Goal: Task Accomplishment & Management: Complete application form

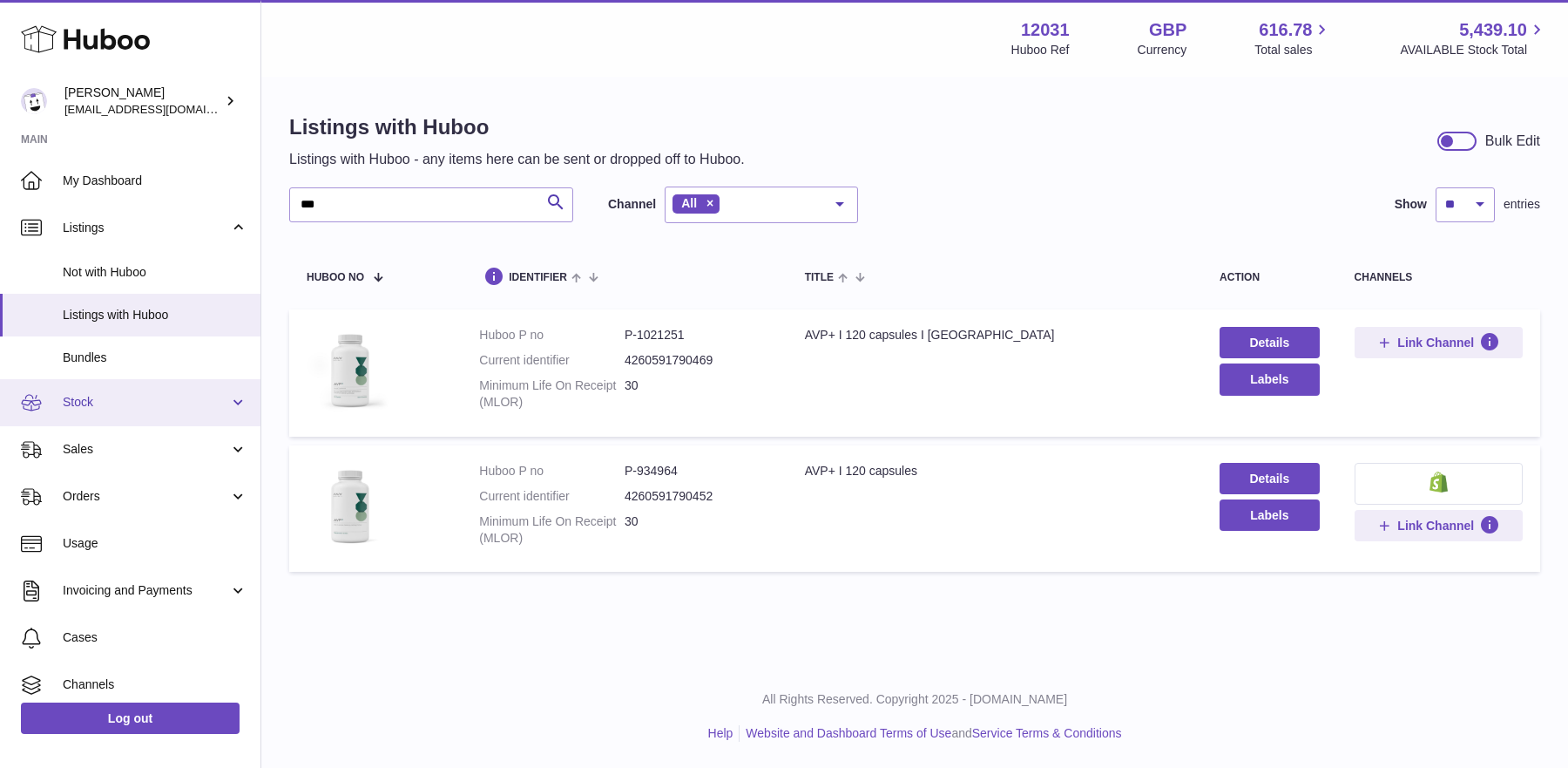
click at [82, 399] on span "Stock" at bounding box center [145, 402] width 166 height 17
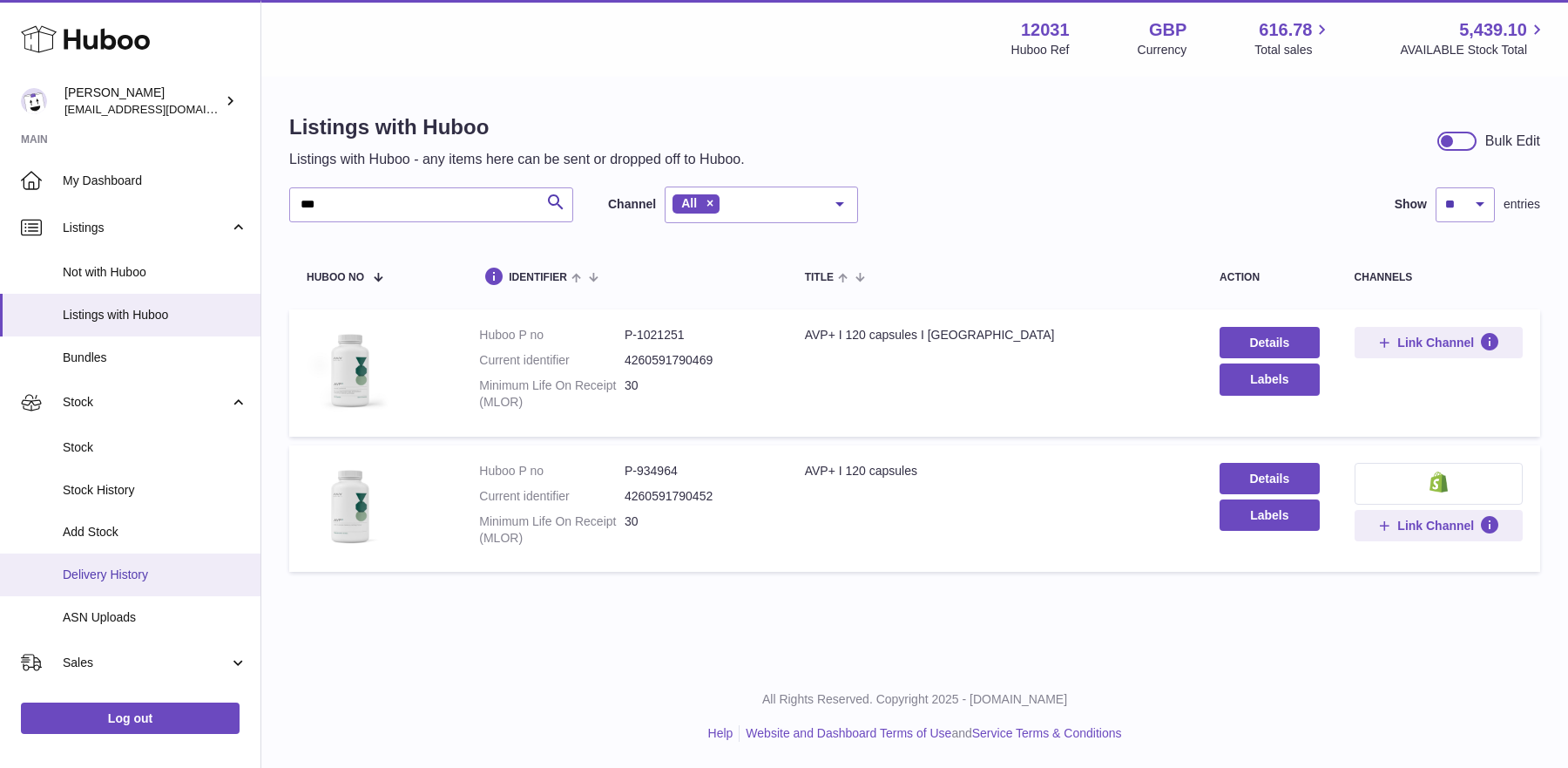
click at [85, 565] on link "Delivery History" at bounding box center [130, 574] width 261 height 43
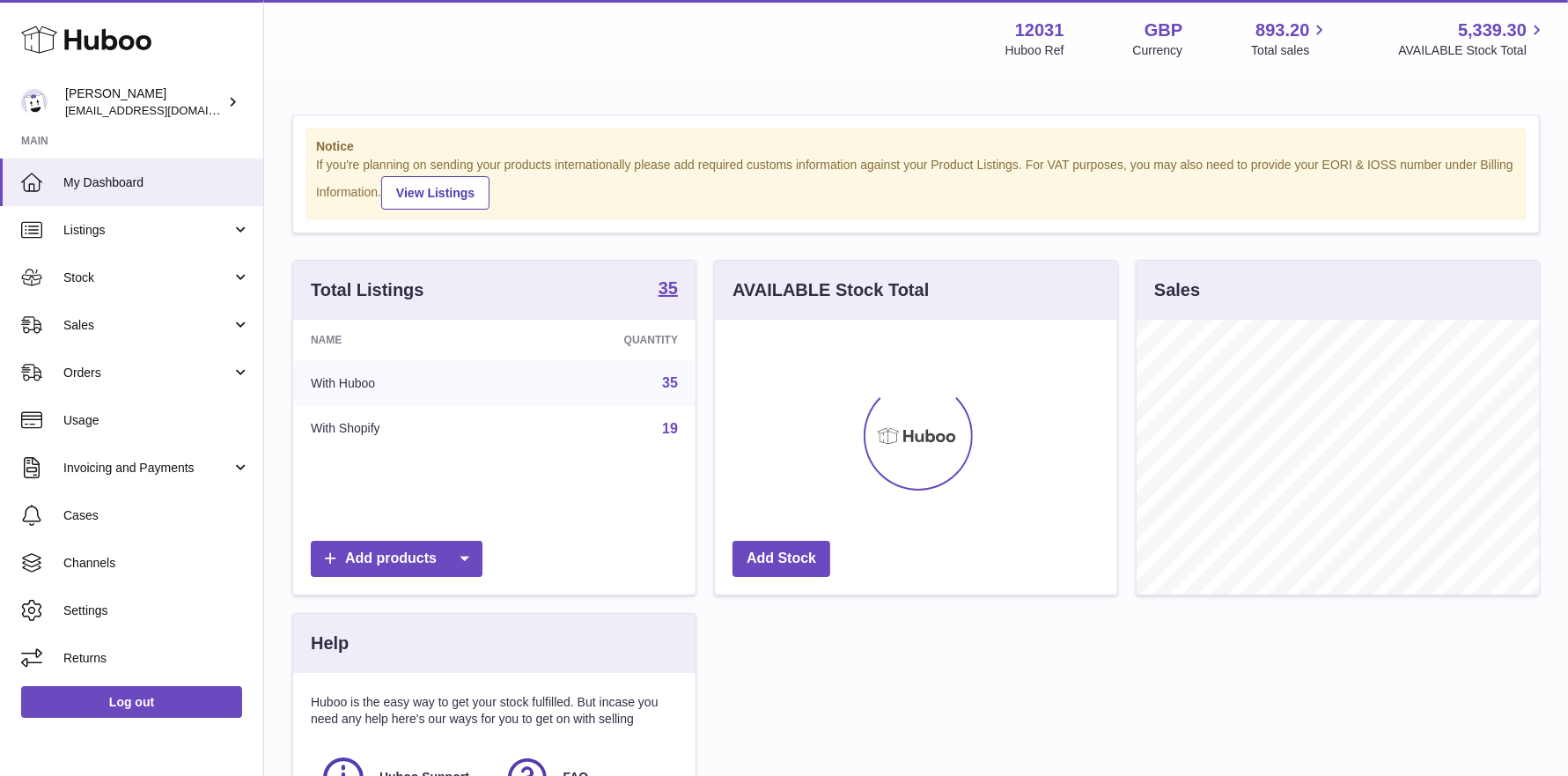
scroll to position [273, 402]
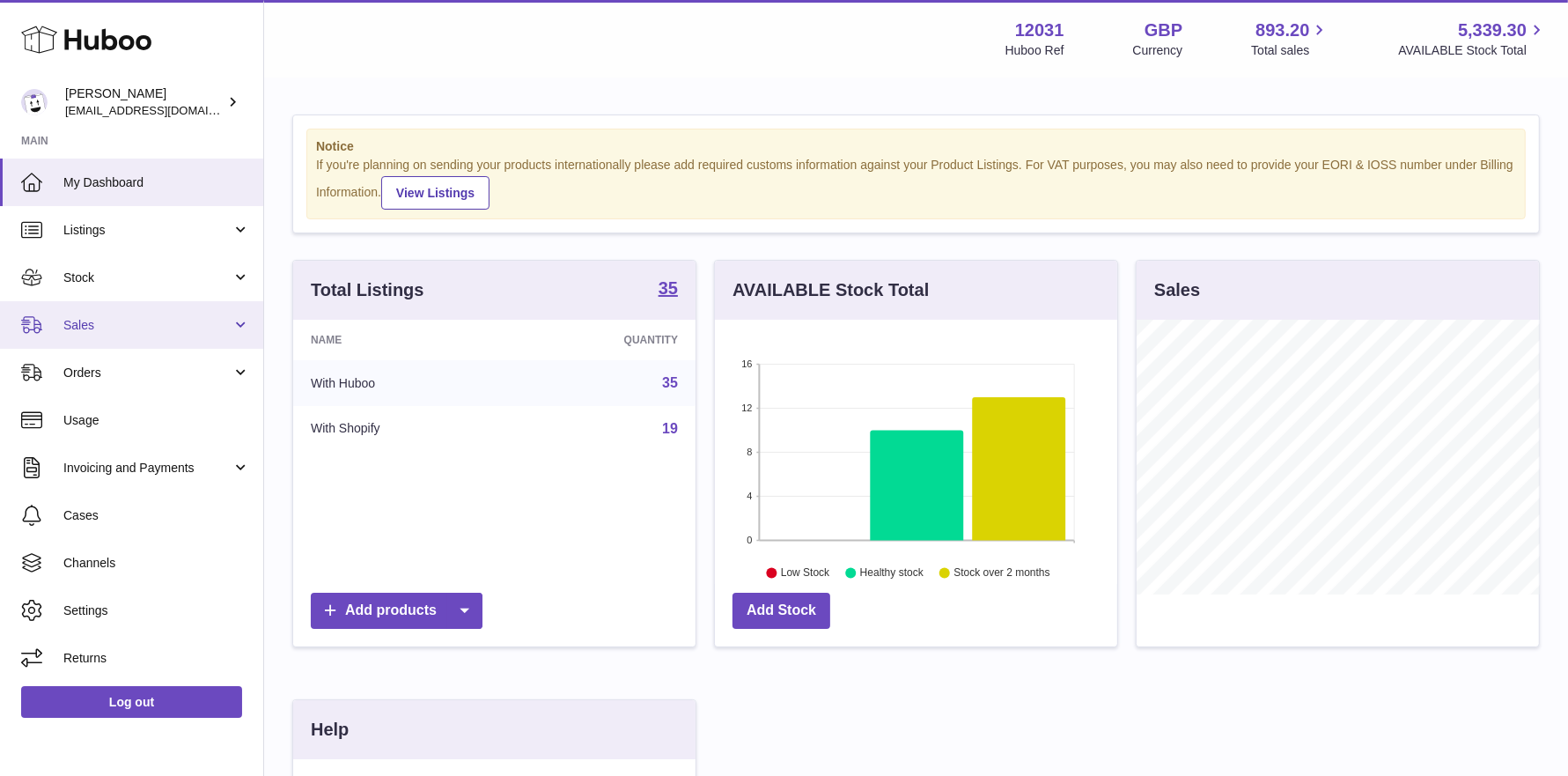
click at [110, 321] on span "Sales" at bounding box center [147, 325] width 168 height 17
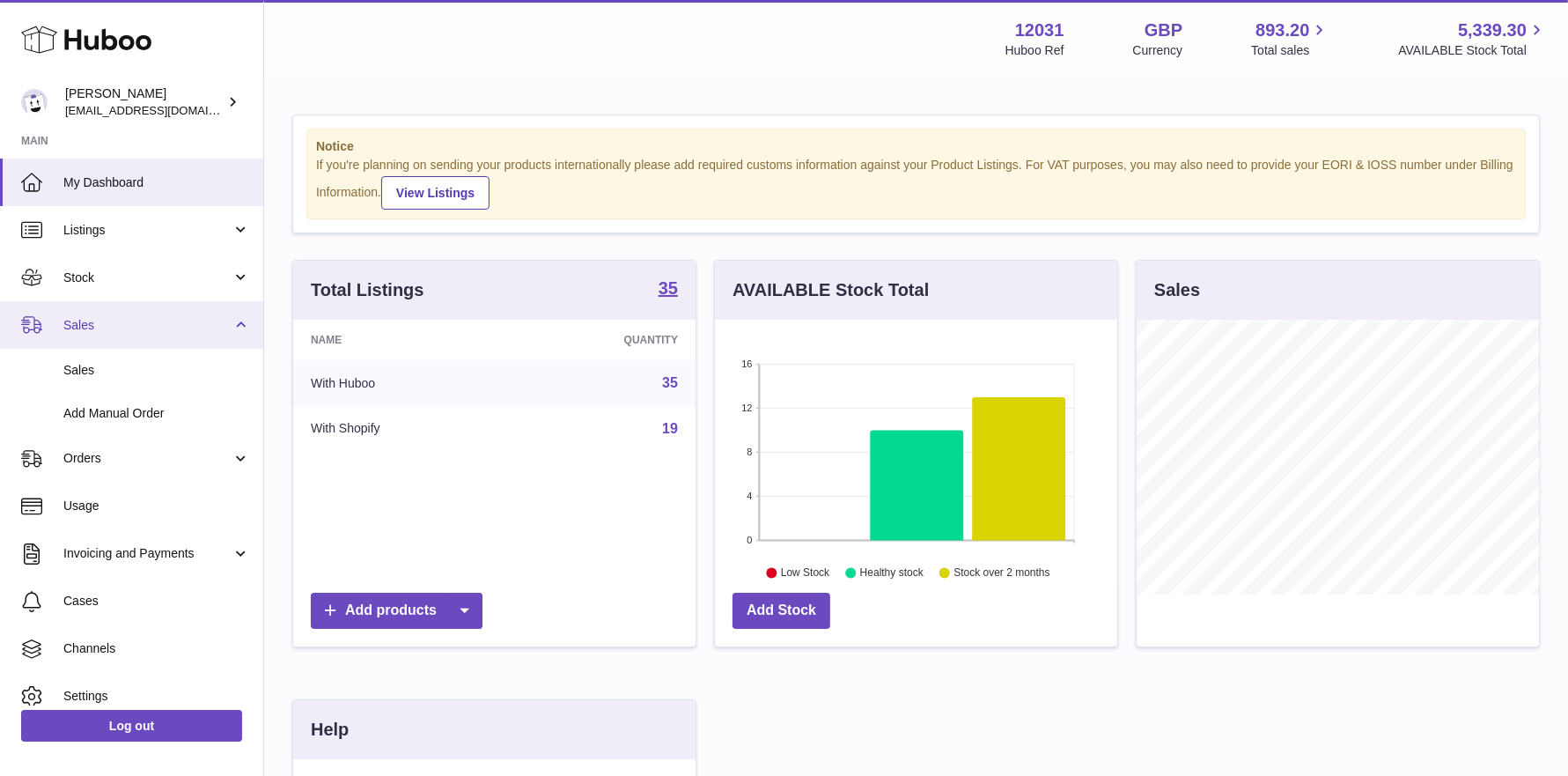
click at [93, 306] on link "Sales" at bounding box center [132, 325] width 264 height 47
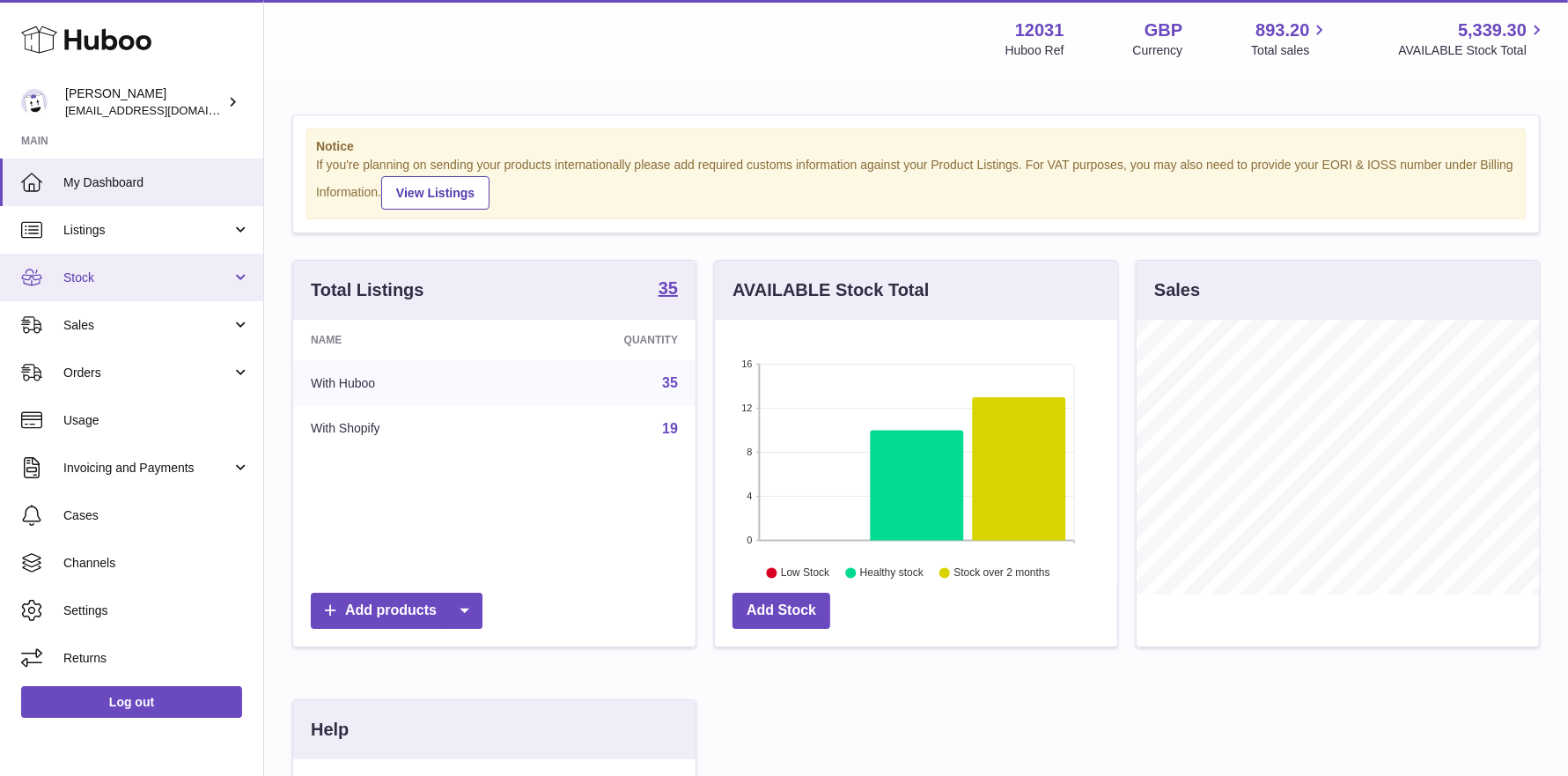
click at [101, 275] on span "Stock" at bounding box center [147, 277] width 168 height 17
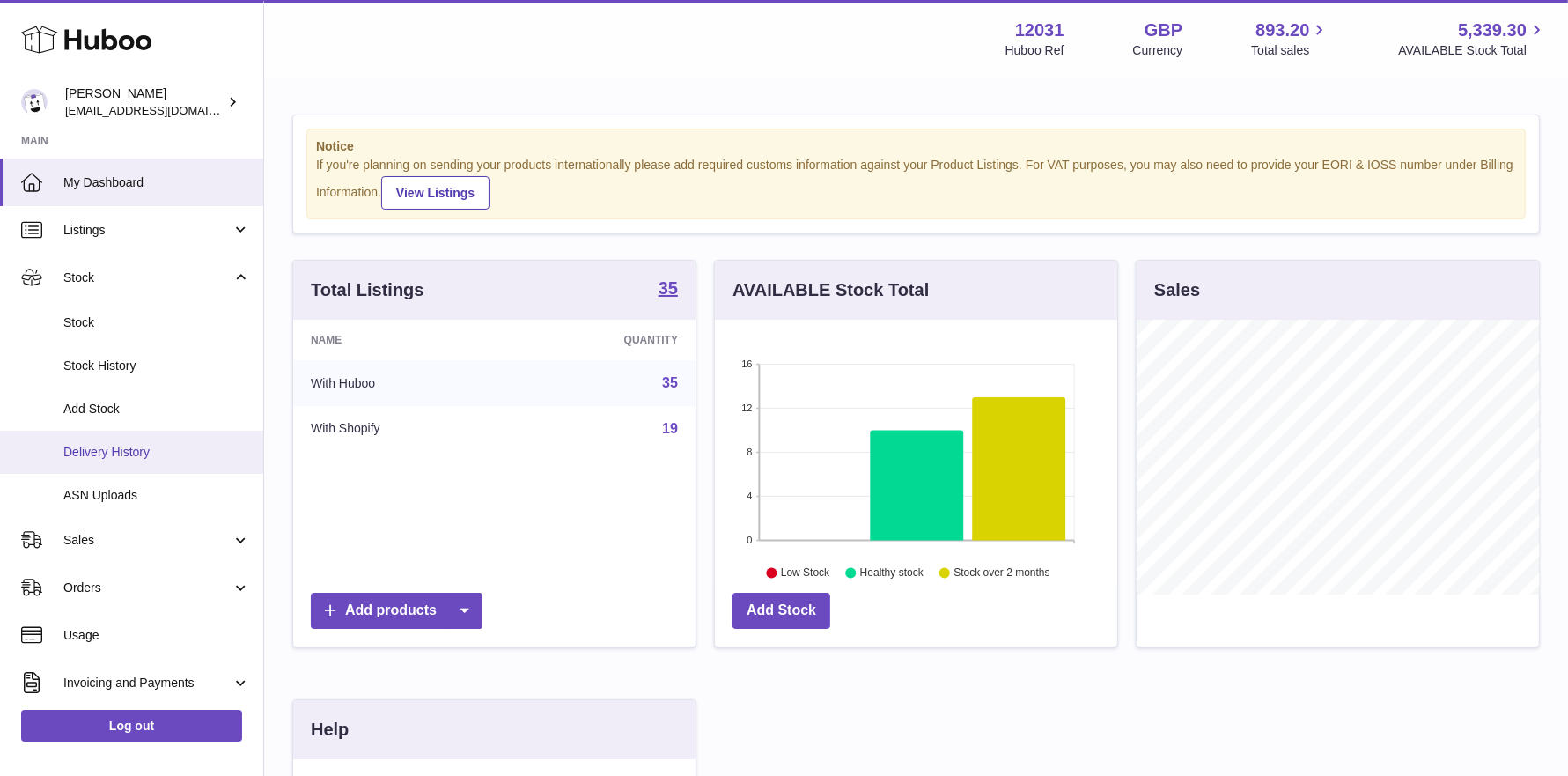
click at [119, 461] on link "Delivery History" at bounding box center [132, 452] width 264 height 43
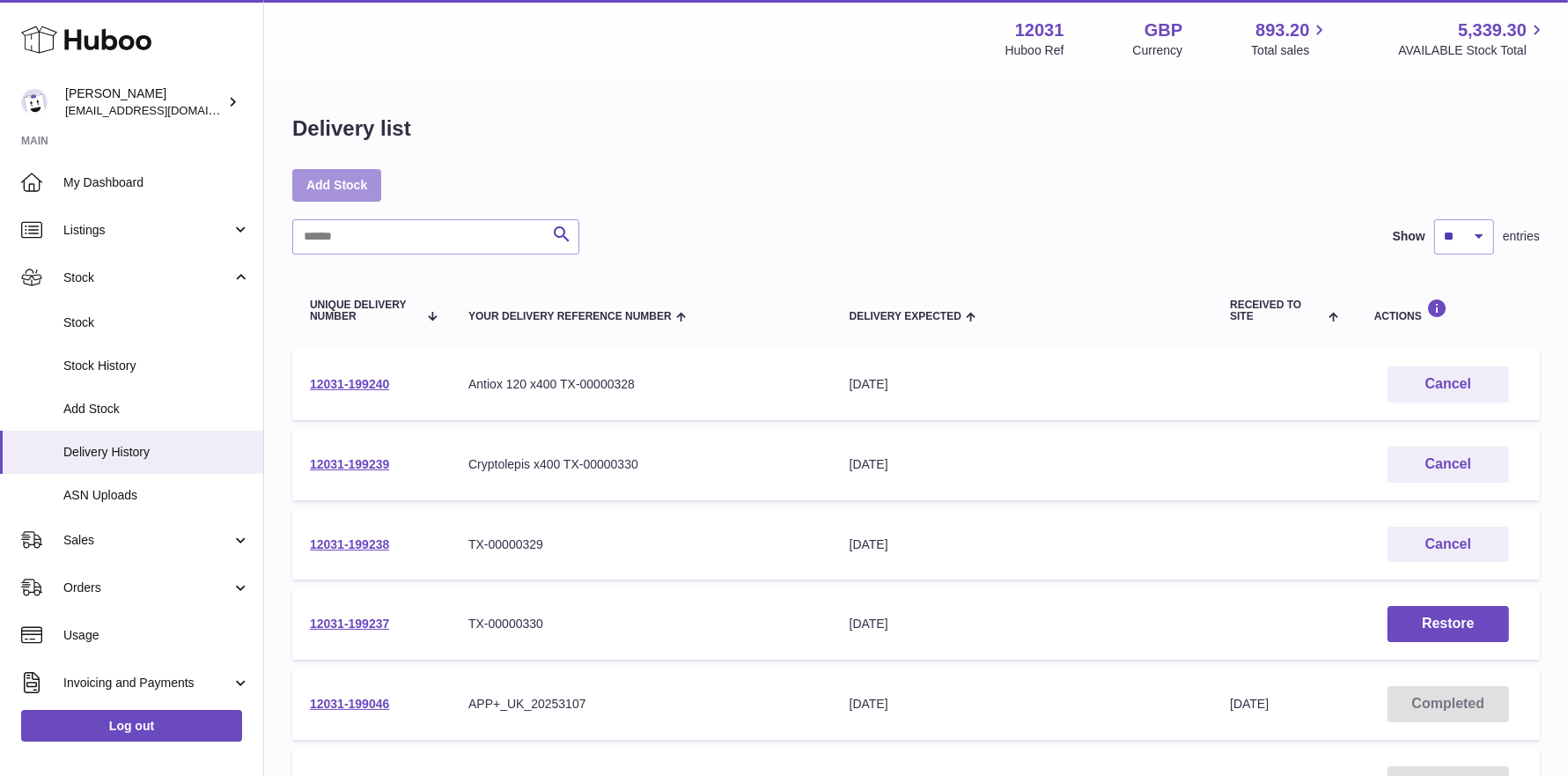
click at [357, 179] on link "Add Stock" at bounding box center [336, 185] width 89 height 31
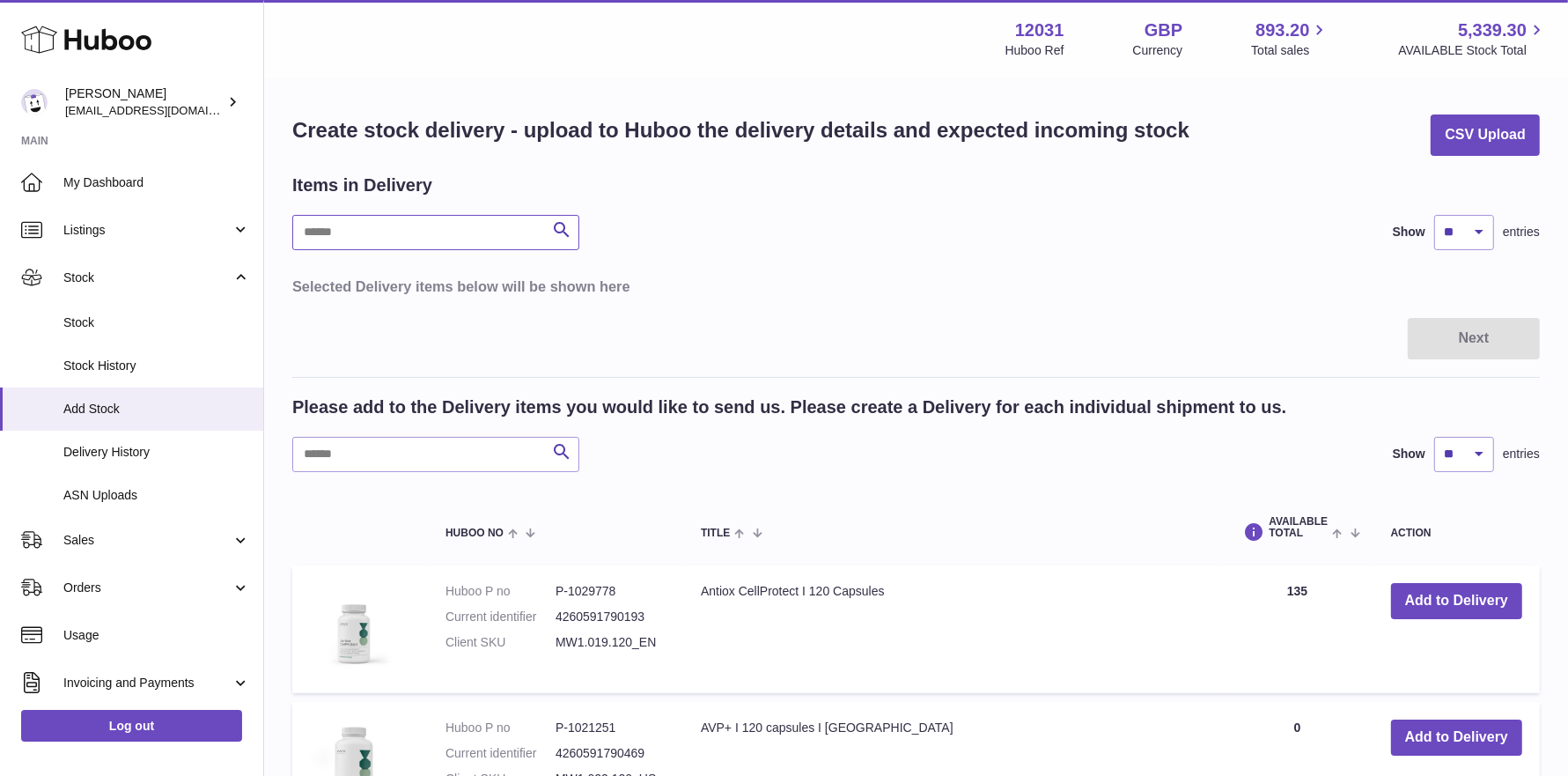
click at [380, 241] on input "text" at bounding box center [436, 232] width 287 height 35
click at [425, 460] on input "text" at bounding box center [436, 454] width 287 height 35
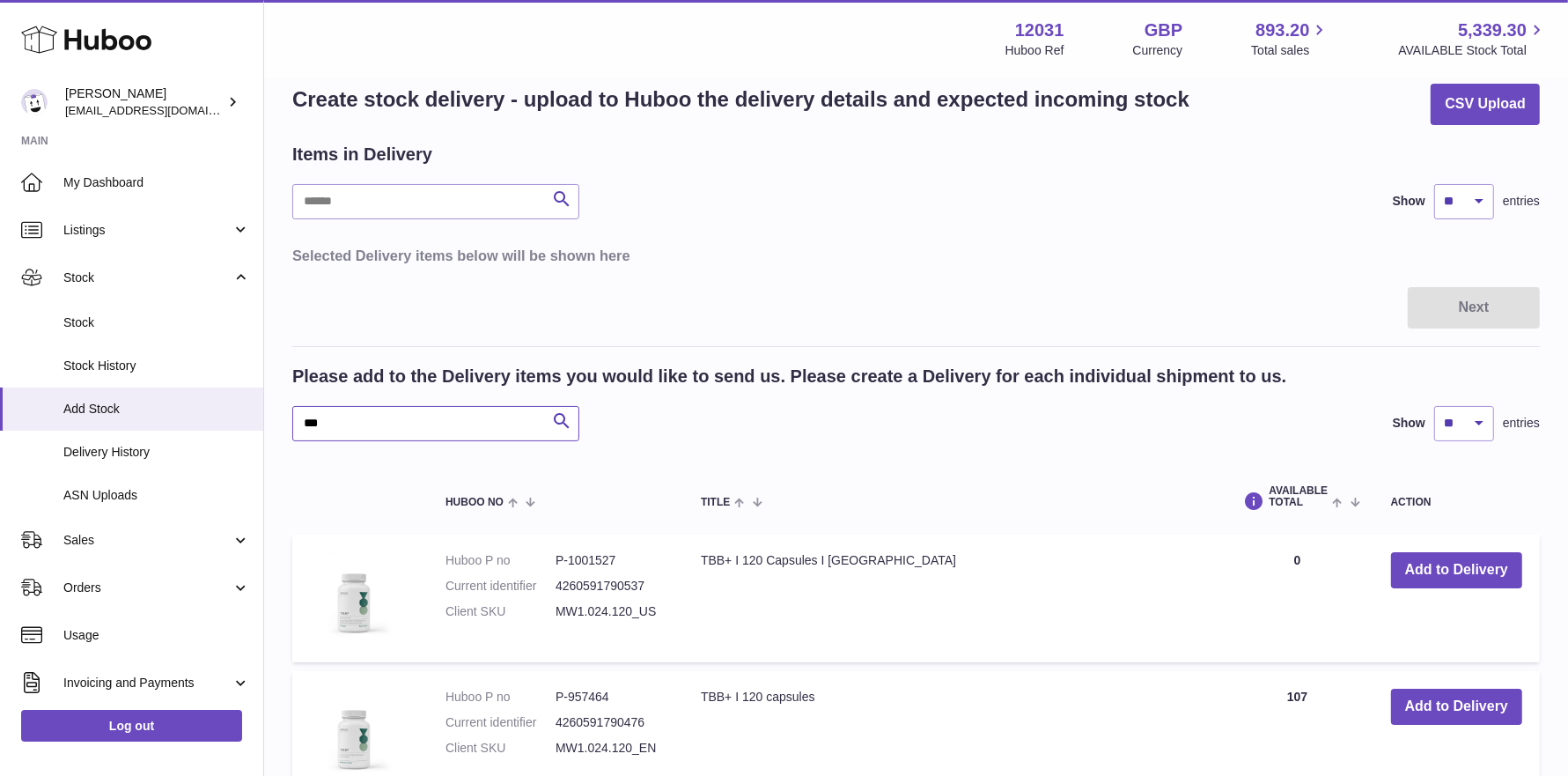
scroll to position [33, 0]
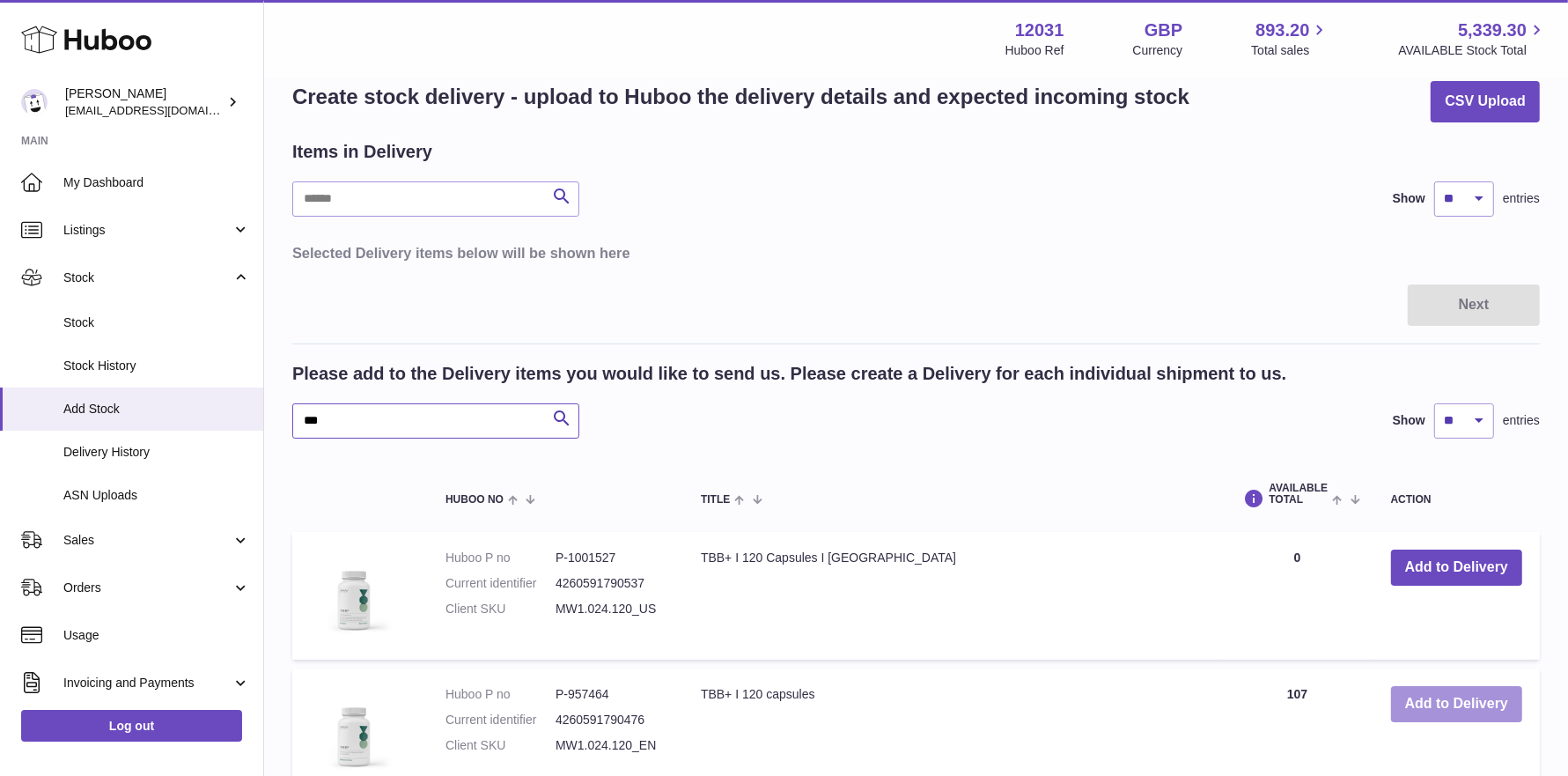
type input "***"
click at [1415, 710] on button "Add to Delivery" at bounding box center [1456, 703] width 131 height 36
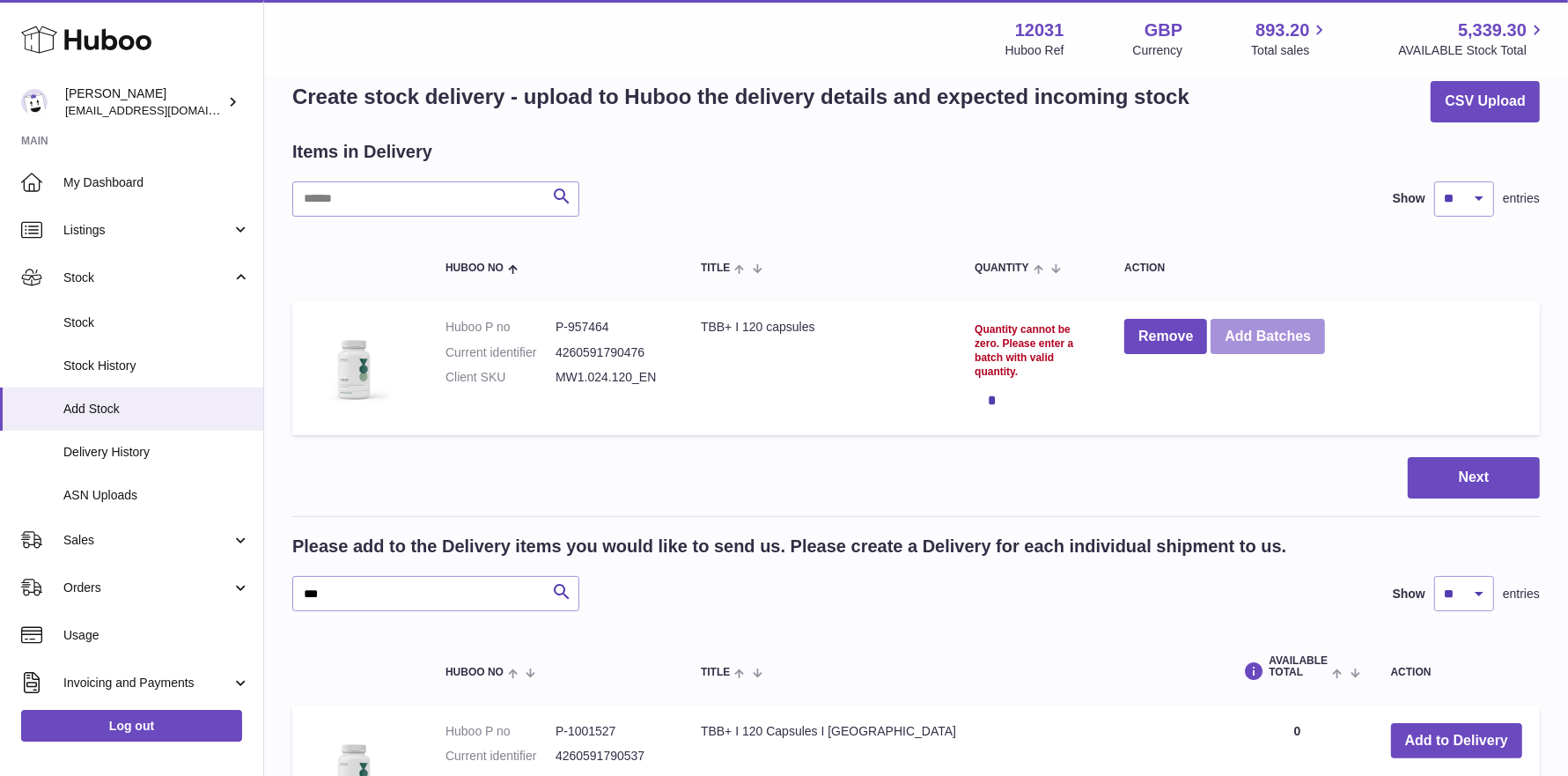
click at [1263, 328] on button "Add Batches" at bounding box center [1268, 336] width 114 height 36
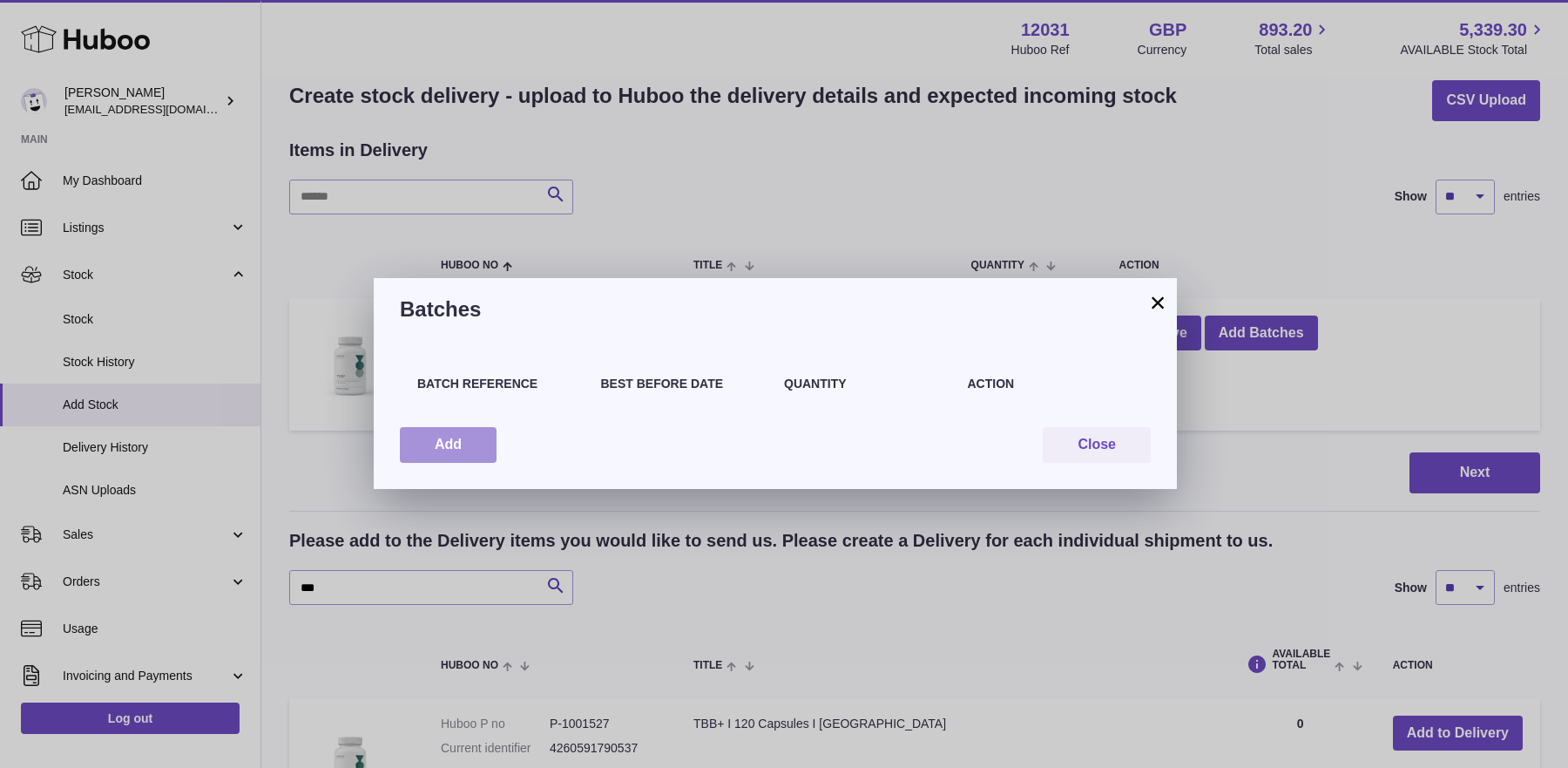
click at [473, 435] on button "Add" at bounding box center [448, 445] width 96 height 36
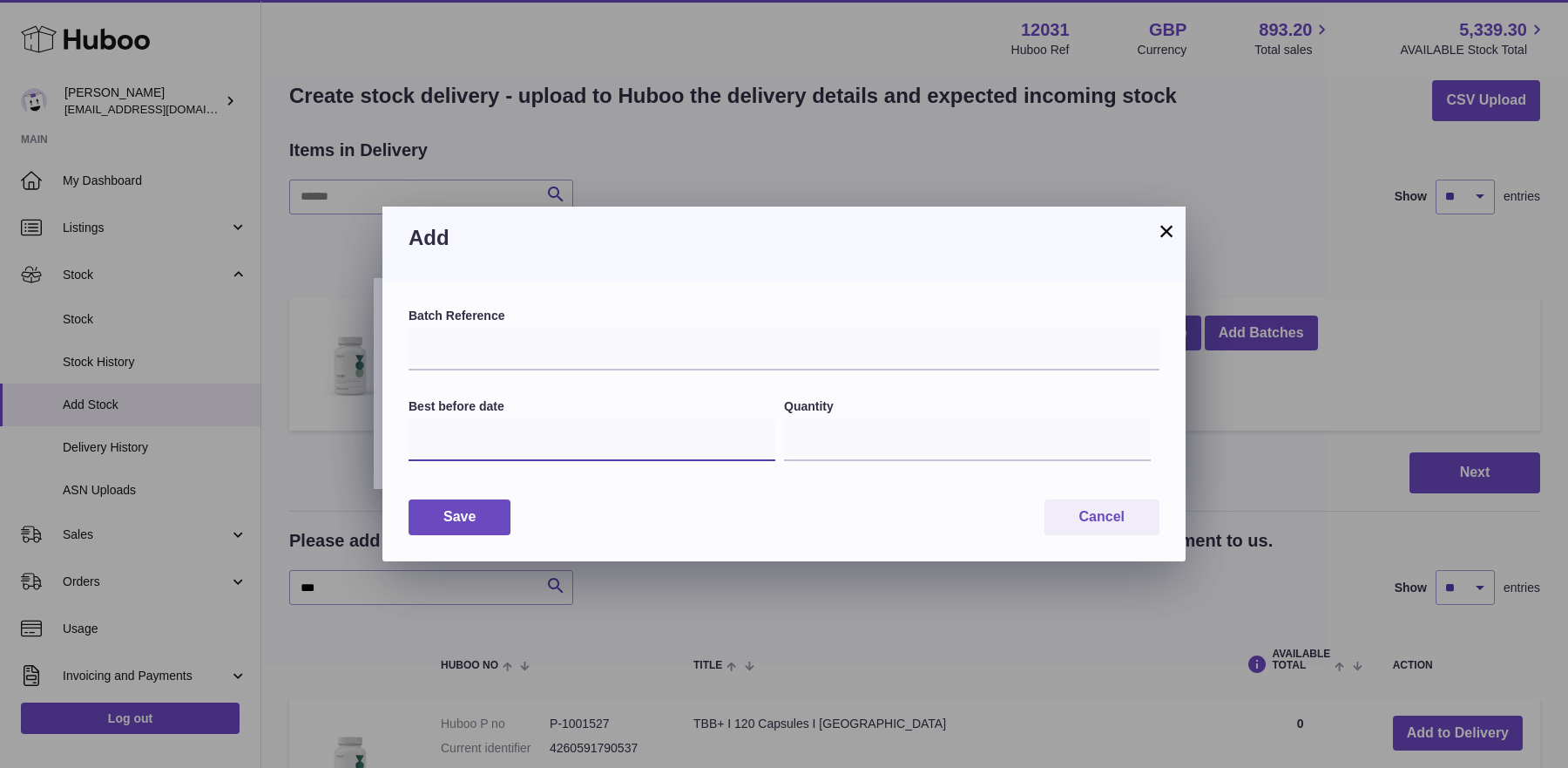
click at [602, 421] on input "text" at bounding box center [592, 440] width 367 height 42
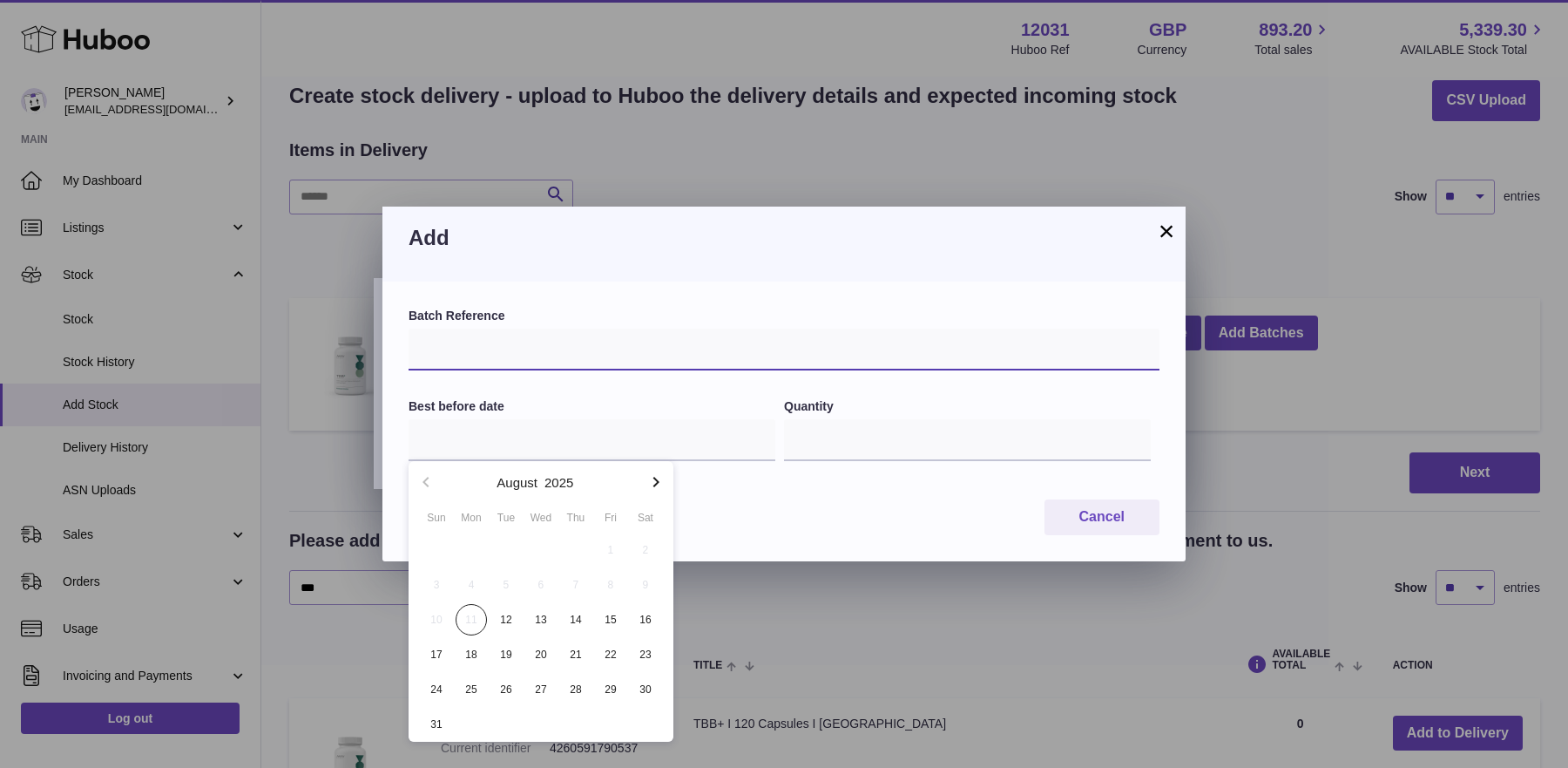
click at [664, 353] on input "text" at bounding box center [784, 348] width 751 height 42
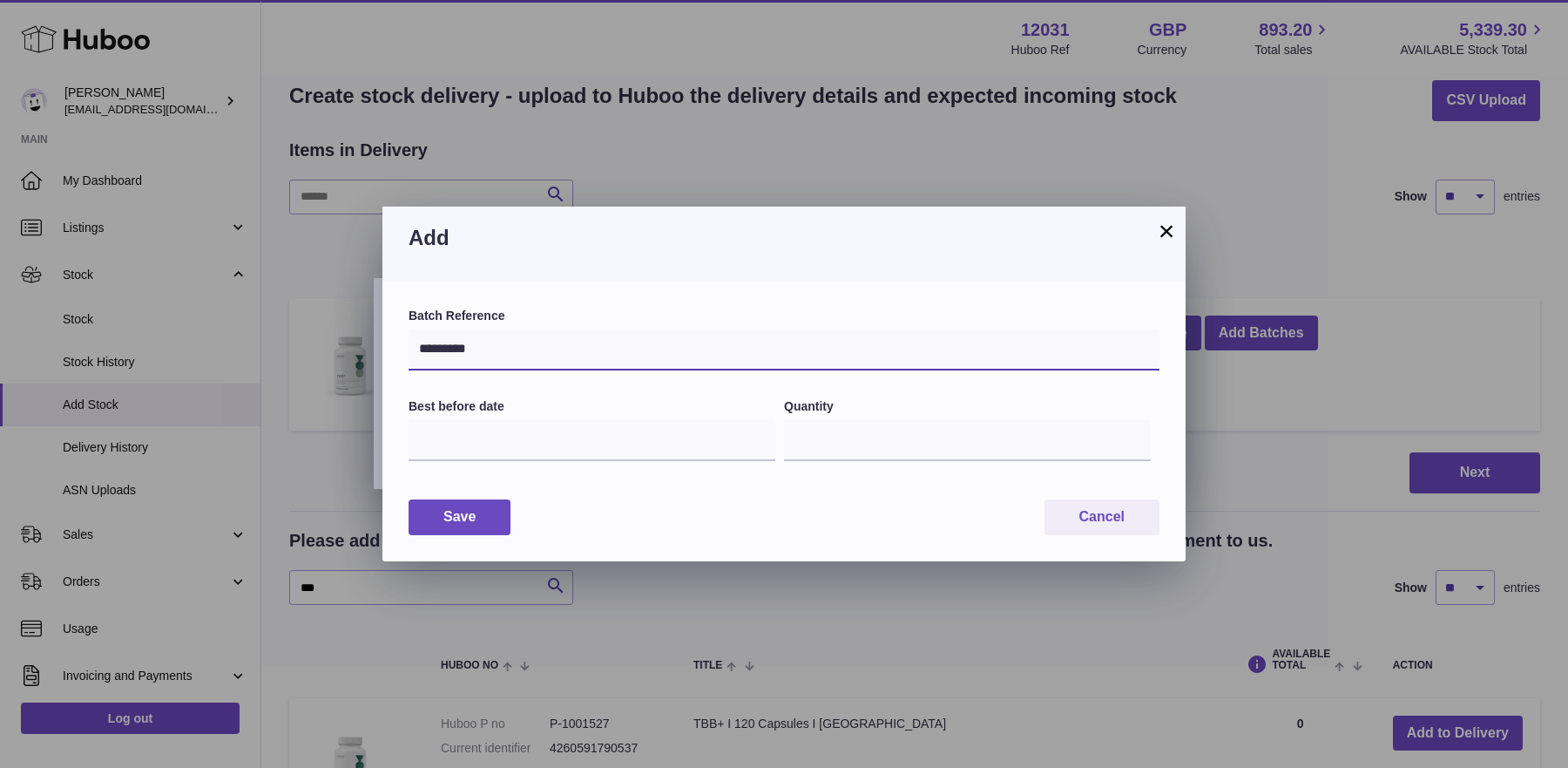
type input "*********"
click at [510, 441] on input "text" at bounding box center [592, 440] width 367 height 42
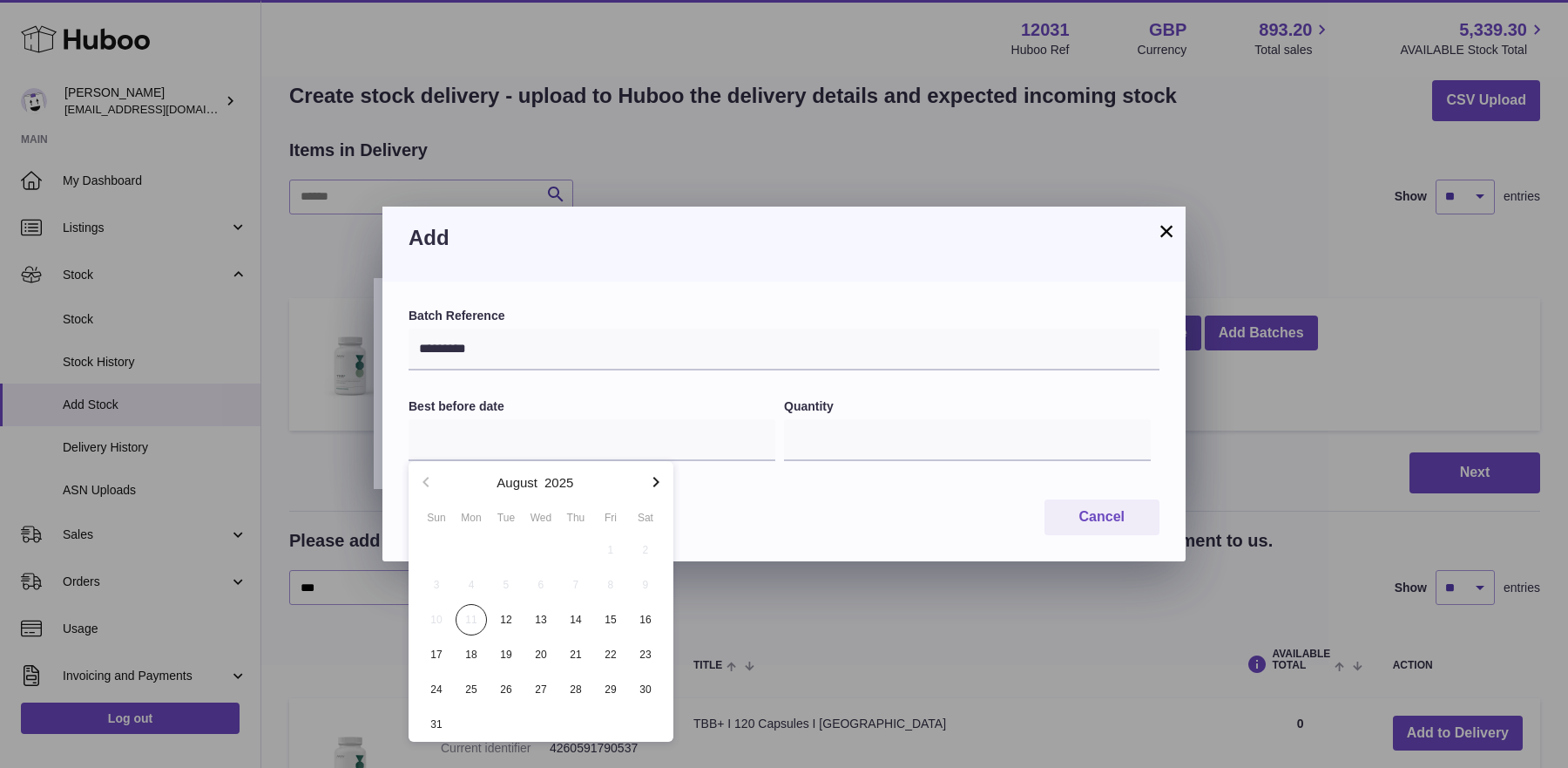
click at [656, 483] on icon "button" at bounding box center [656, 482] width 6 height 11
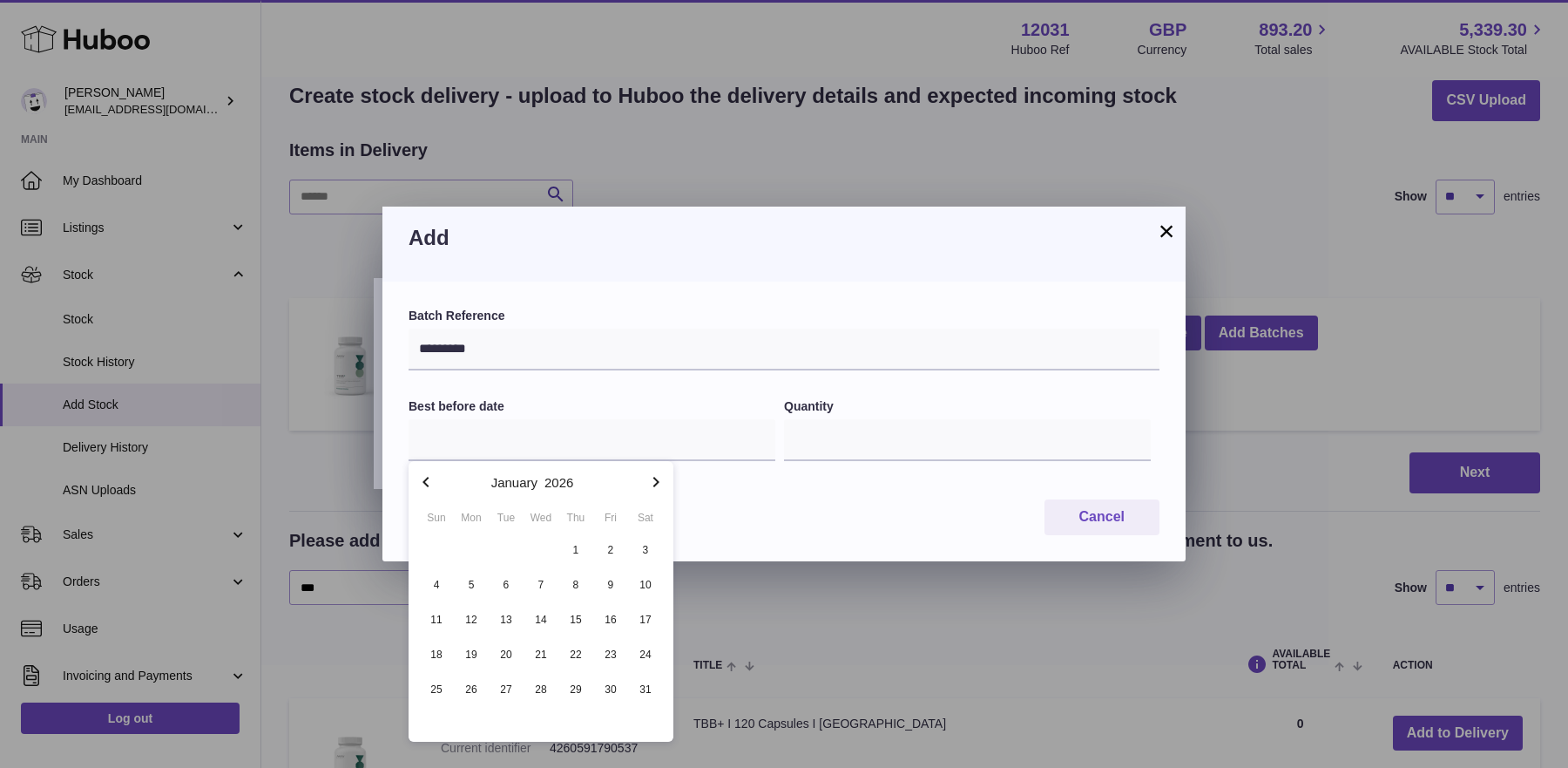
click at [656, 483] on icon "button" at bounding box center [656, 482] width 6 height 11
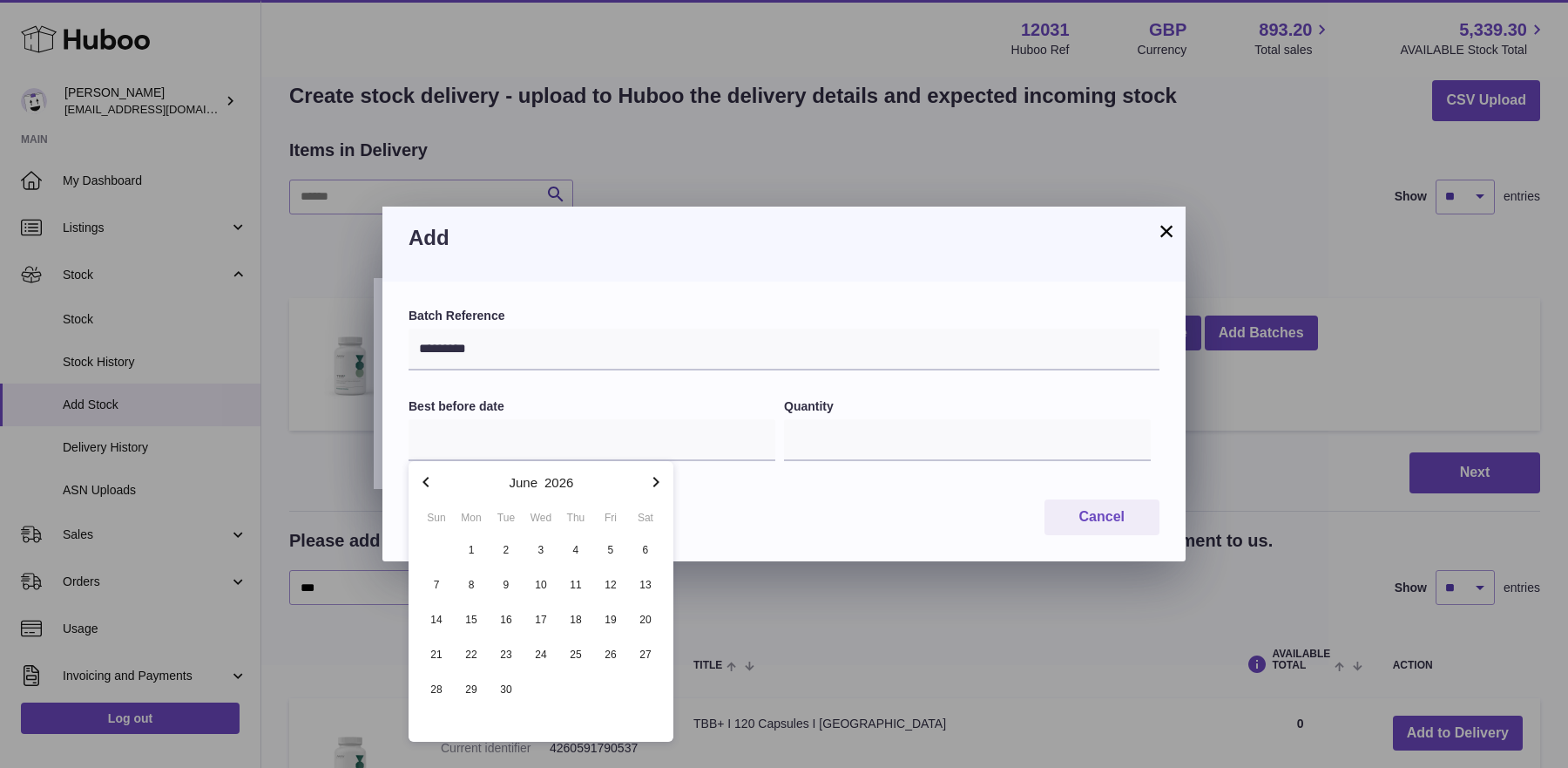
click at [656, 483] on icon "button" at bounding box center [656, 482] width 6 height 11
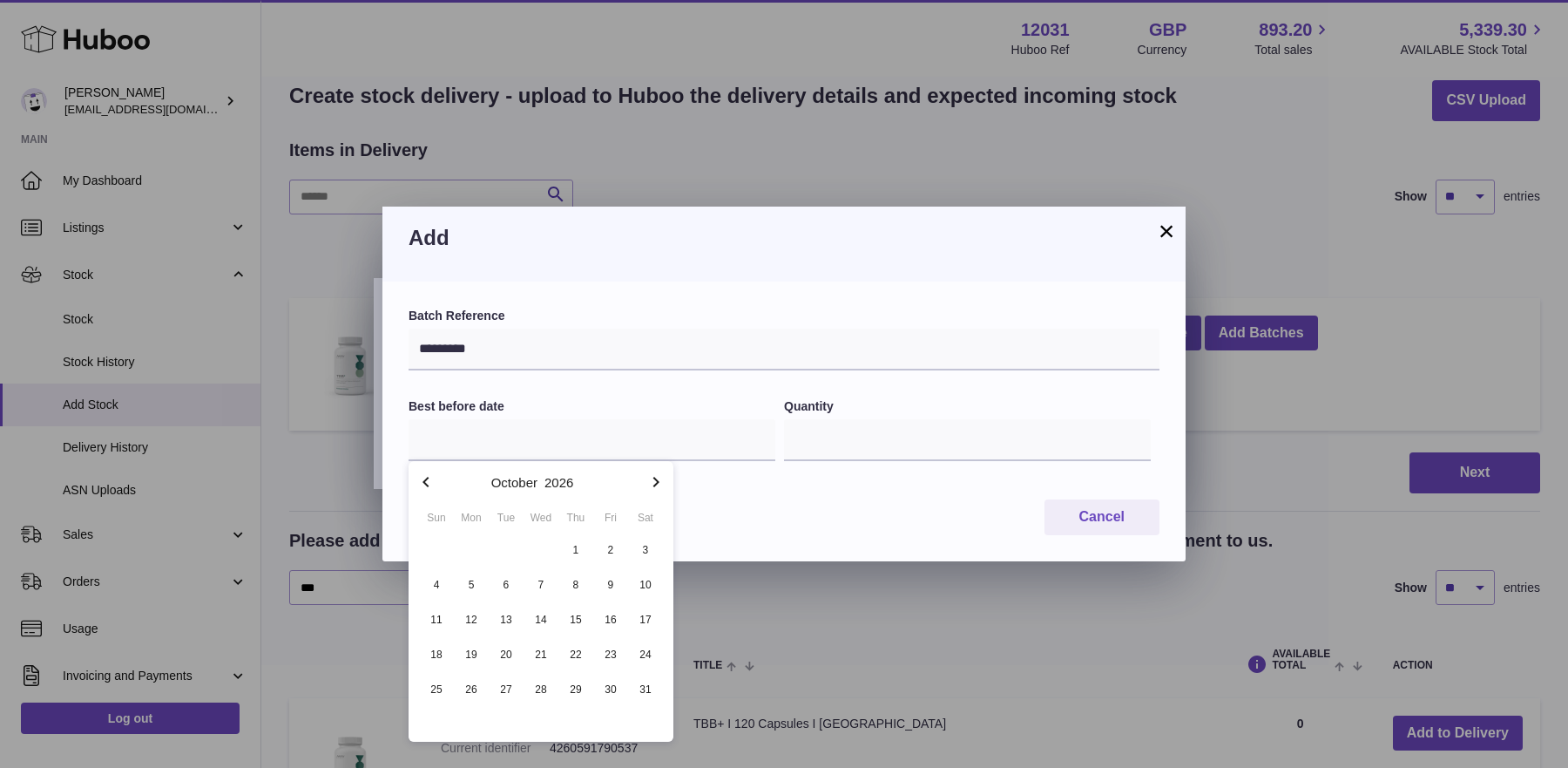
click at [656, 483] on icon "button" at bounding box center [656, 482] width 6 height 11
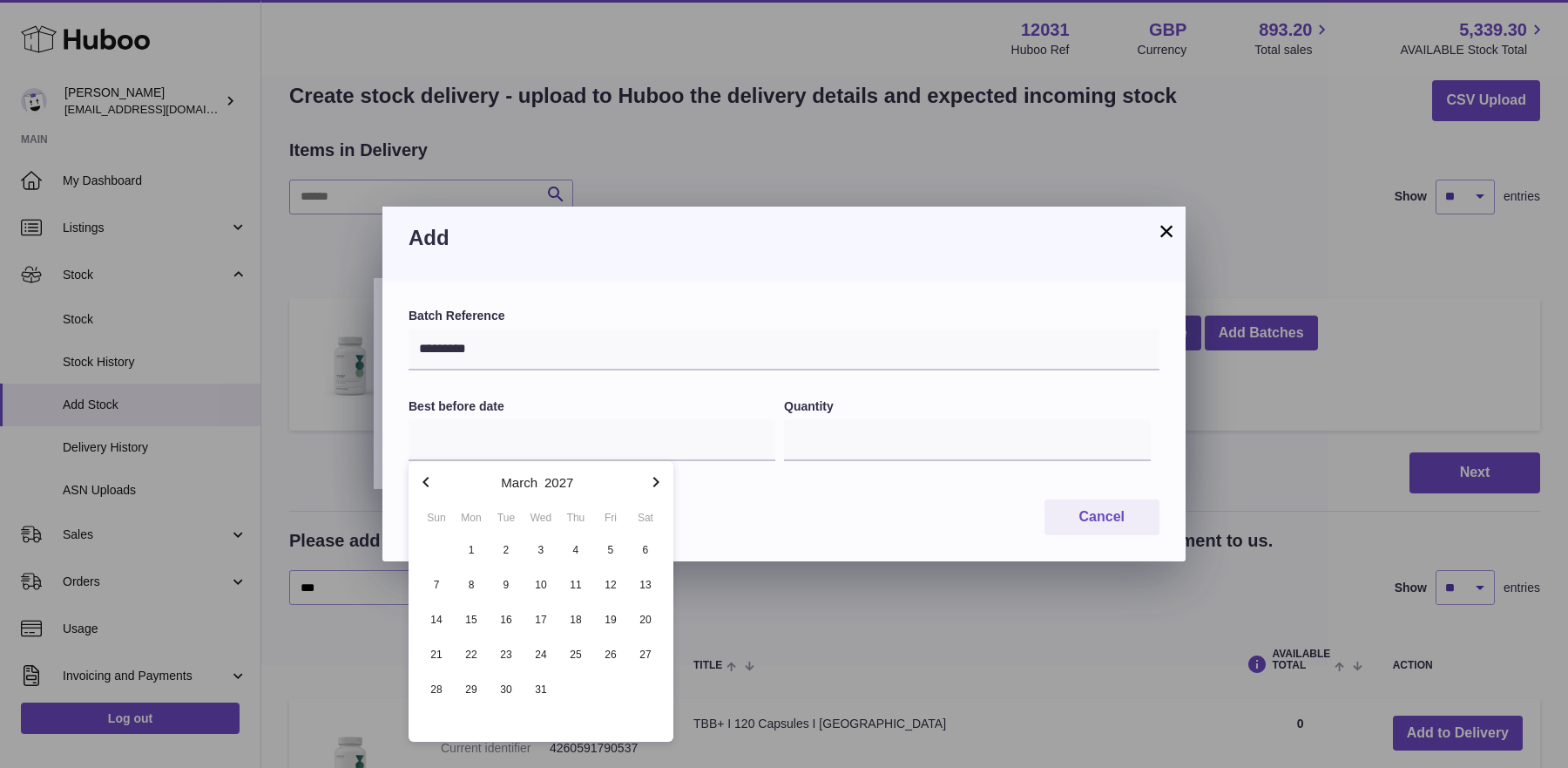
click at [656, 483] on icon "button" at bounding box center [656, 482] width 6 height 11
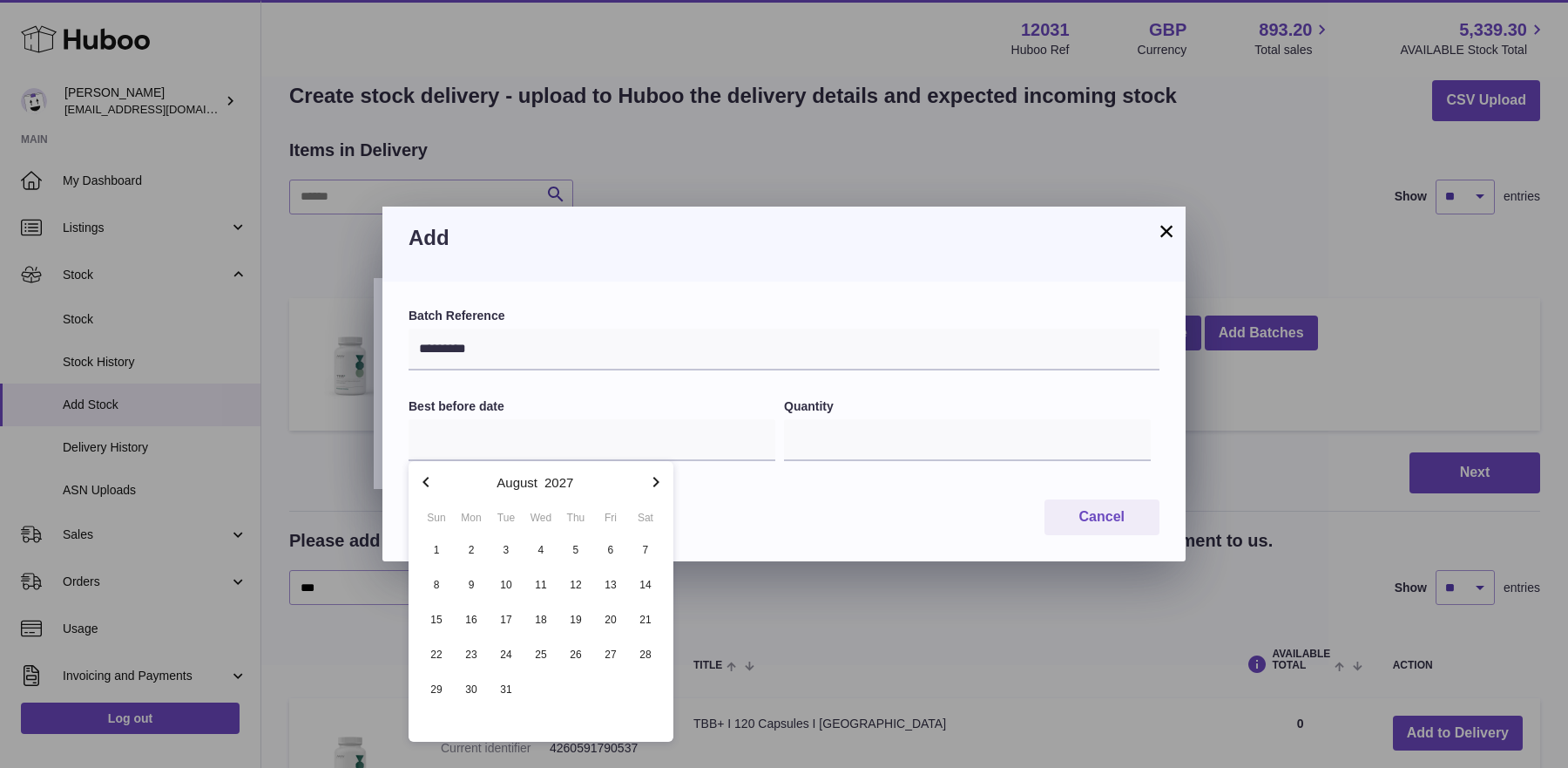
click at [656, 483] on icon "button" at bounding box center [656, 482] width 6 height 11
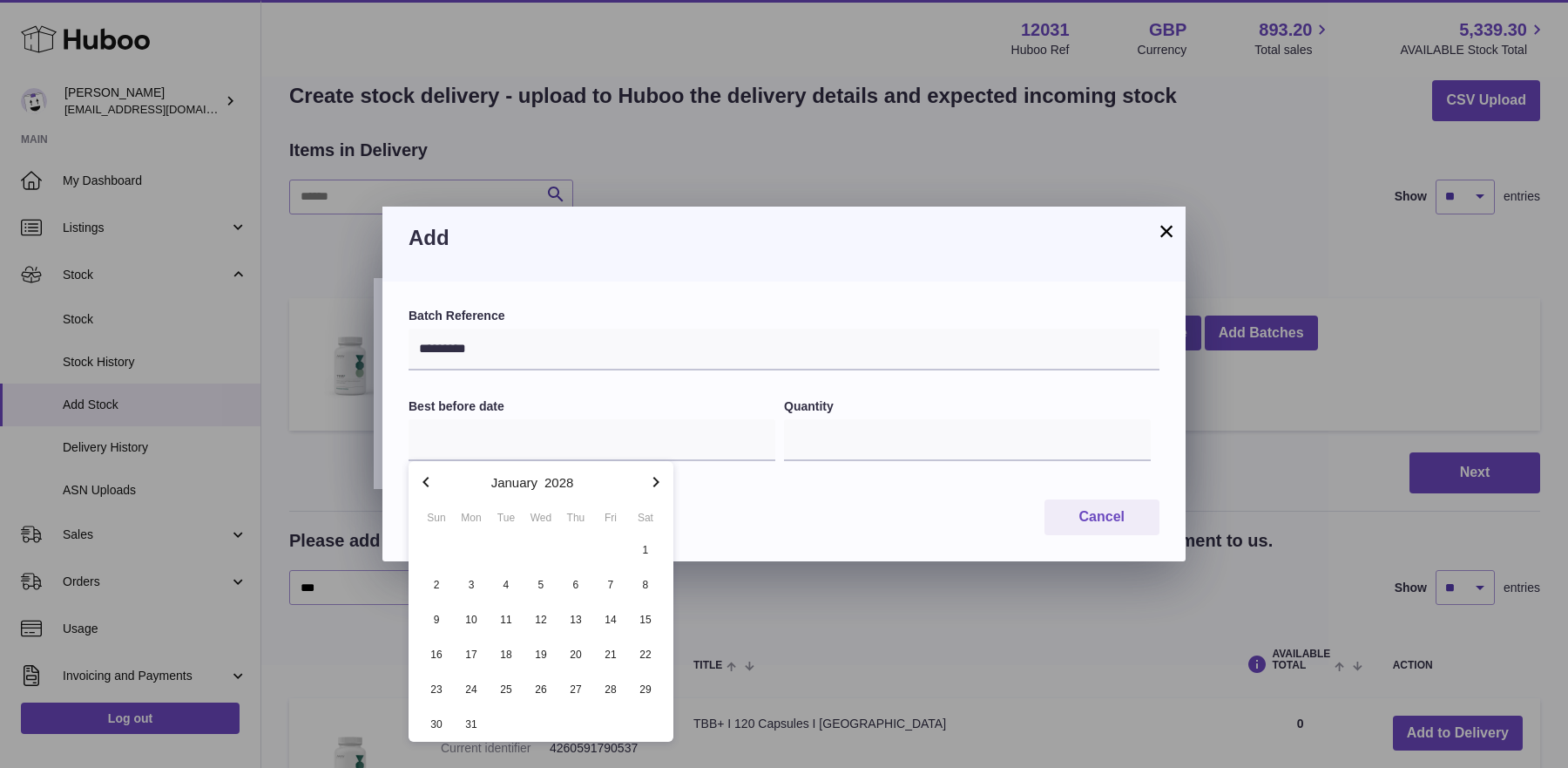
click at [656, 483] on icon "button" at bounding box center [656, 482] width 6 height 11
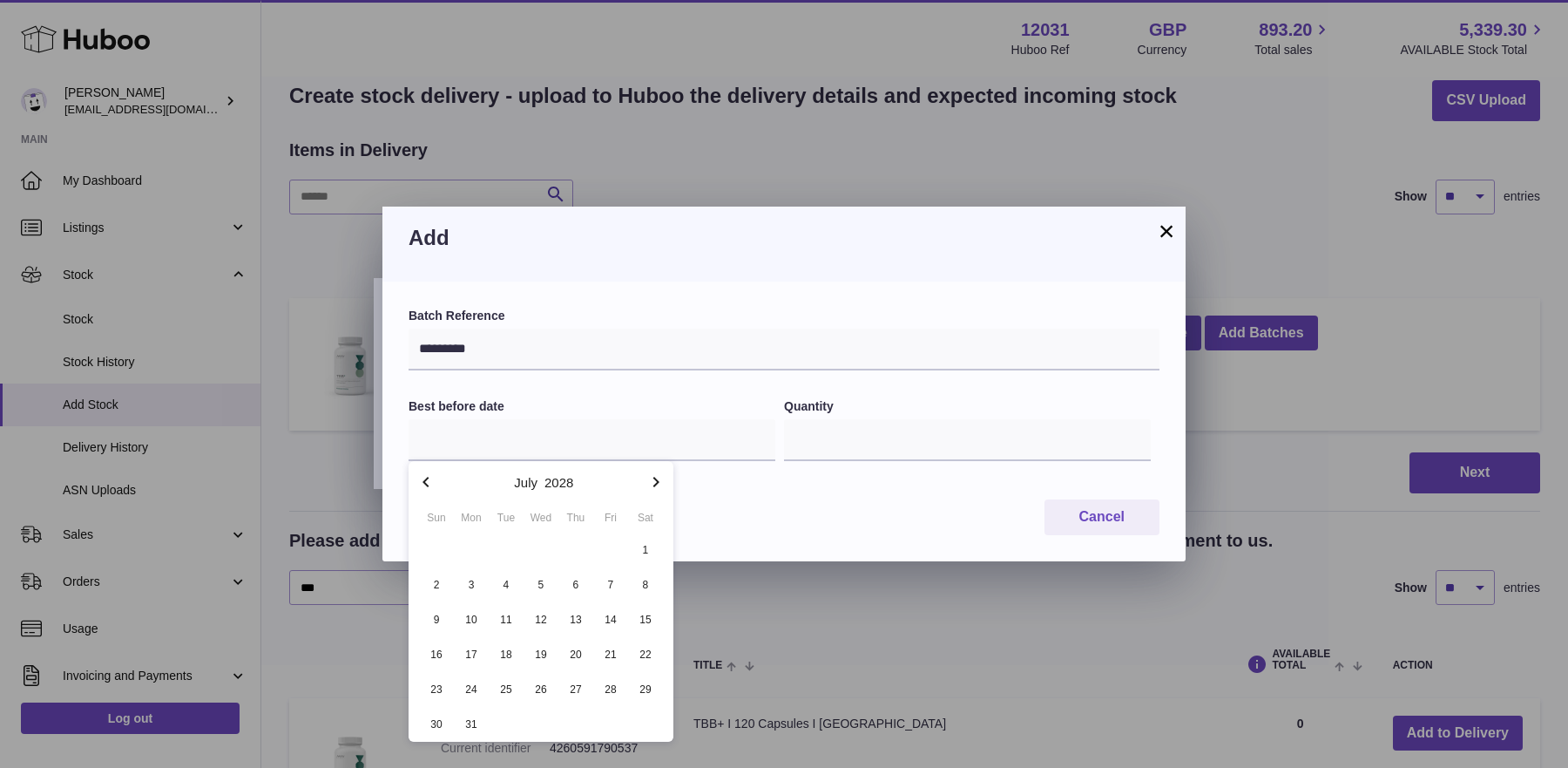
click at [656, 483] on icon "button" at bounding box center [656, 482] width 6 height 11
click at [585, 693] on span "31" at bounding box center [576, 689] width 31 height 31
type input "**********"
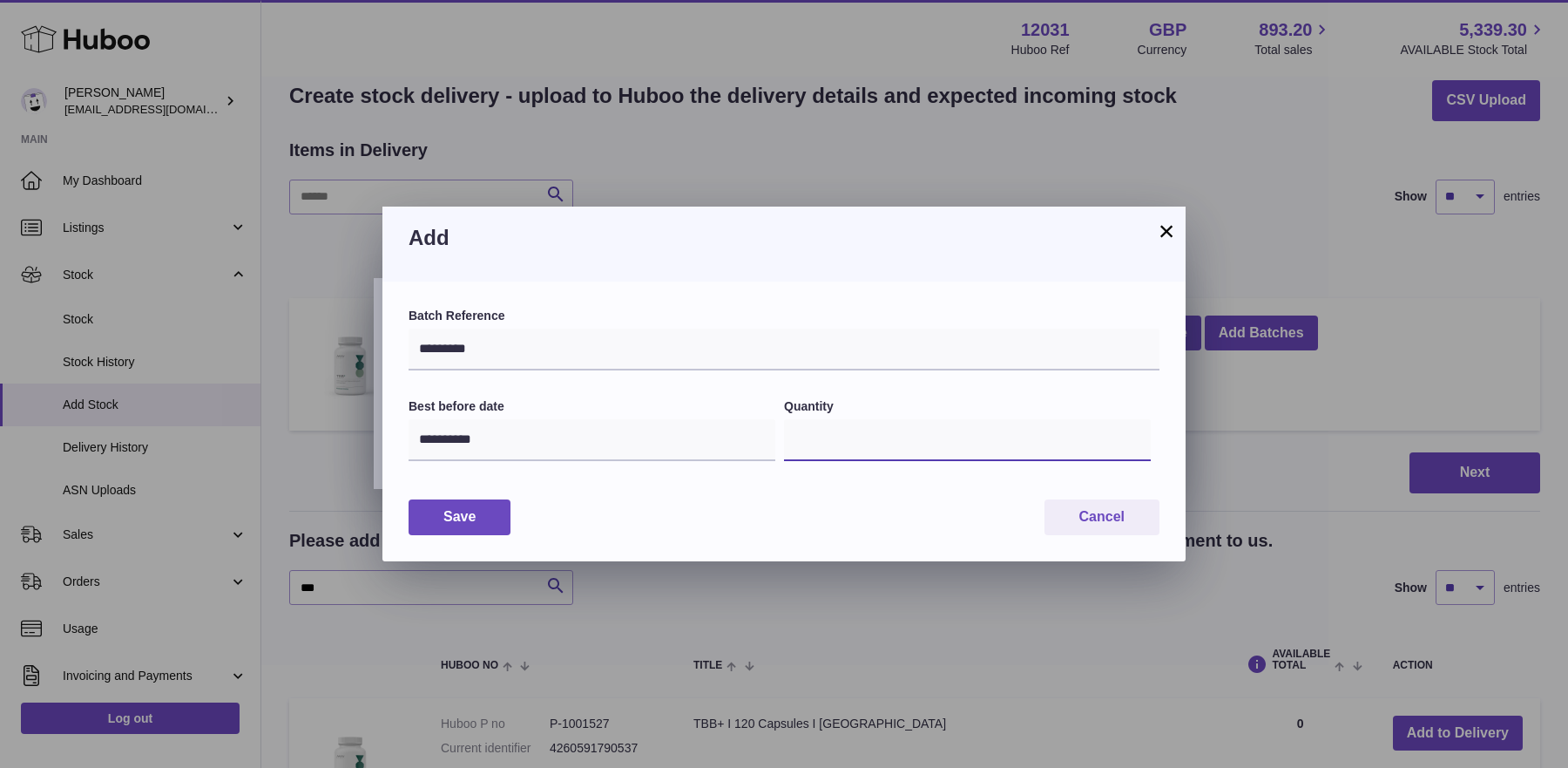
drag, startPoint x: 856, startPoint y: 443, endPoint x: 675, endPoint y: 441, distance: 181.0
click at [675, 441] on div "**********" at bounding box center [784, 440] width 751 height 84
type input "***"
click at [450, 509] on button "Save" at bounding box center [459, 517] width 102 height 36
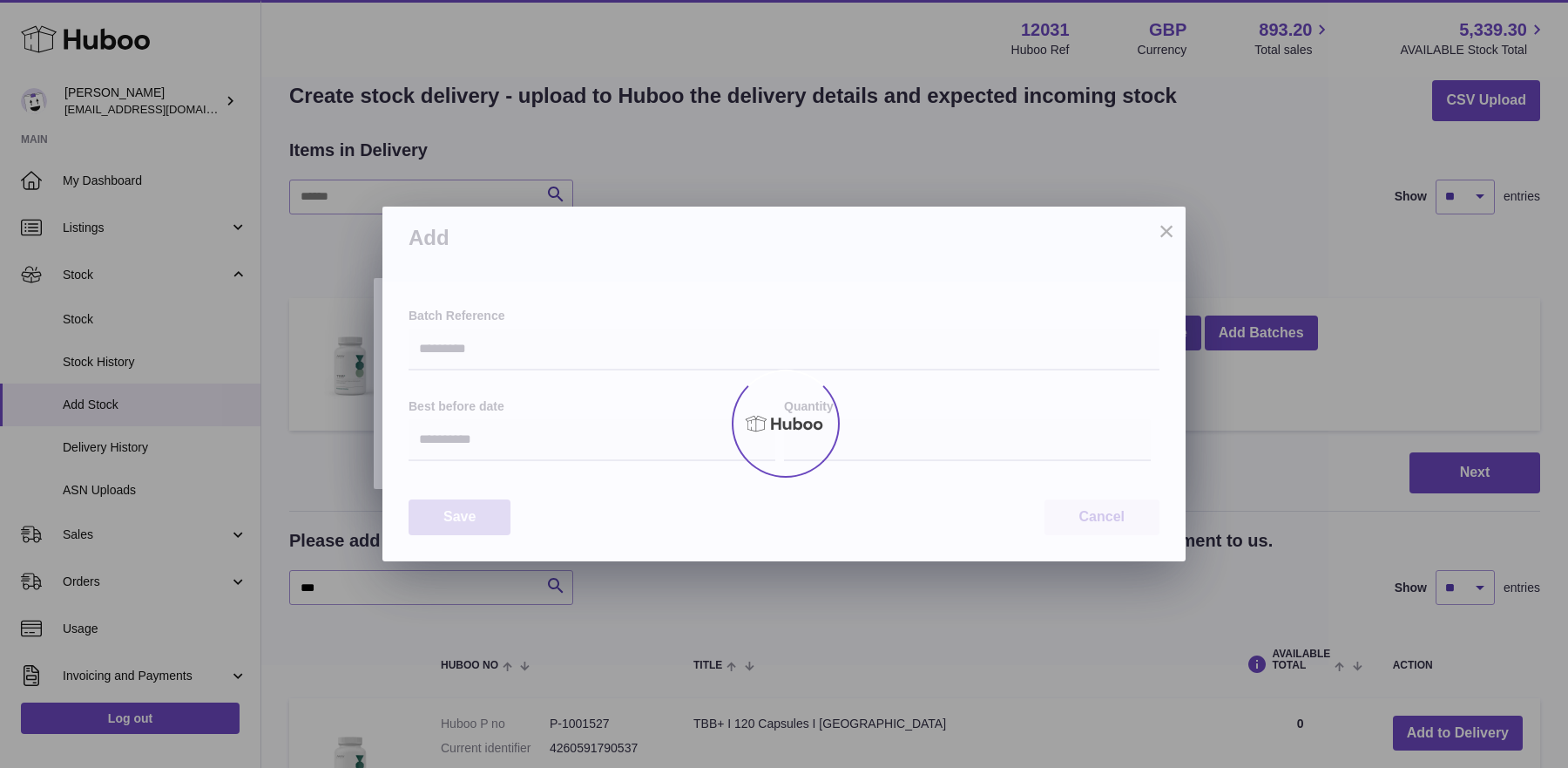
type input "***"
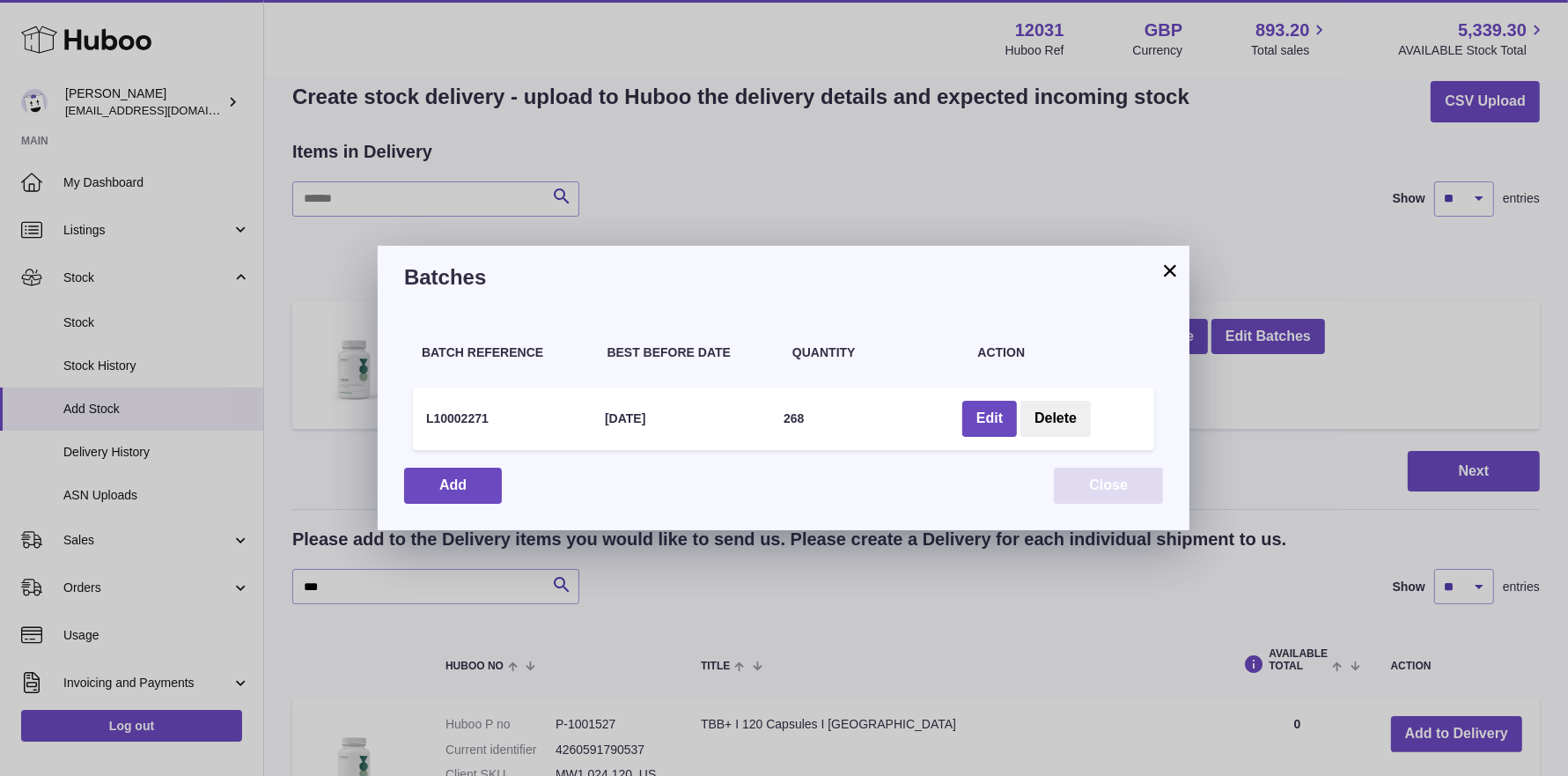
click at [1136, 487] on button "Close" at bounding box center [1108, 485] width 109 height 36
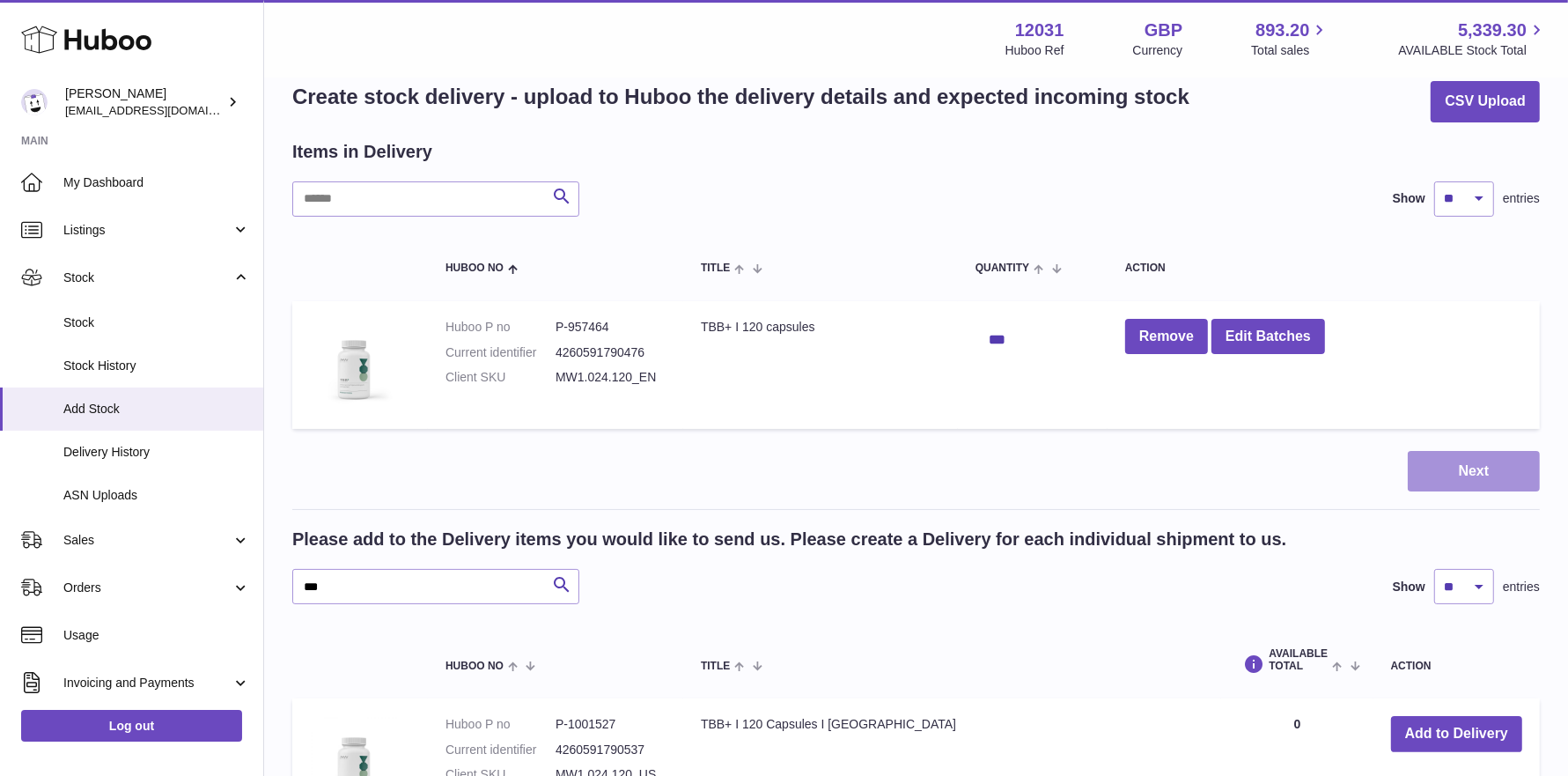
click at [1463, 461] on button "Next" at bounding box center [1474, 471] width 132 height 41
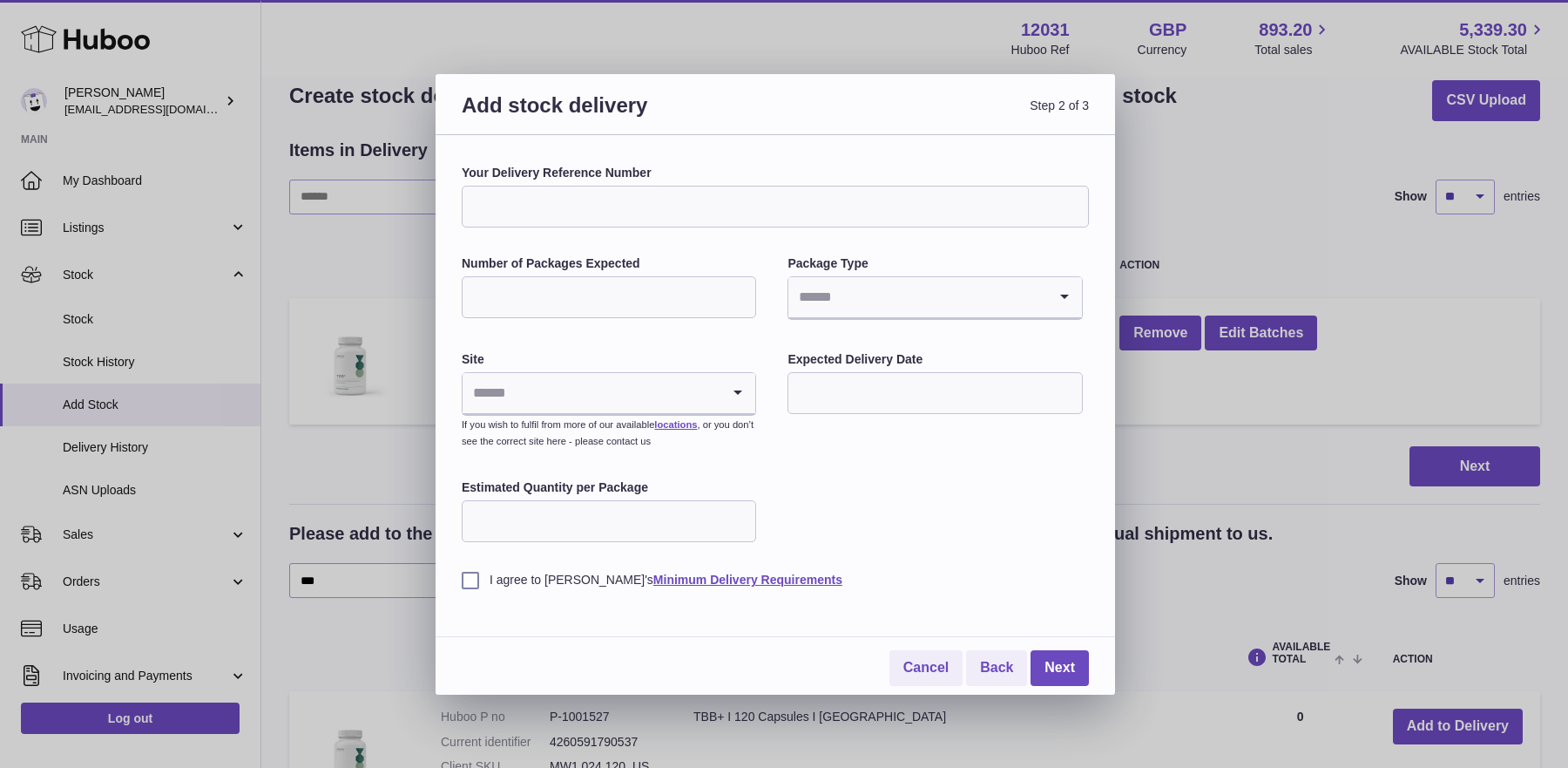
click at [504, 214] on input "Your Delivery Reference Number" at bounding box center [775, 206] width 627 height 42
type input "*"
type input "**********"
click at [511, 288] on input "Number of Packages Expected" at bounding box center [608, 297] width 295 height 42
type input "*"
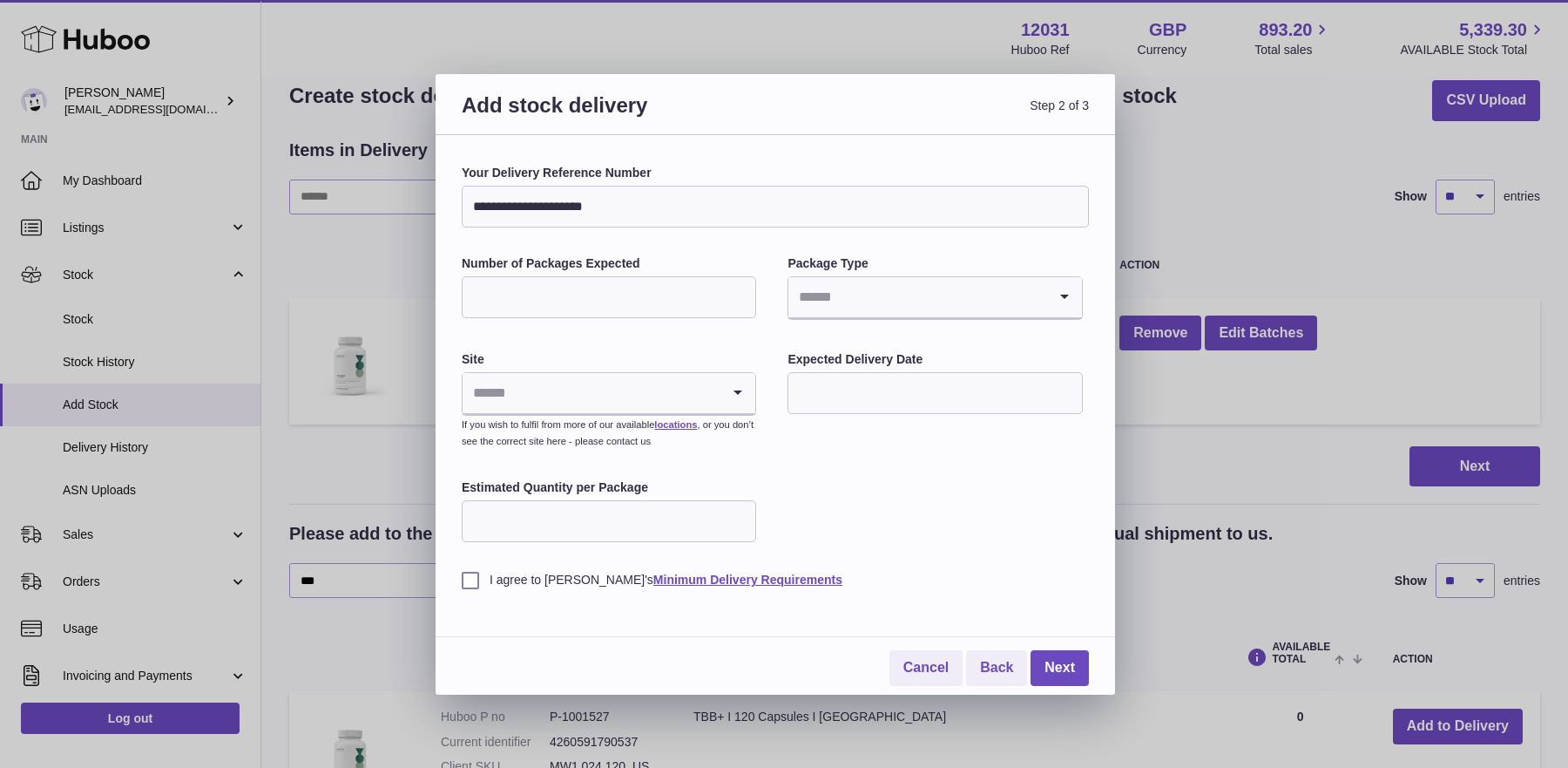
click at [883, 291] on input "Search for option" at bounding box center [917, 297] width 258 height 40
click at [869, 399] on li "Boxes" at bounding box center [934, 414] width 291 height 35
click at [666, 401] on input "Search for option" at bounding box center [591, 392] width 258 height 40
click at [611, 438] on li "🇬🇧 | Unit 2, Interplex 16" at bounding box center [608, 440] width 291 height 35
click at [838, 385] on input "text" at bounding box center [934, 392] width 295 height 42
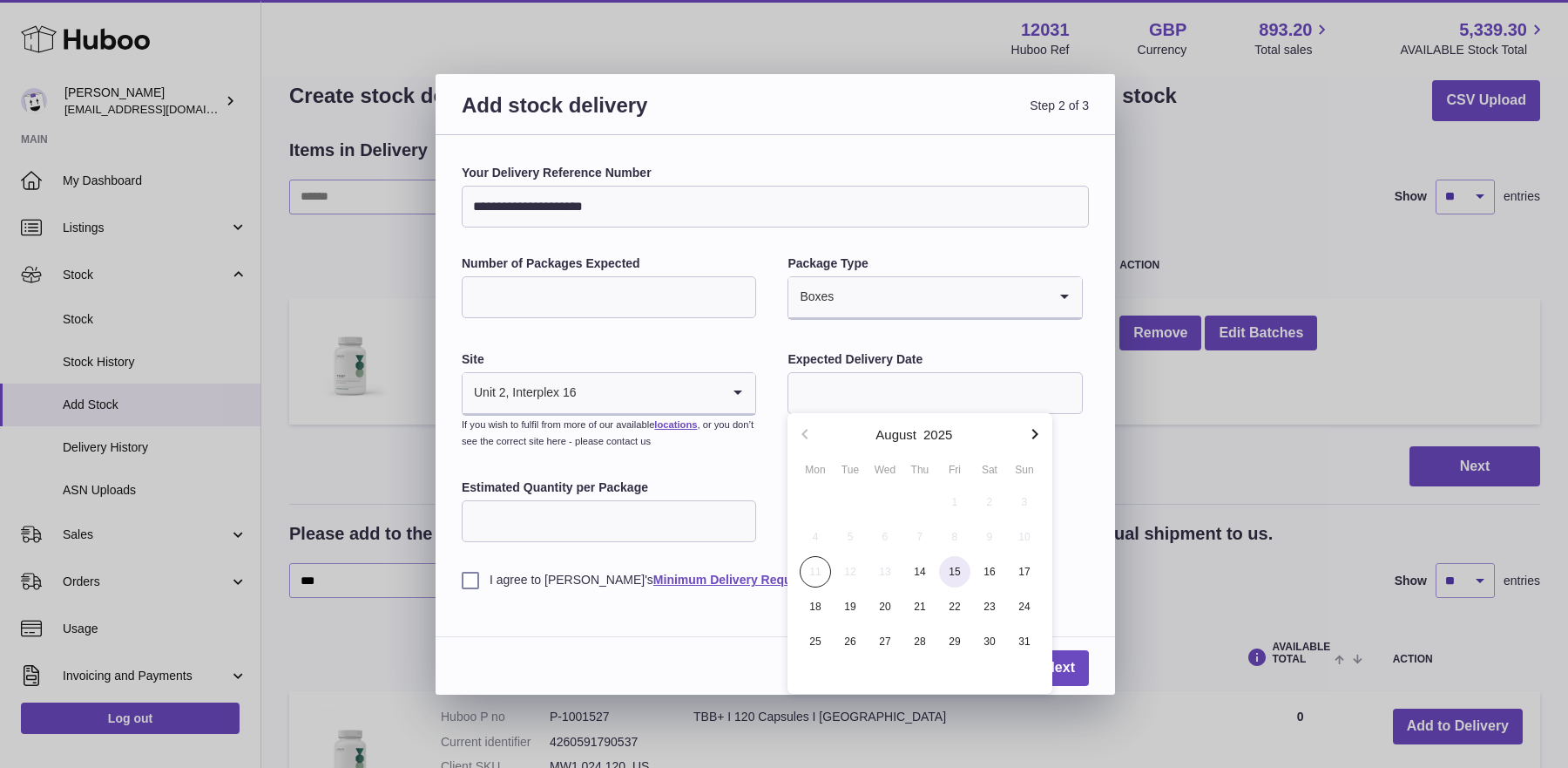
click at [947, 569] on span "15" at bounding box center [955, 571] width 31 height 31
type input "**********"
click at [567, 515] on input "Estimated Quantity per Package" at bounding box center [608, 521] width 295 height 42
type input "***"
click at [475, 582] on label "I agree to [PERSON_NAME]'s Minimum Delivery Requirements" at bounding box center [775, 579] width 627 height 17
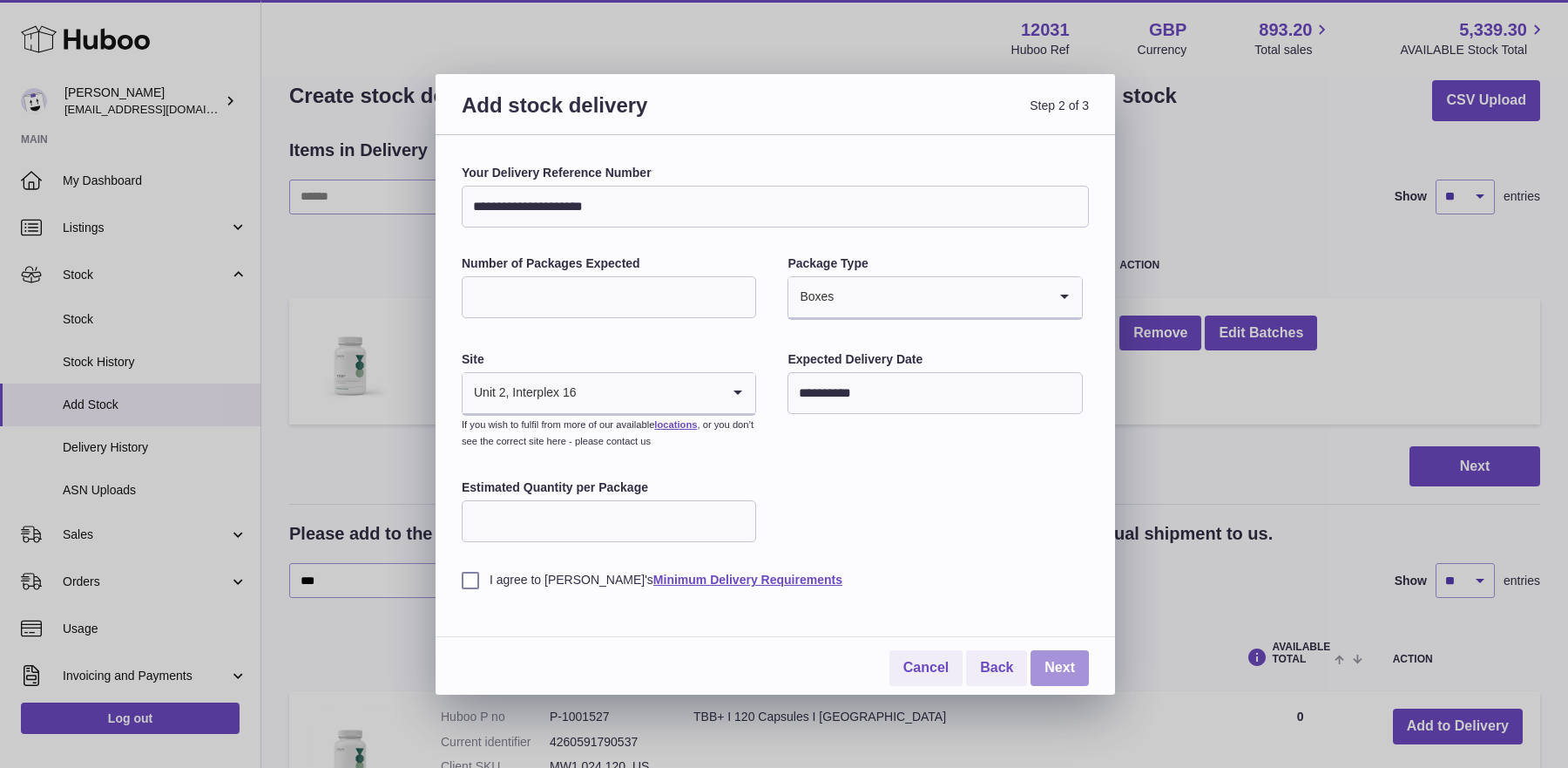
click at [1050, 665] on link "Next" at bounding box center [1060, 668] width 58 height 36
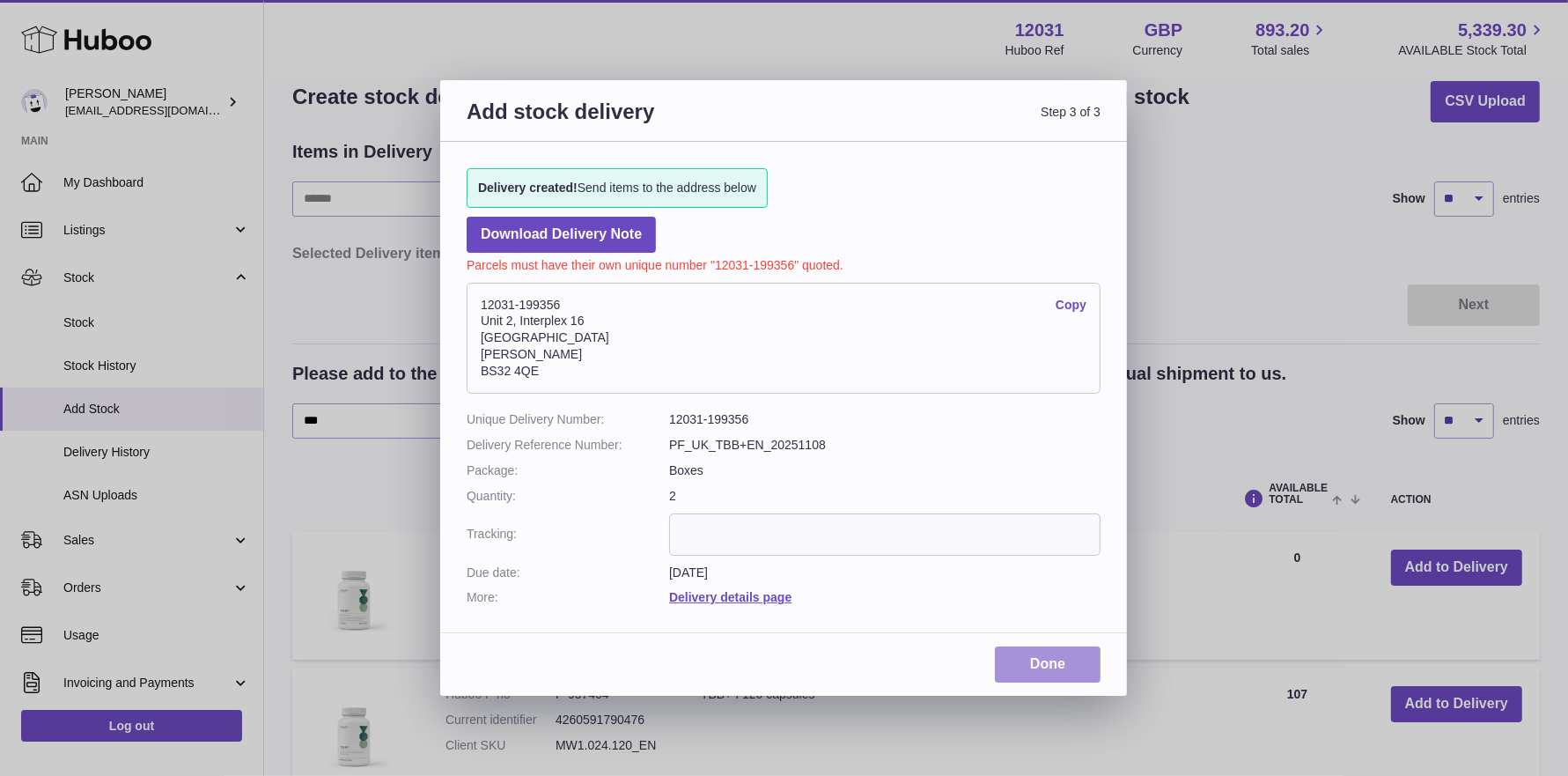
click at [1006, 671] on link "Done" at bounding box center [1047, 664] width 105 height 36
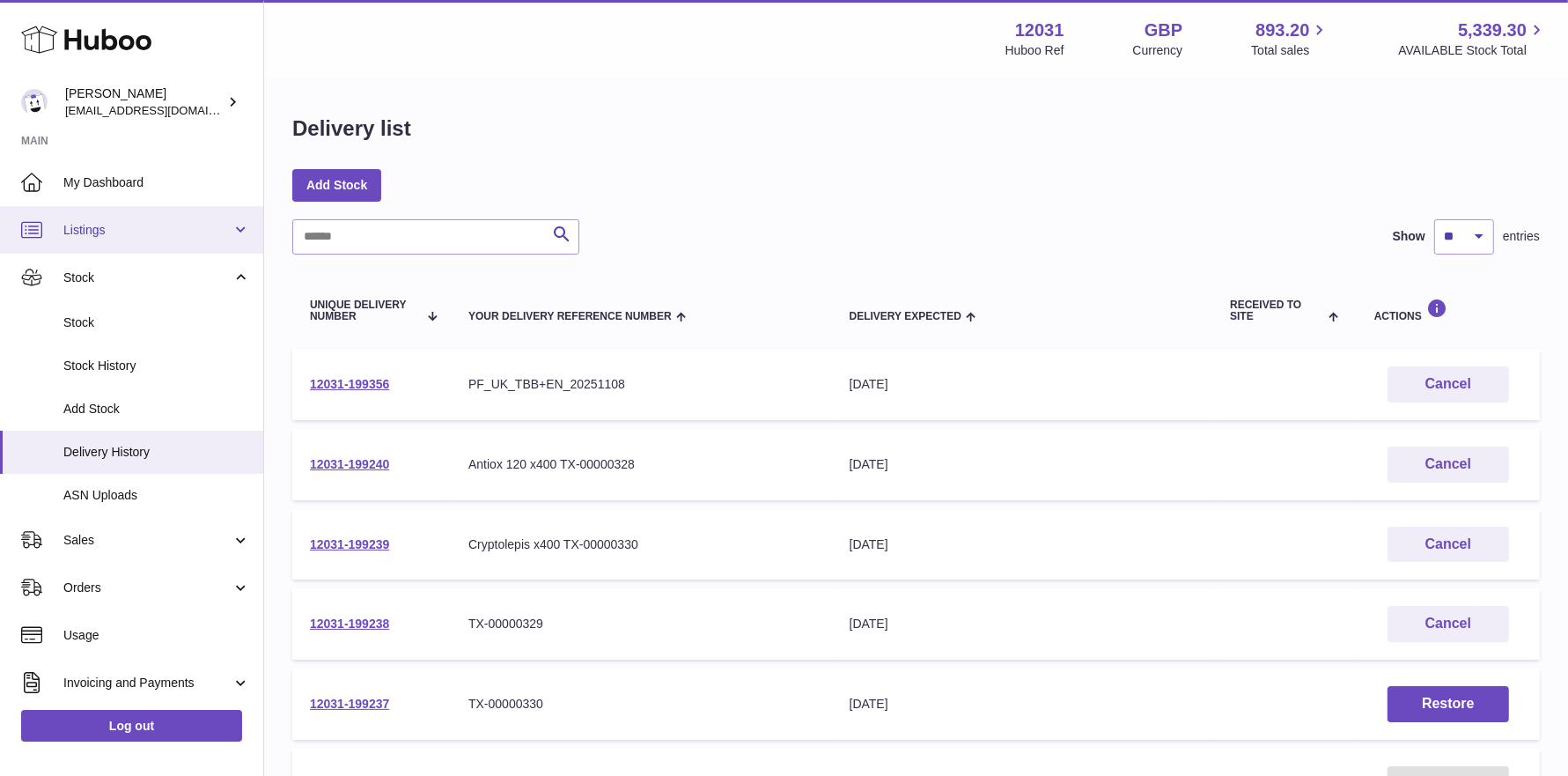
click at [121, 236] on span "Listings" at bounding box center [147, 230] width 168 height 17
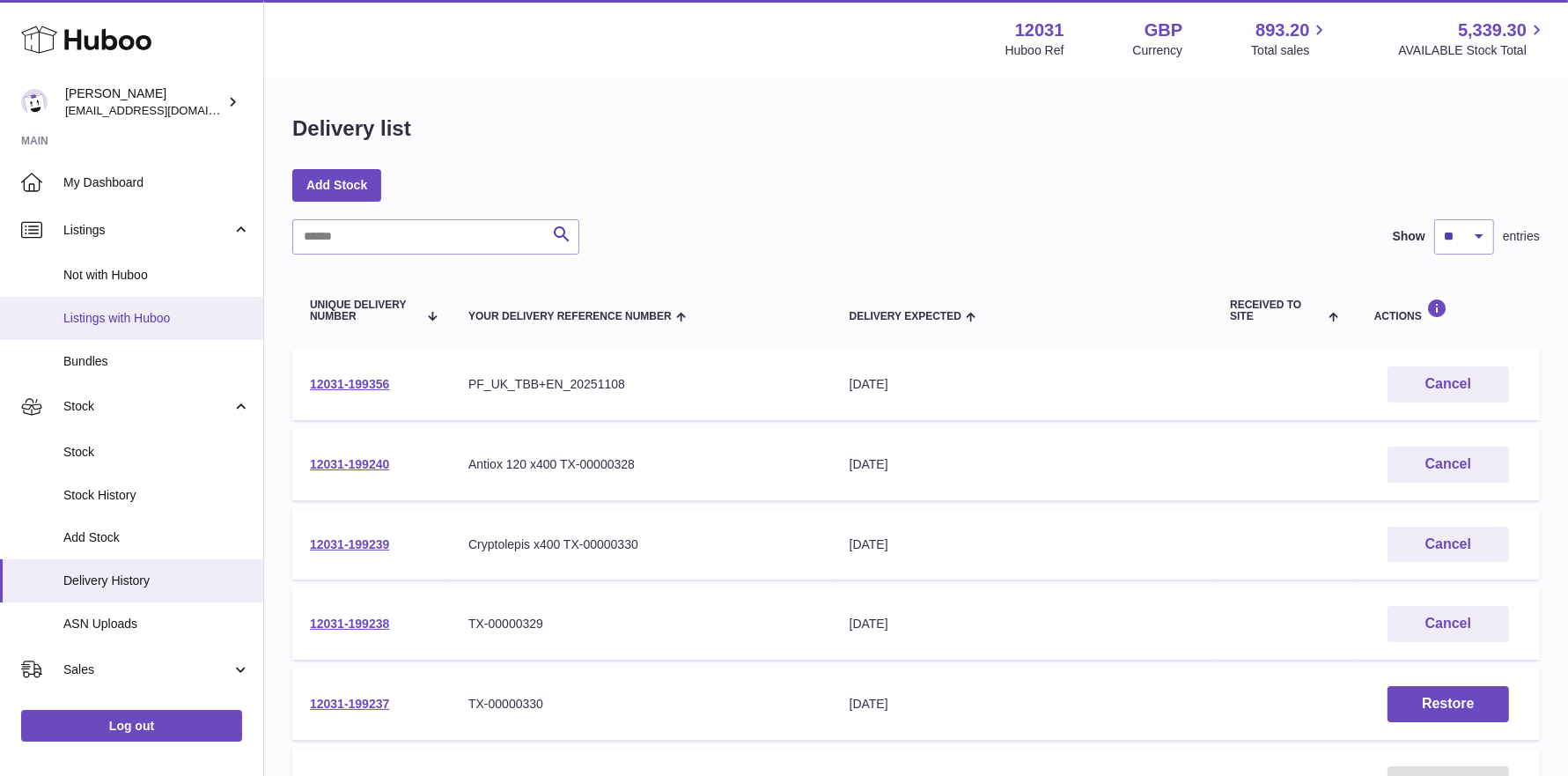
click at [119, 306] on link "Listings with Huboo" at bounding box center [132, 319] width 264 height 43
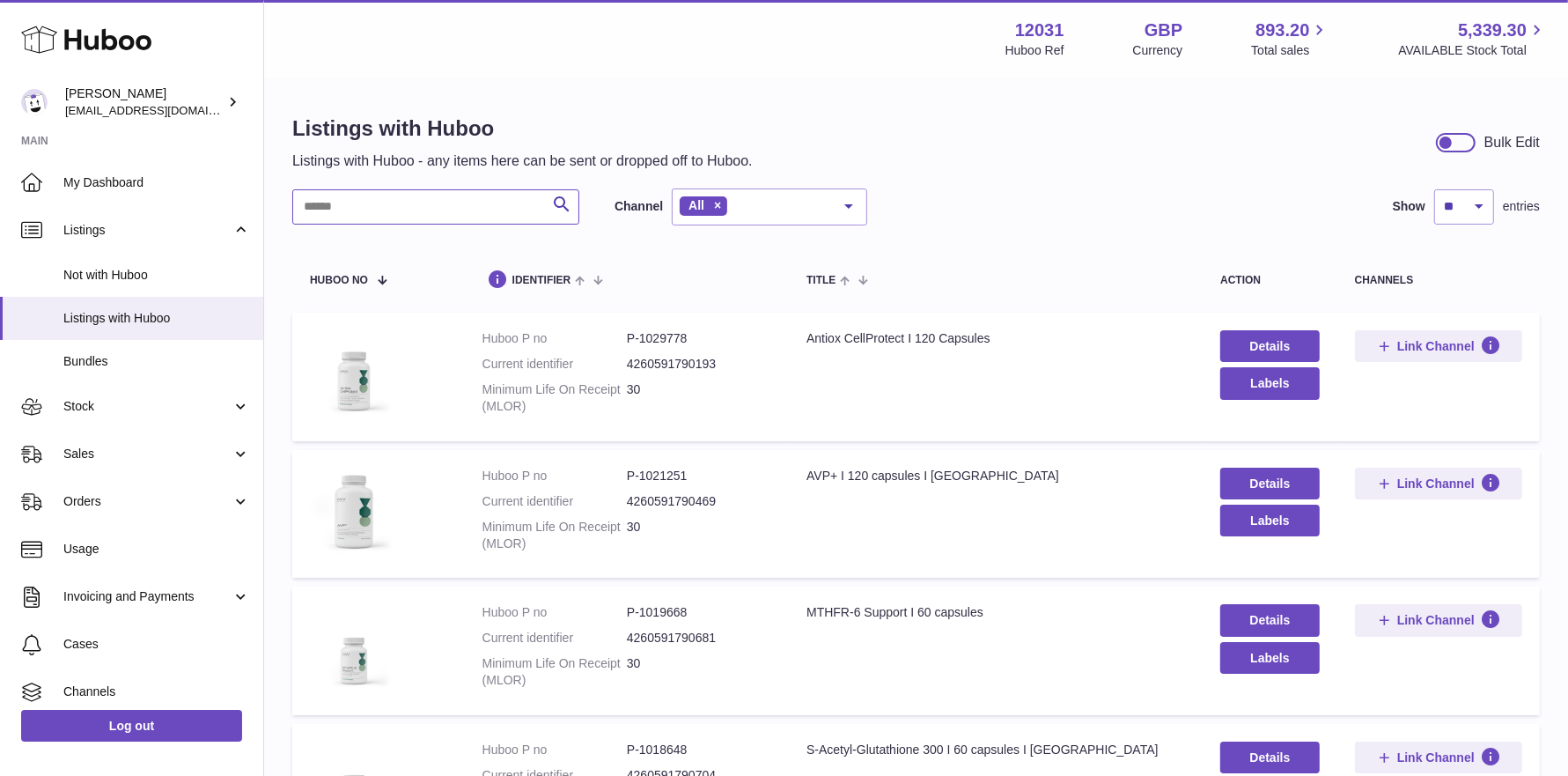
click at [385, 210] on input "text" at bounding box center [436, 207] width 287 height 35
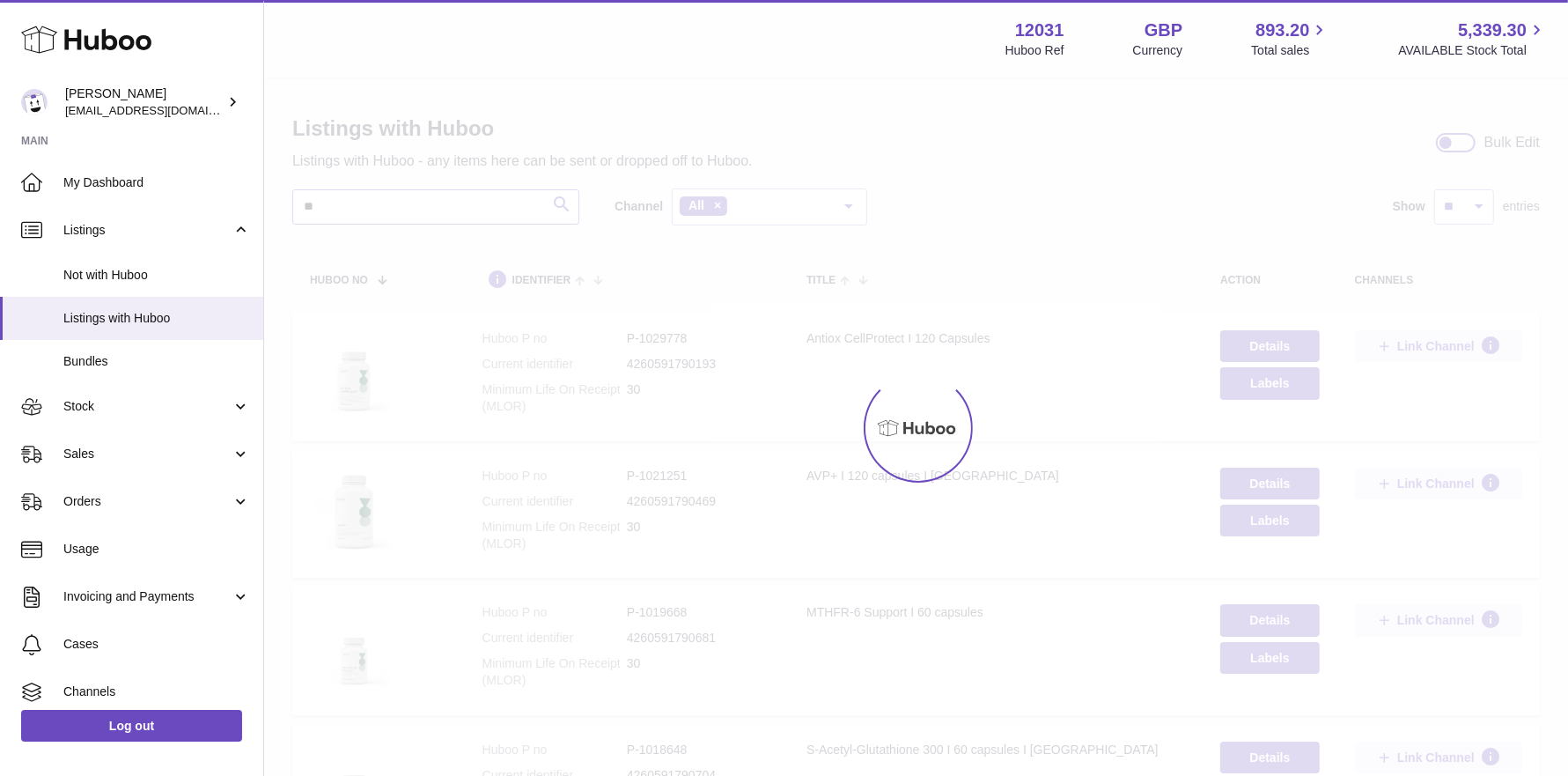
type input "**"
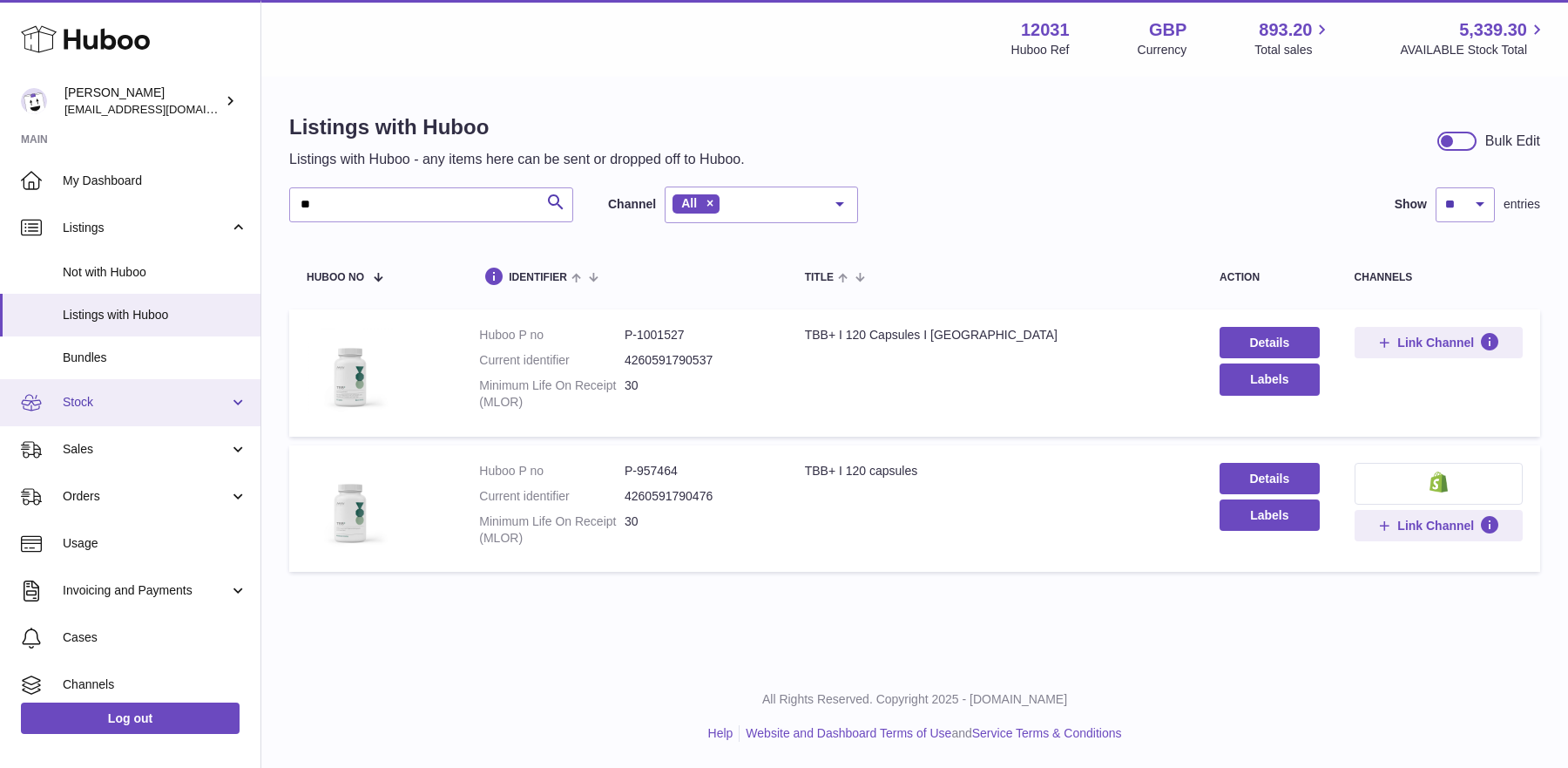
click at [145, 394] on span "Stock" at bounding box center [145, 402] width 166 height 17
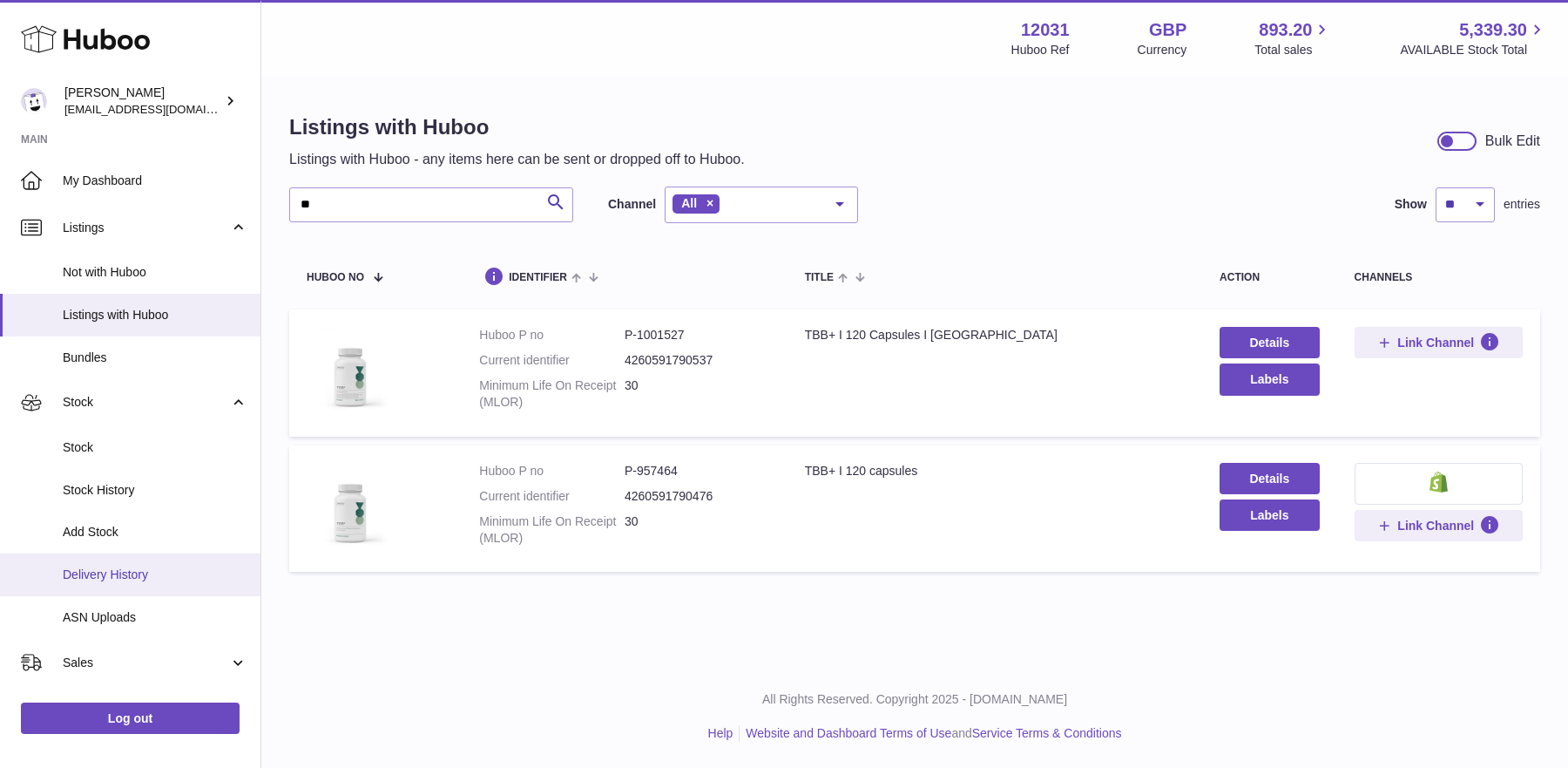
click at [129, 567] on span "Delivery History" at bounding box center [155, 574] width 185 height 17
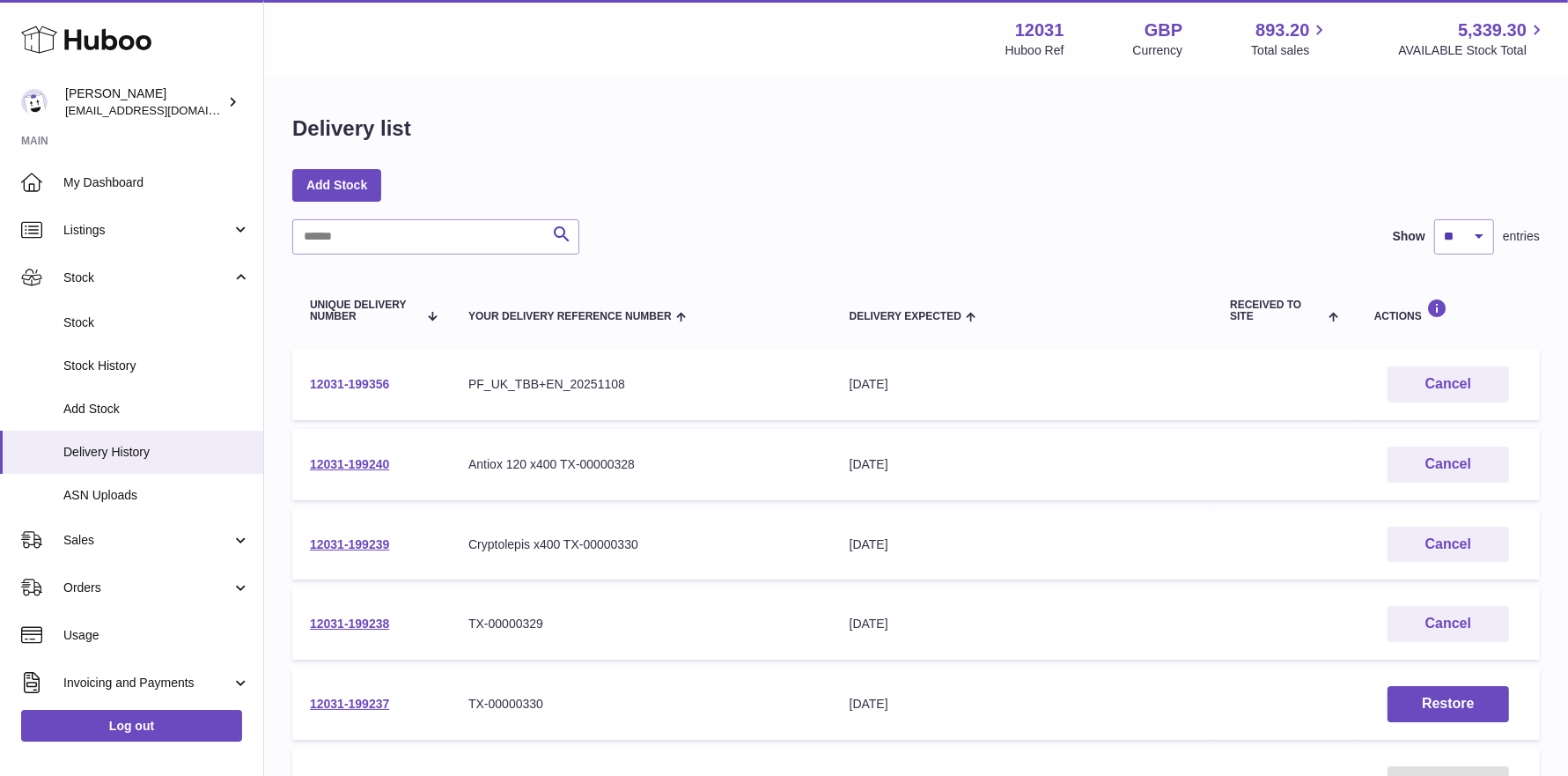
click at [349, 388] on link "12031-199356" at bounding box center [349, 384] width 80 height 14
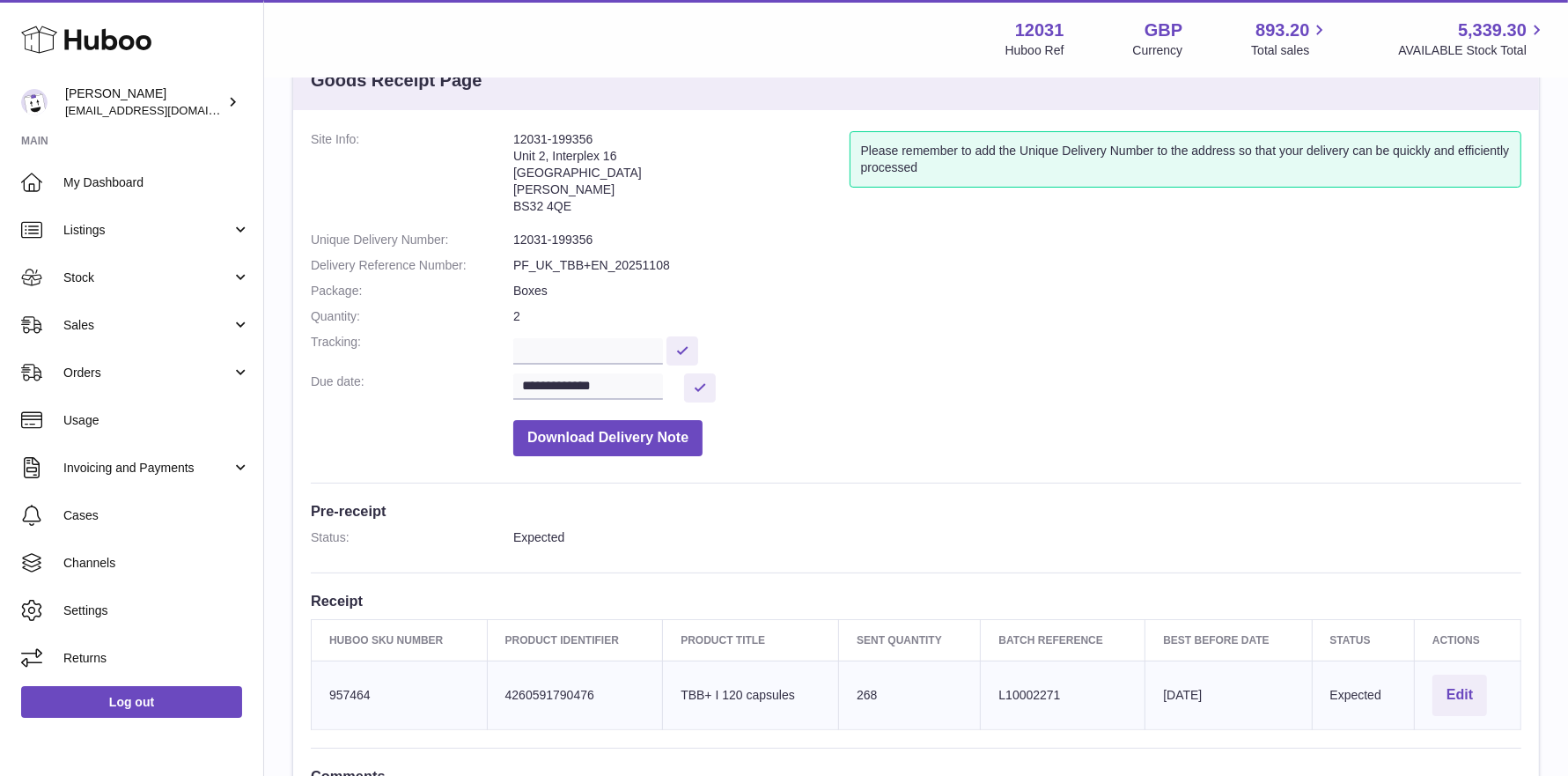
scroll to position [86, 0]
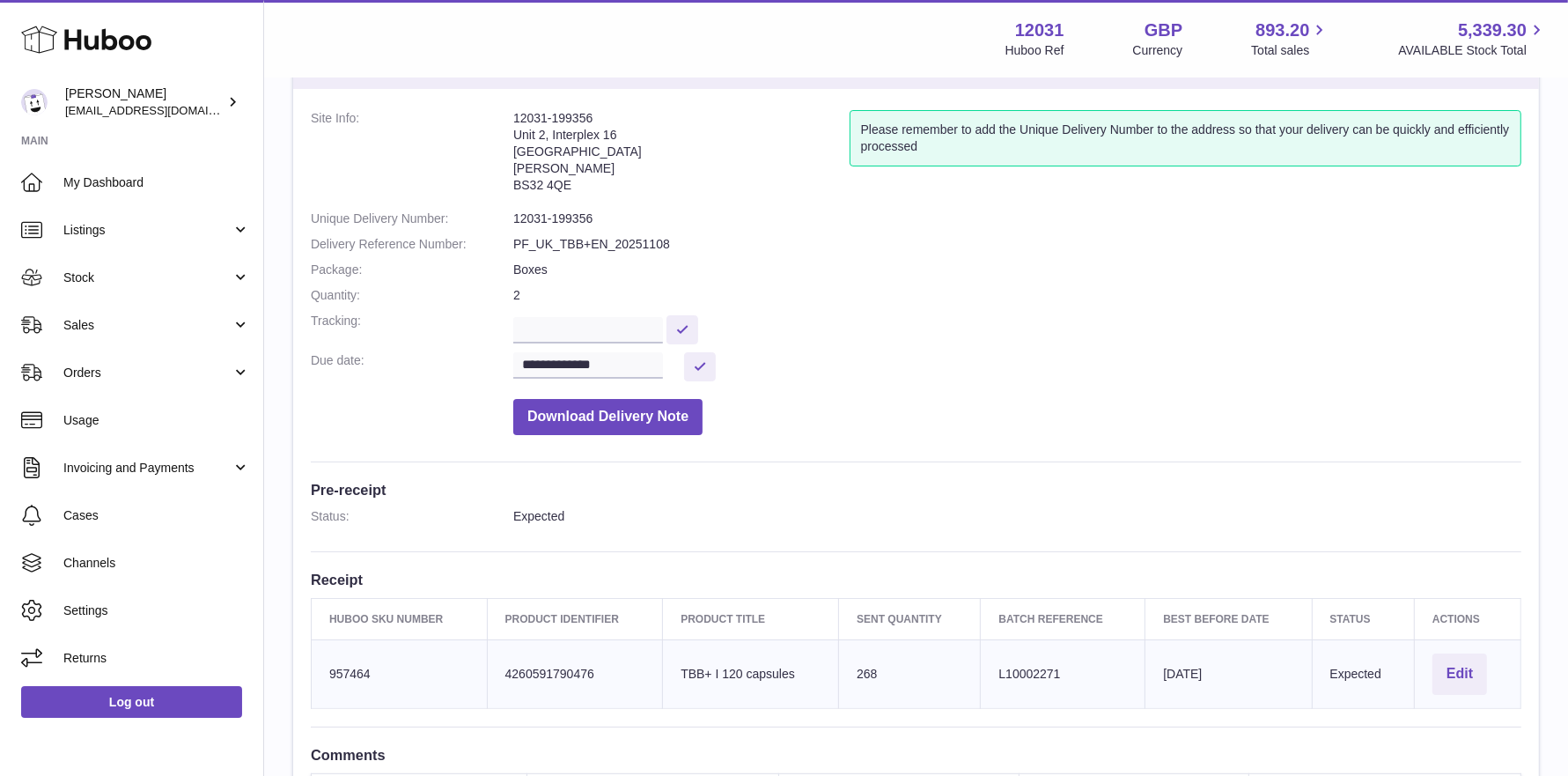
drag, startPoint x: 365, startPoint y: 672, endPoint x: 326, endPoint y: 671, distance: 39.0
click at [326, 671] on td "Huboo SKU Number 957464" at bounding box center [399, 674] width 176 height 69
copy td "957464"
drag, startPoint x: 806, startPoint y: 668, endPoint x: 710, endPoint y: 676, distance: 96.3
click at [668, 669] on td "Product title TBB+ I 120 capsules" at bounding box center [751, 674] width 176 height 69
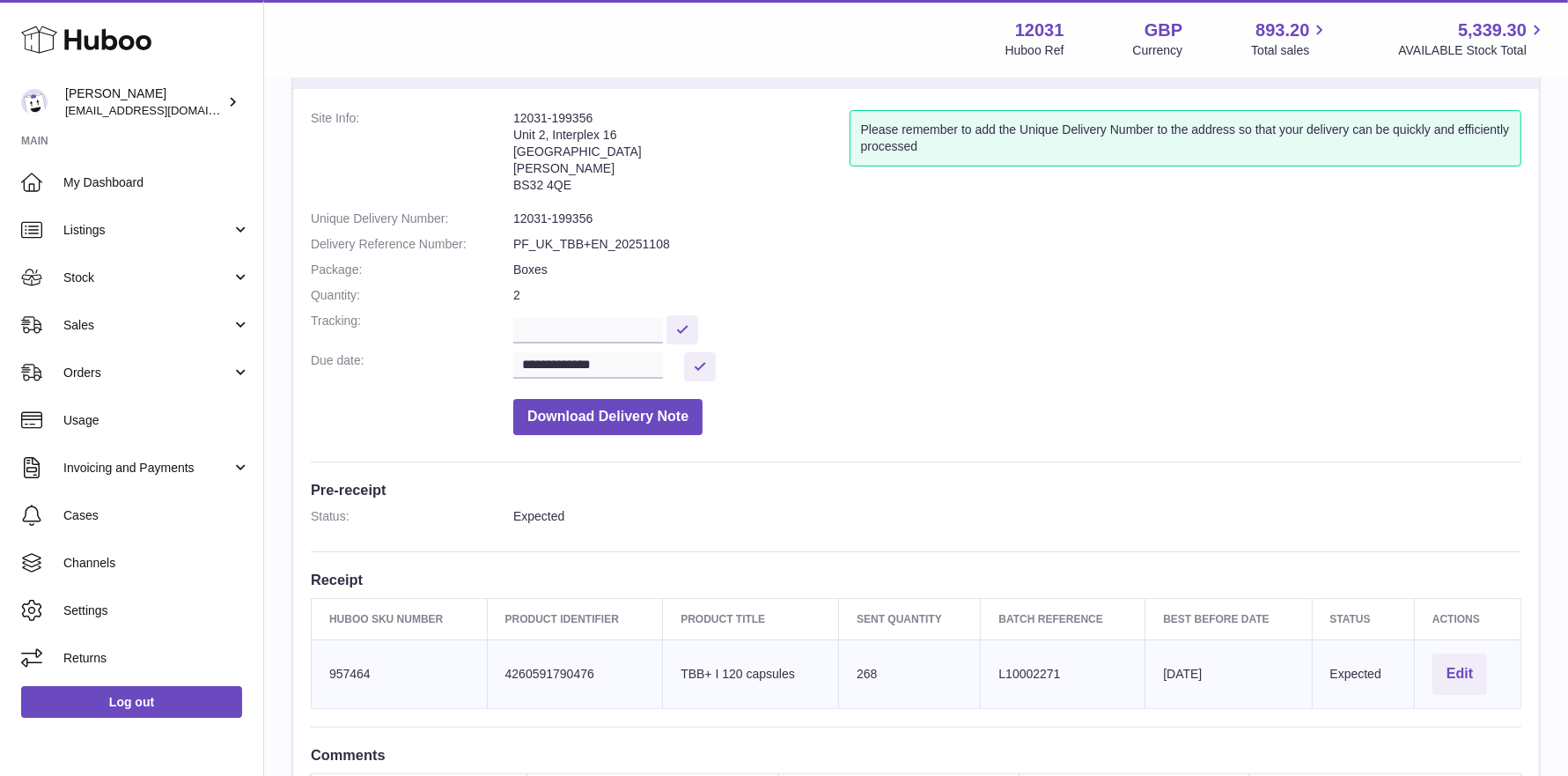
copy td "TBB+ I 120 capsules"
click at [546, 331] on input "text" at bounding box center [588, 329] width 150 height 27
paste input "**********"
click at [579, 330] on input "**********" at bounding box center [591, 329] width 155 height 27
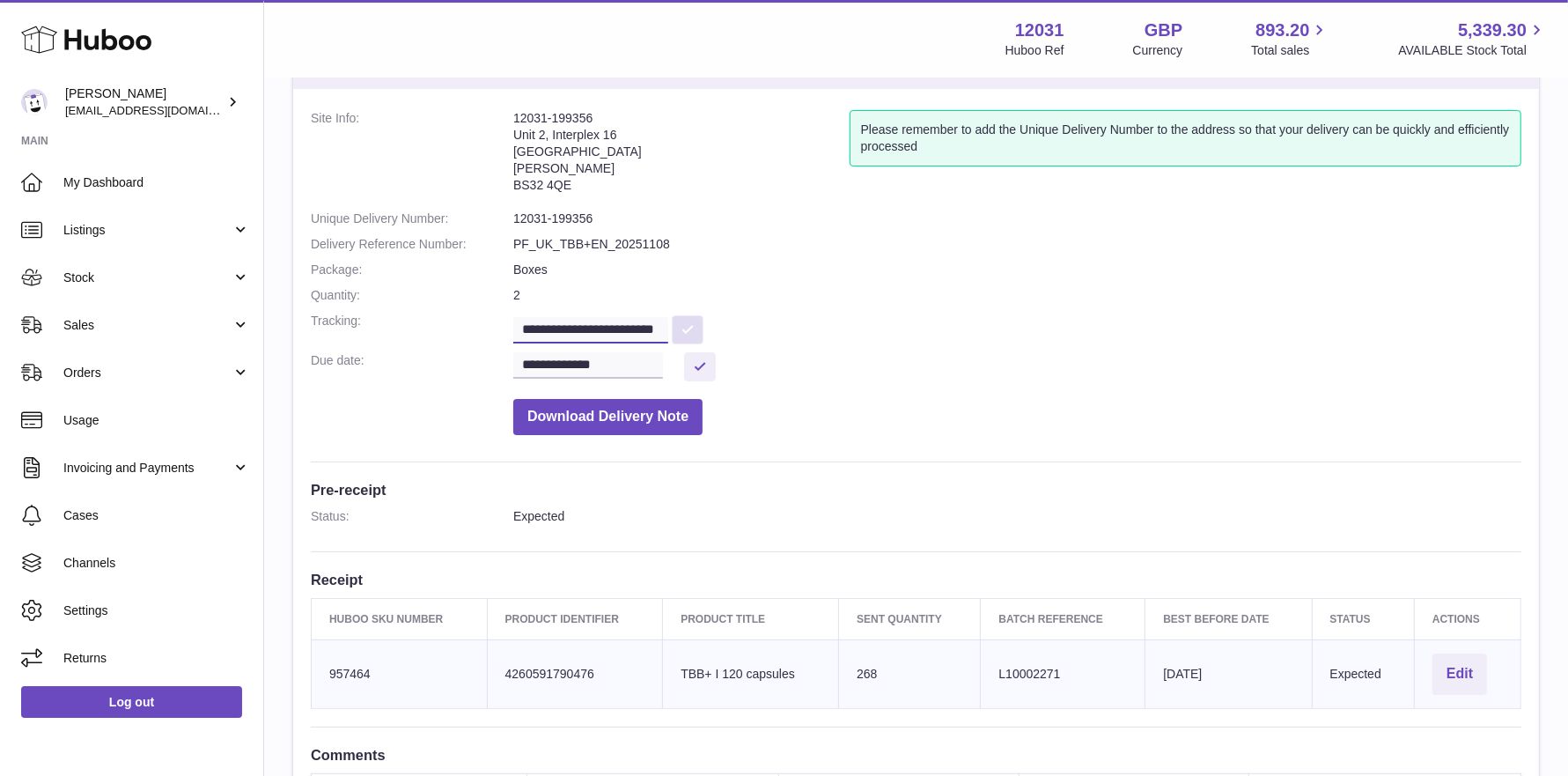
type input "**********"
click at [694, 321] on button at bounding box center [688, 329] width 31 height 30
click at [154, 189] on span "My Dashboard" at bounding box center [156, 182] width 187 height 17
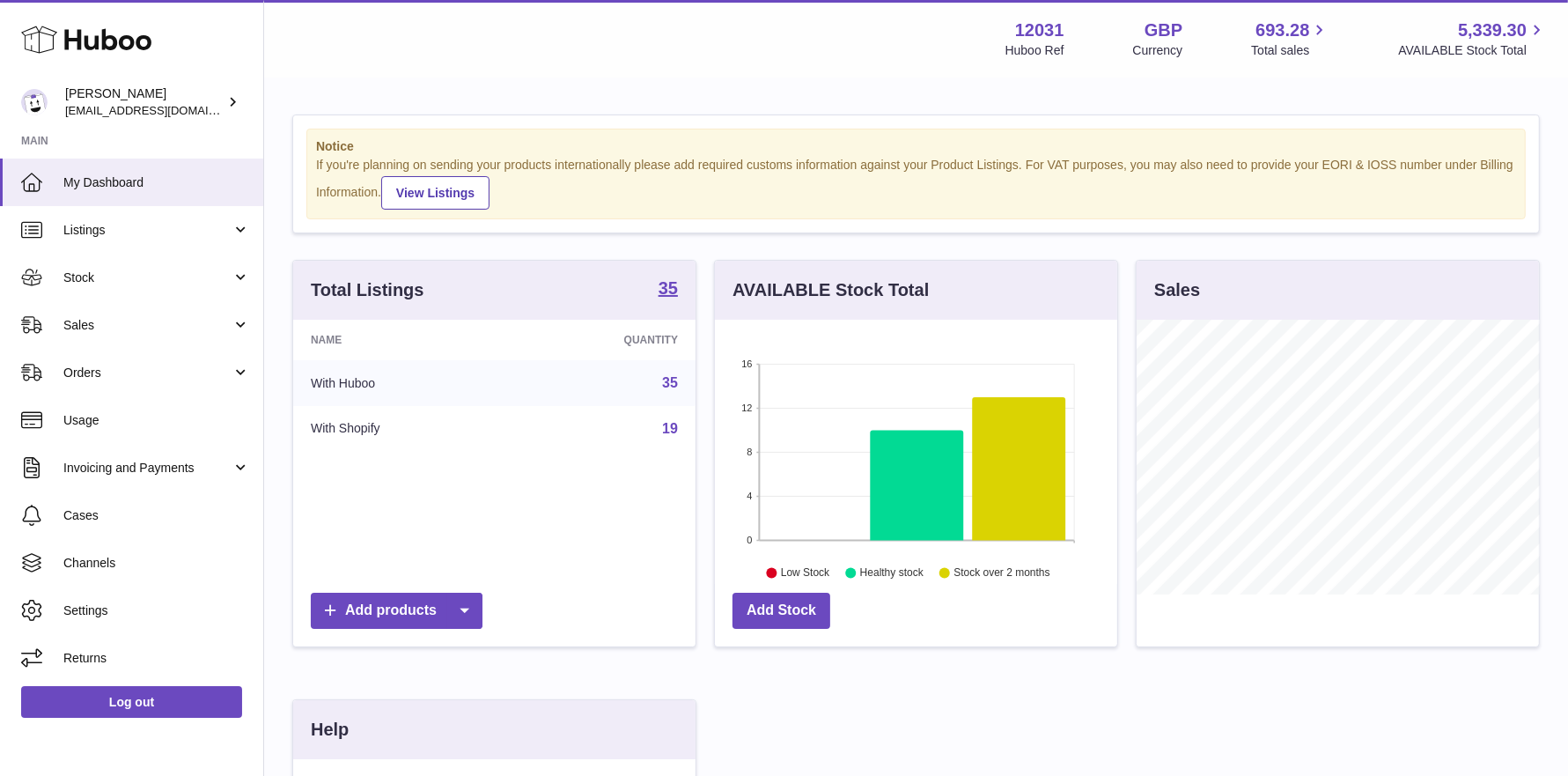
scroll to position [273, 402]
click at [117, 275] on span "Stock" at bounding box center [147, 277] width 168 height 17
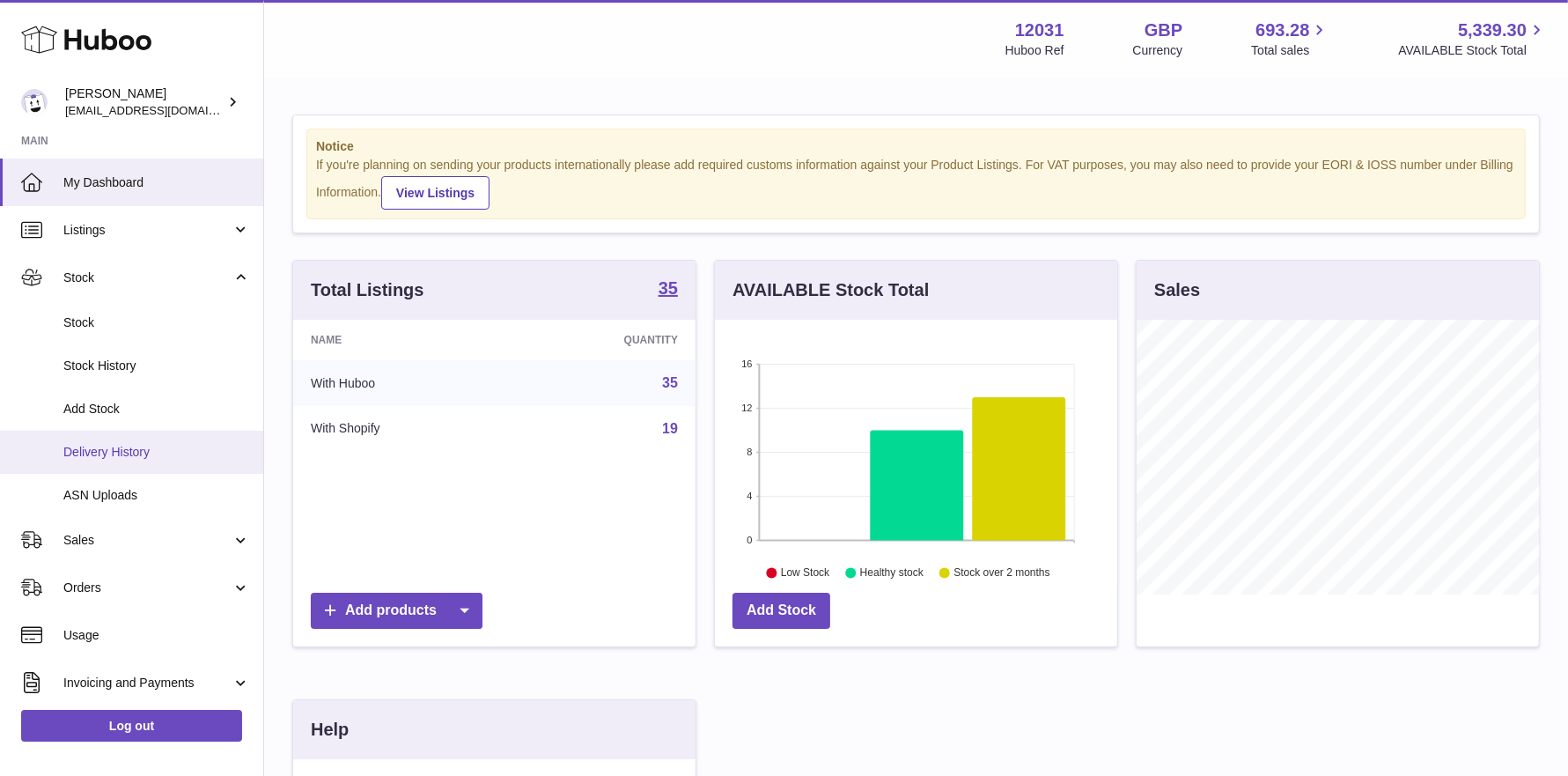
click at [111, 457] on span "Delivery History" at bounding box center [156, 451] width 187 height 17
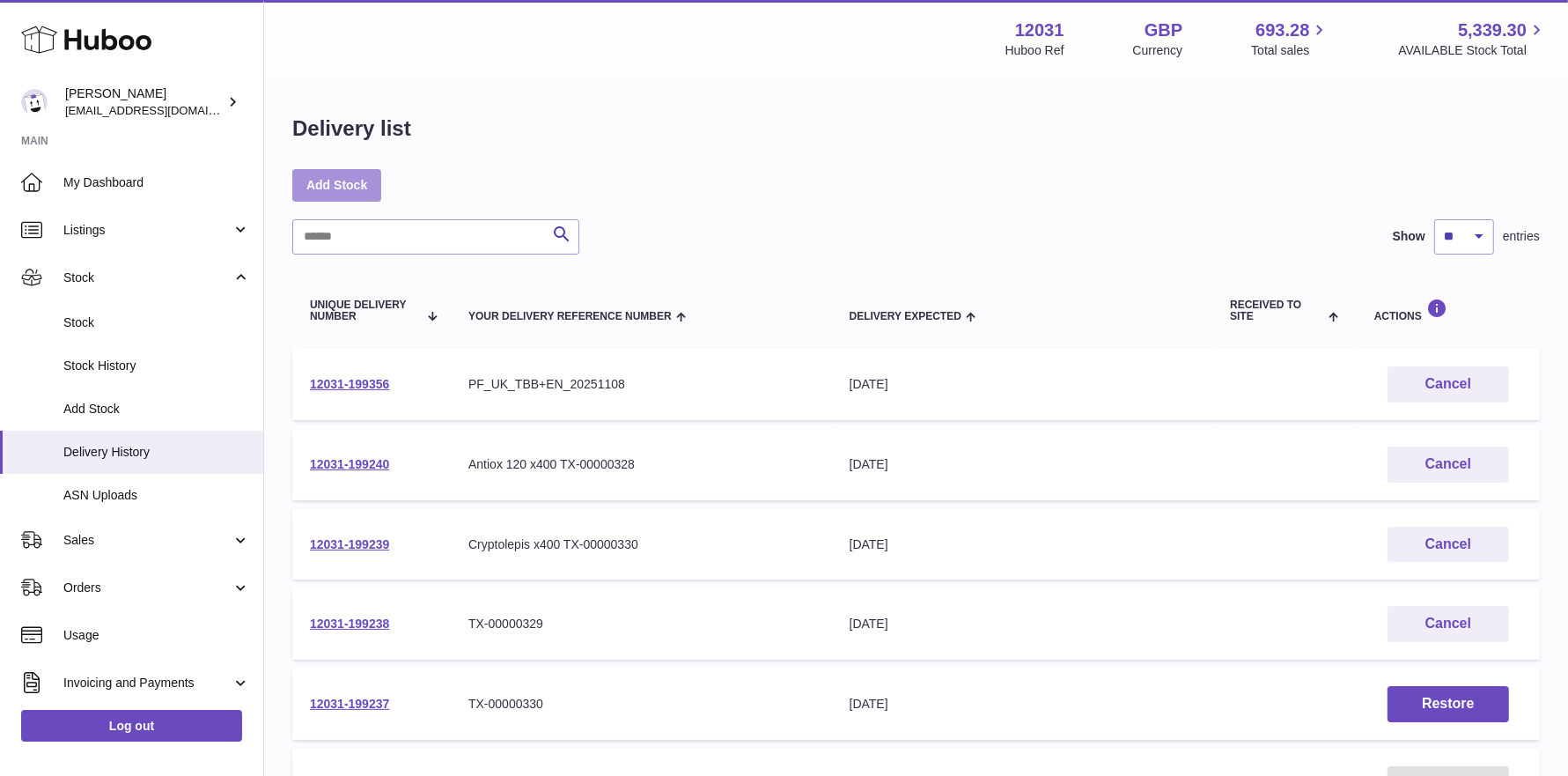
click at [327, 185] on link "Add Stock" at bounding box center [336, 185] width 89 height 31
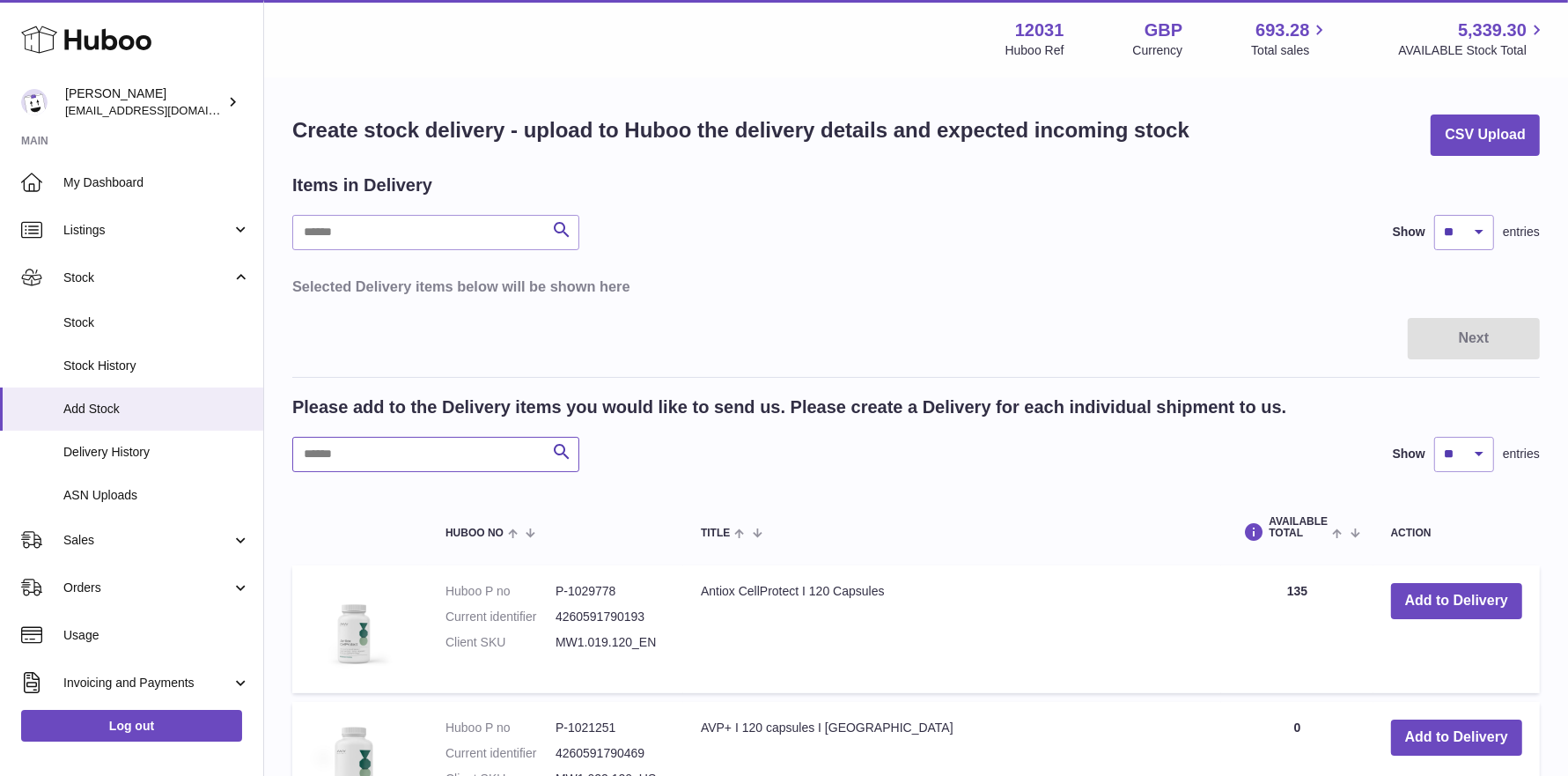
click at [362, 451] on input "text" at bounding box center [436, 454] width 287 height 35
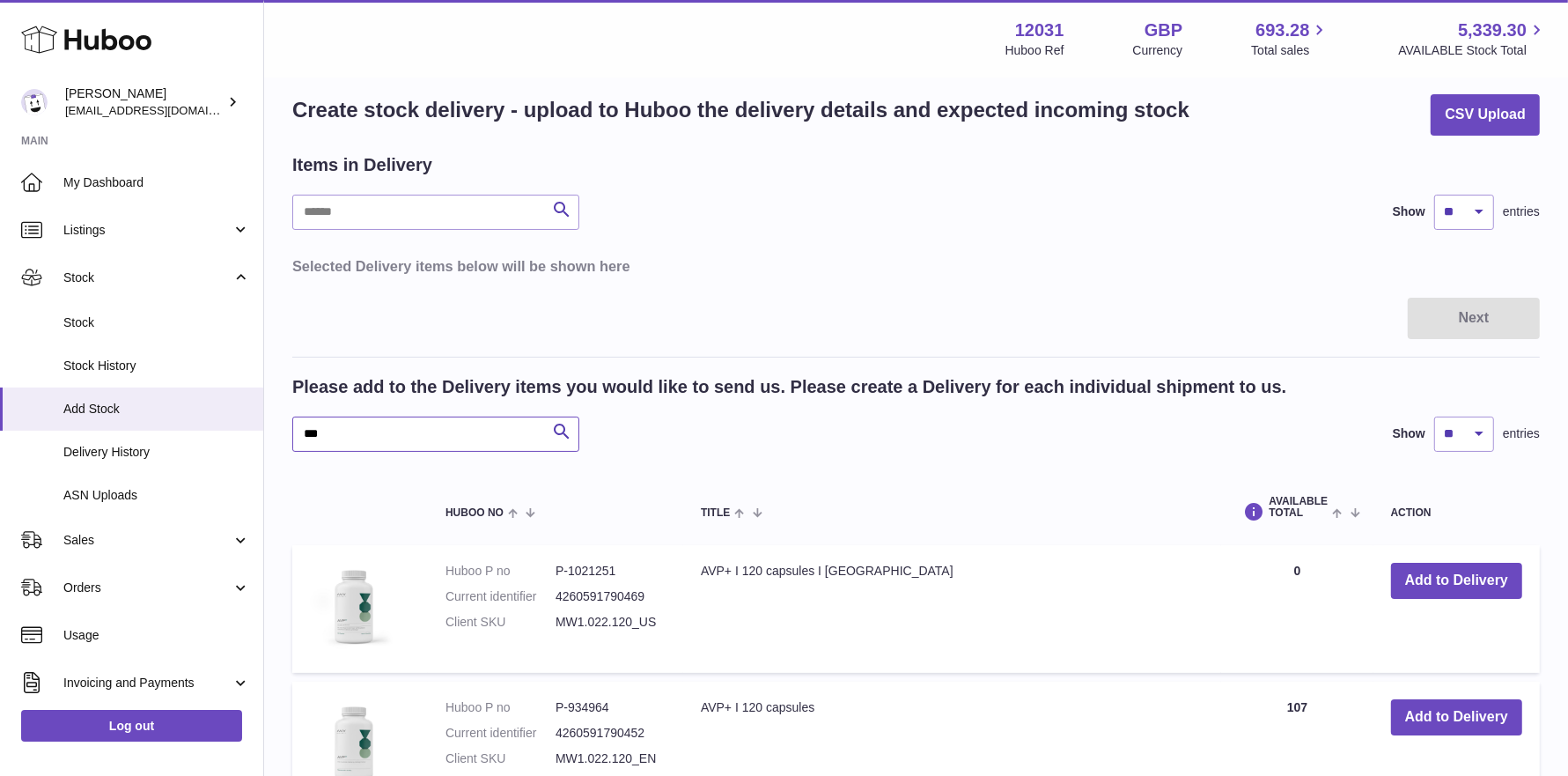
scroll to position [22, 0]
type input "***"
click at [1418, 723] on button "Add to Delivery" at bounding box center [1456, 715] width 131 height 36
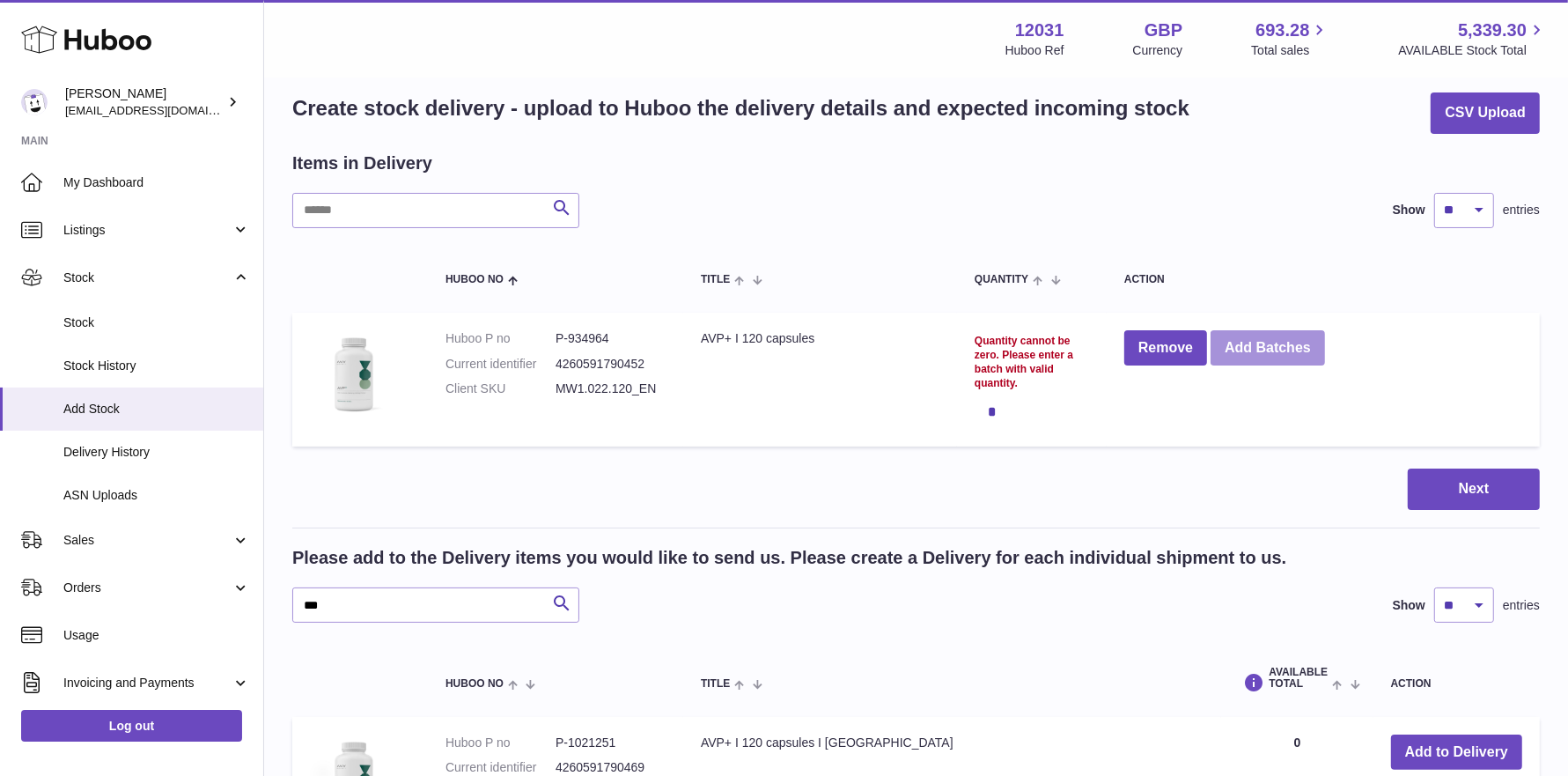
click at [1271, 359] on button "Add Batches" at bounding box center [1268, 348] width 114 height 36
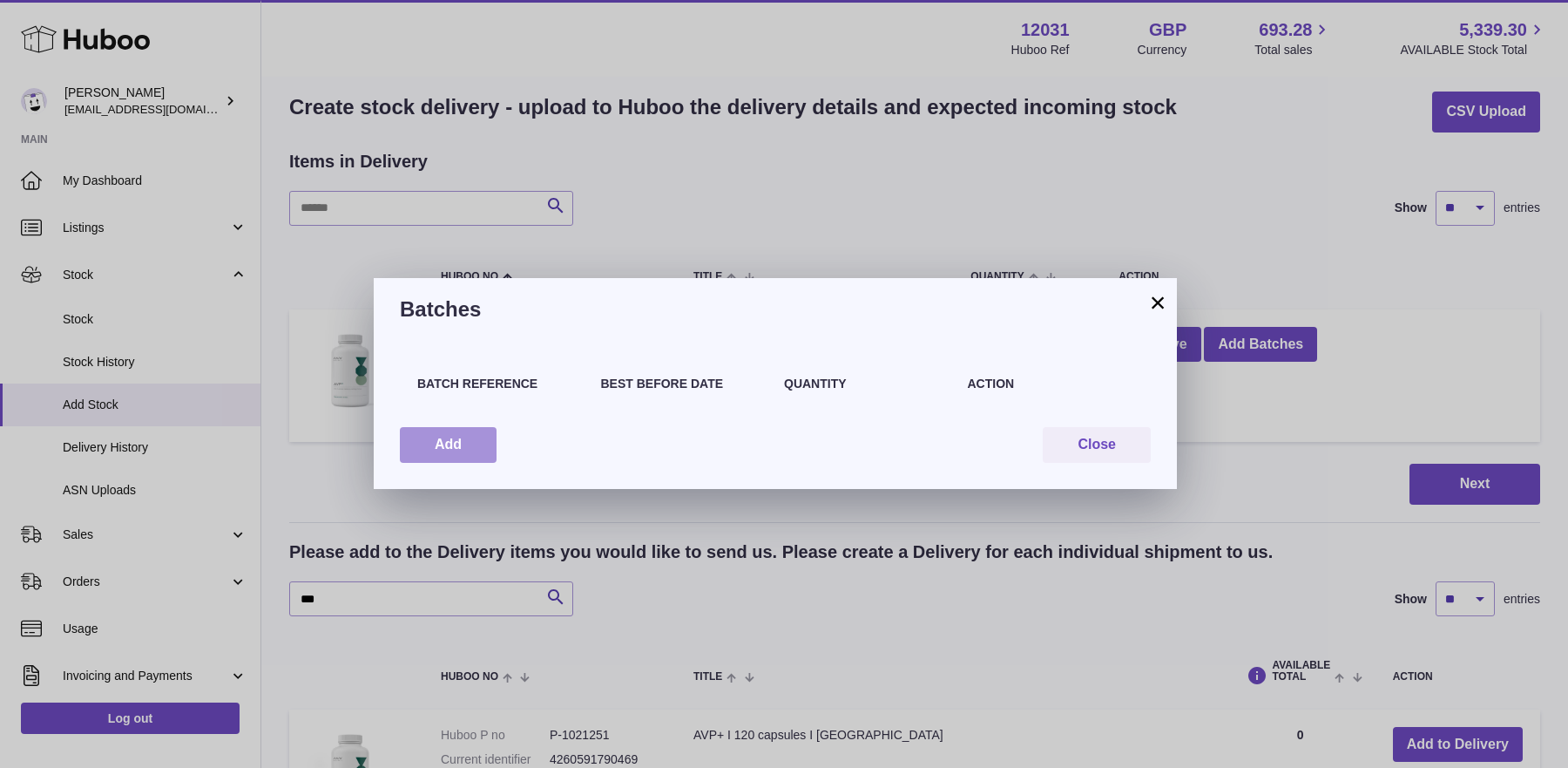
click at [418, 445] on button "Add" at bounding box center [448, 445] width 96 height 36
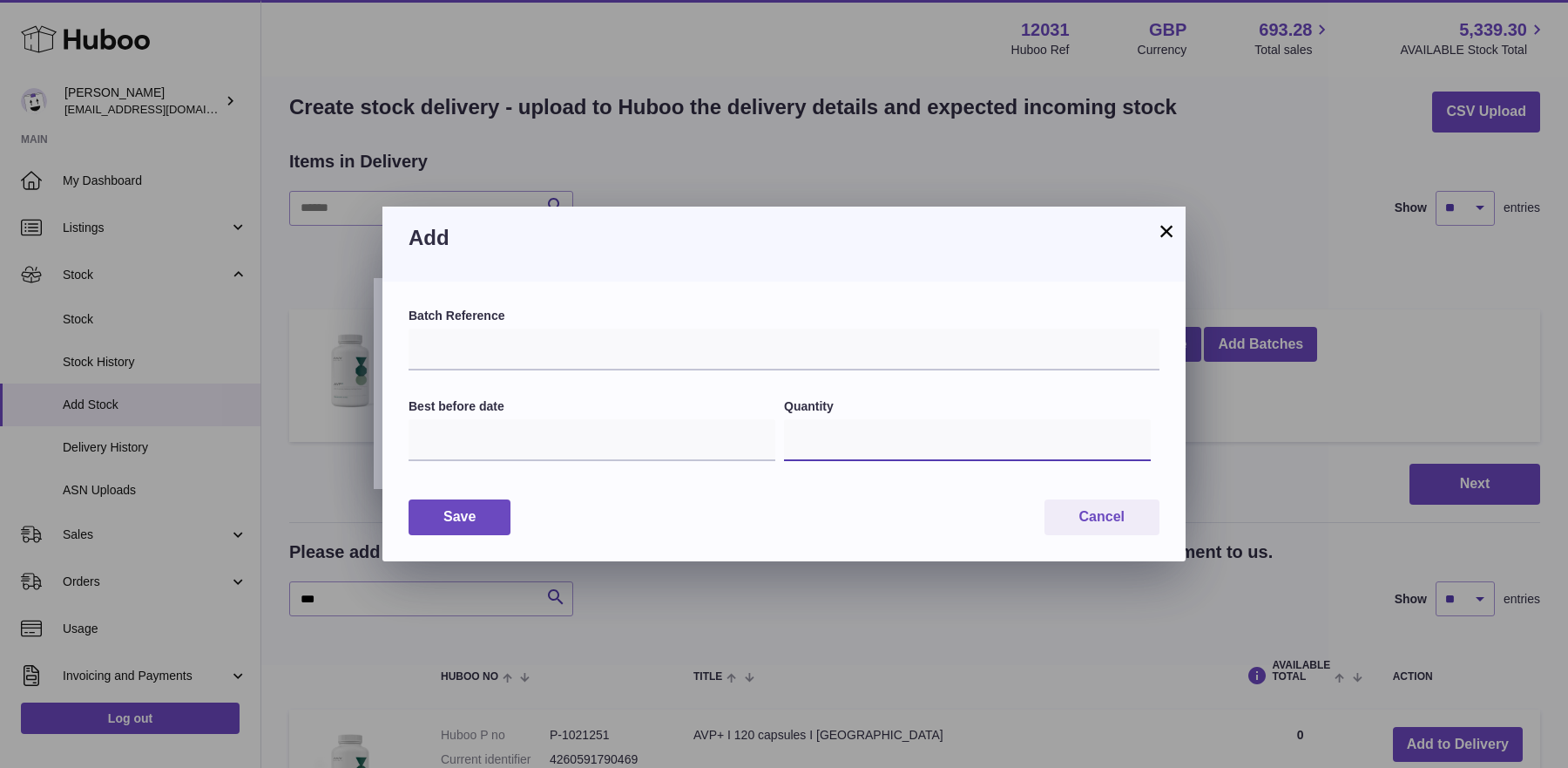
drag, startPoint x: 818, startPoint y: 441, endPoint x: 772, endPoint y: 442, distance: 46.0
click at [773, 444] on div "Best before date Quantity *" at bounding box center [784, 440] width 751 height 84
type input "***"
click at [530, 338] on input "text" at bounding box center [784, 348] width 751 height 42
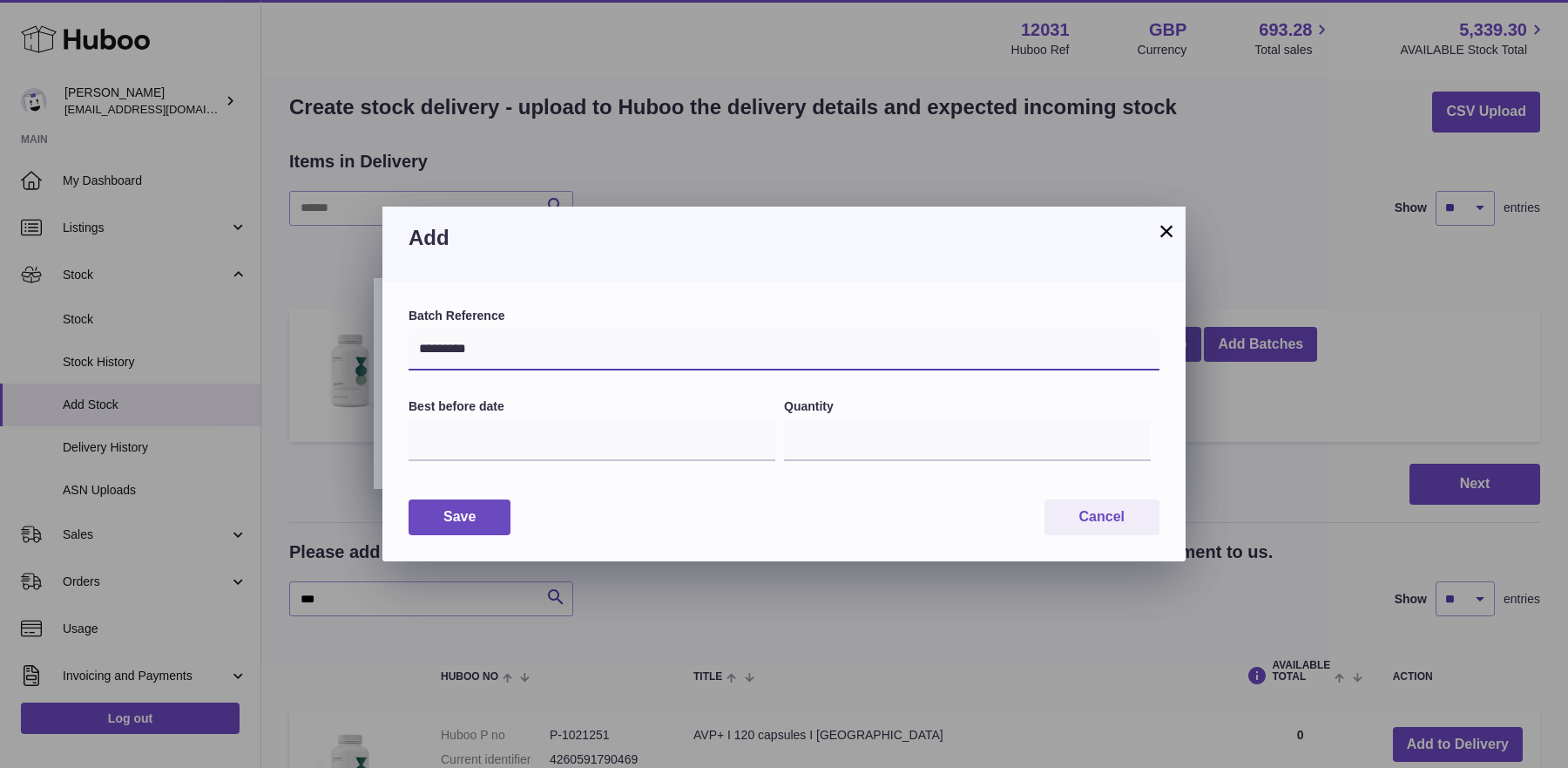
type input "*********"
click at [447, 455] on input "text" at bounding box center [592, 440] width 367 height 42
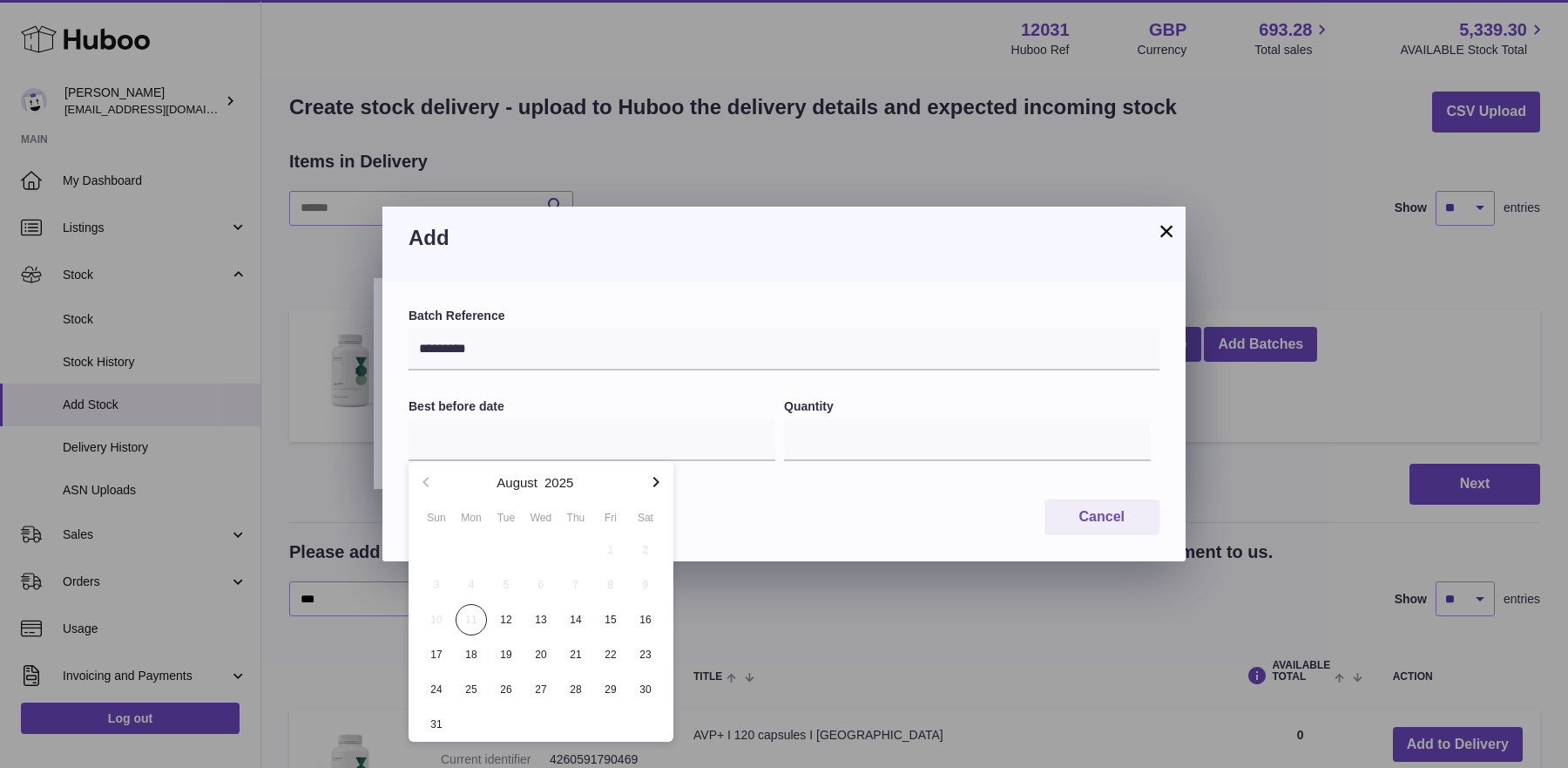
click at [663, 479] on icon "button" at bounding box center [655, 481] width 20 height 20
click at [662, 479] on icon "button" at bounding box center [655, 481] width 20 height 20
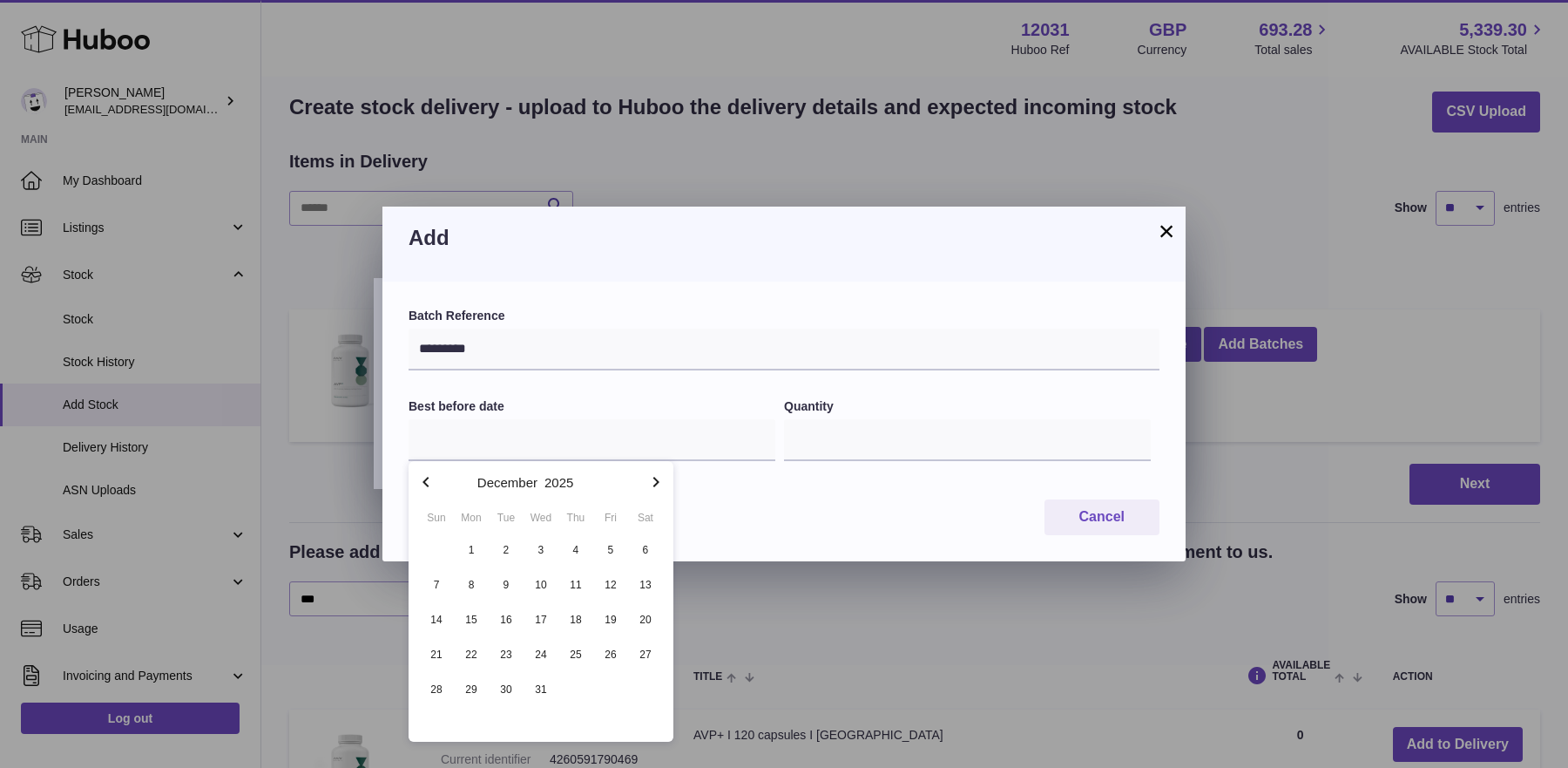
click at [662, 479] on icon "button" at bounding box center [655, 481] width 20 height 20
click at [661, 479] on icon "button" at bounding box center [655, 481] width 20 height 20
click at [661, 480] on icon "button" at bounding box center [655, 481] width 20 height 20
click at [660, 480] on icon "button" at bounding box center [655, 481] width 20 height 20
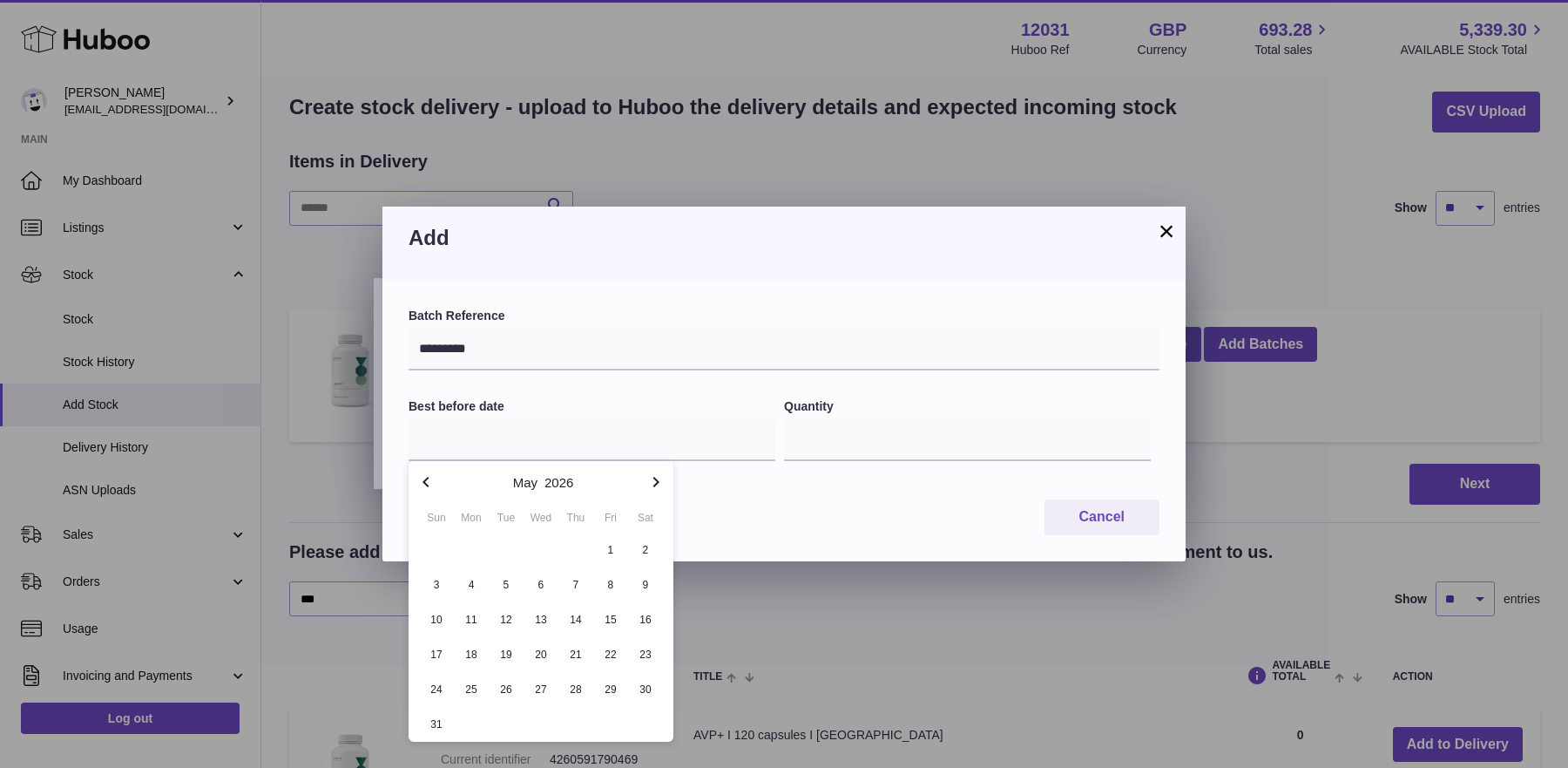
click at [660, 480] on icon "button" at bounding box center [655, 481] width 20 height 20
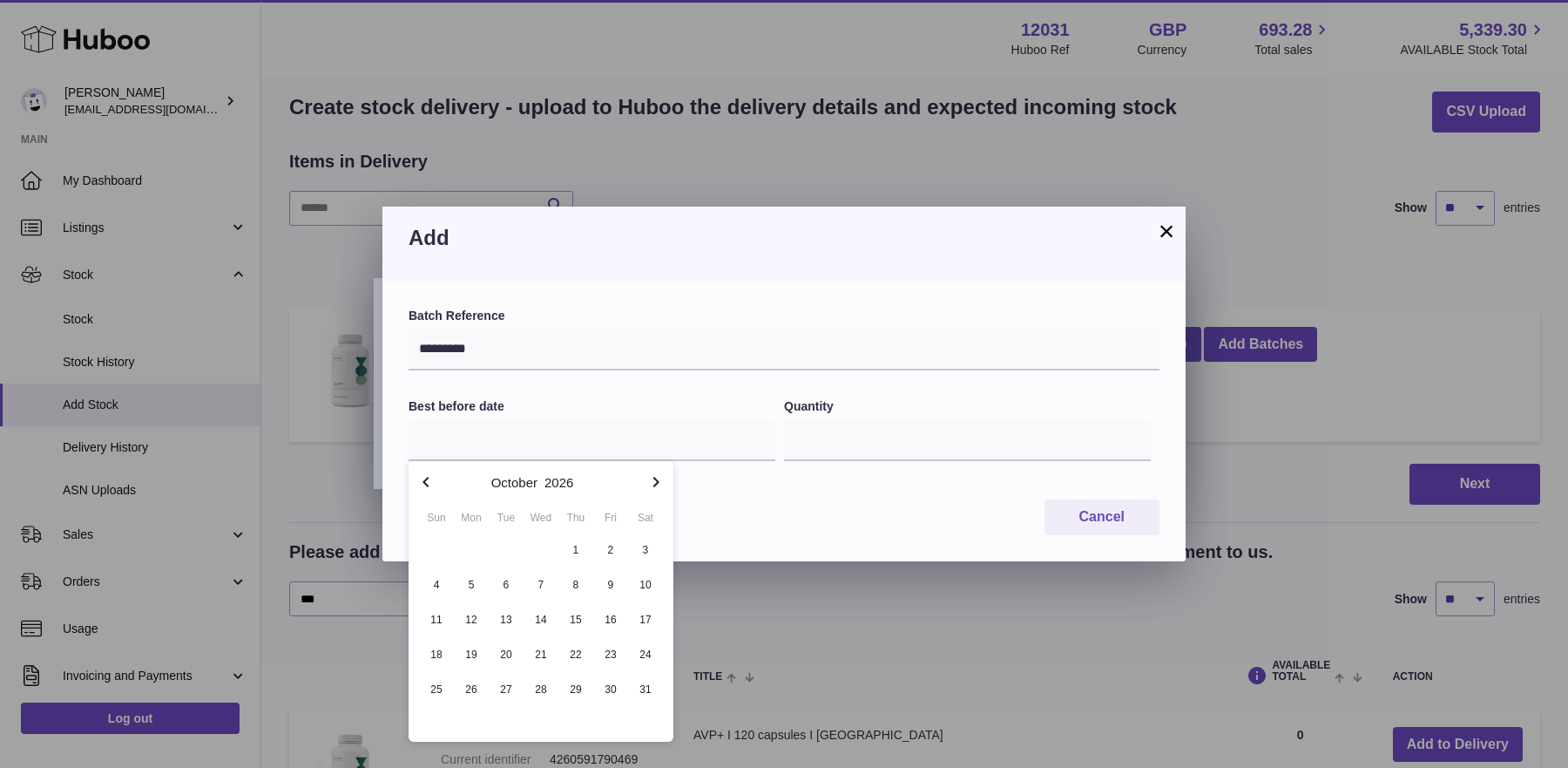
click at [660, 480] on icon "button" at bounding box center [655, 481] width 20 height 20
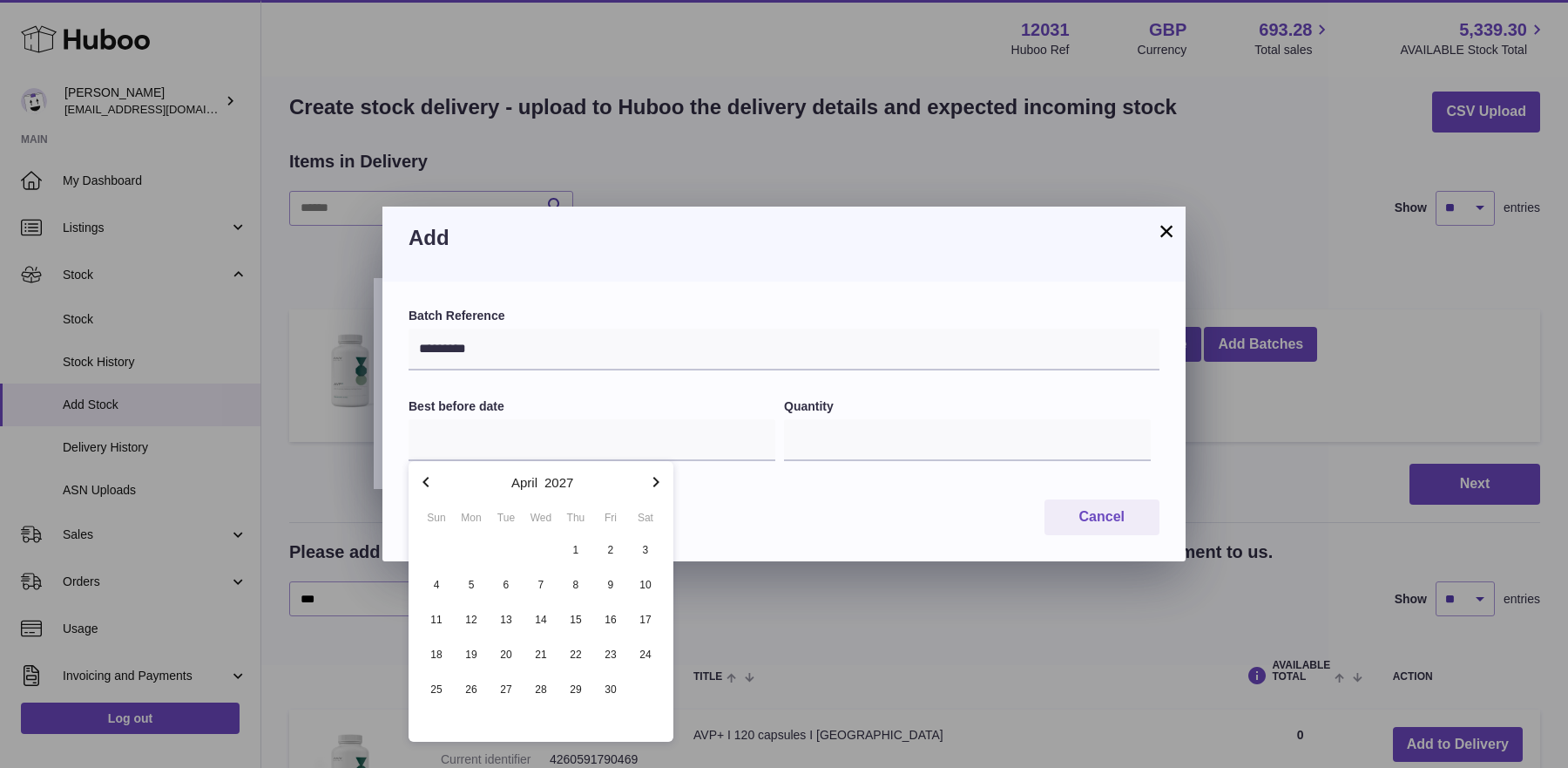
click at [660, 480] on icon "button" at bounding box center [655, 481] width 20 height 20
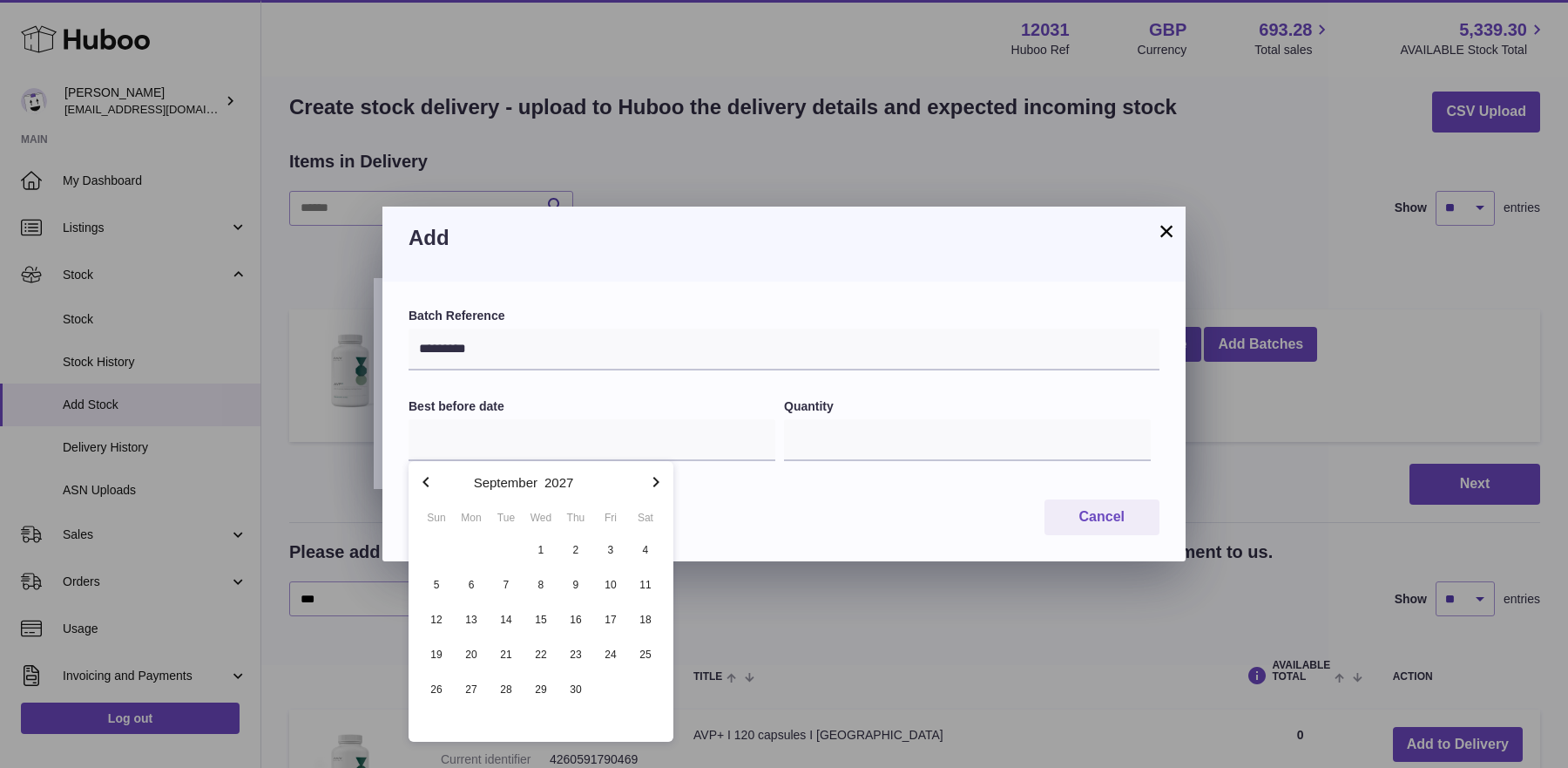
click at [430, 491] on icon "button" at bounding box center [425, 481] width 20 height 20
click at [515, 688] on span "31" at bounding box center [506, 689] width 31 height 31
type input "**********"
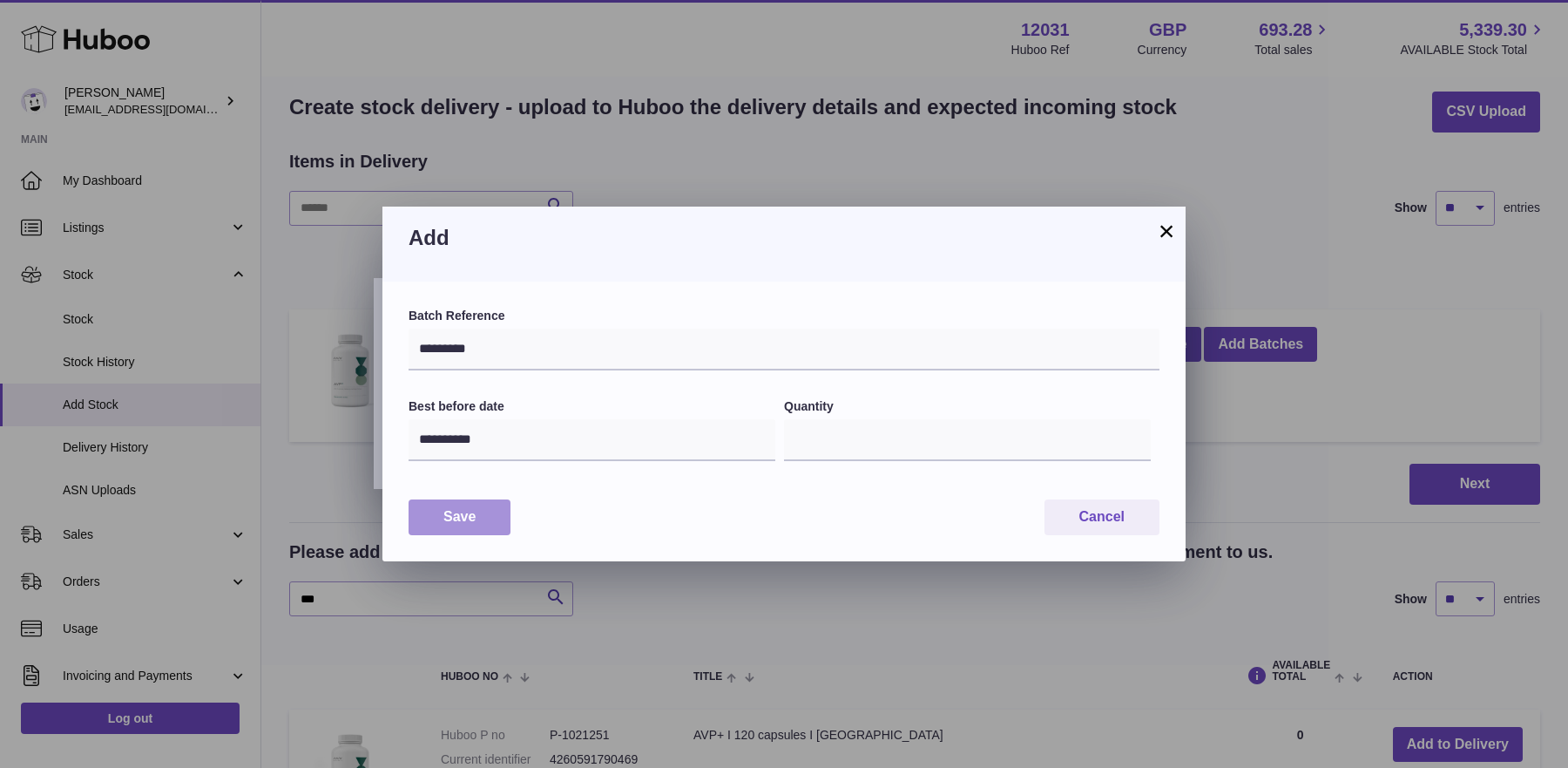
click at [452, 524] on button "Save" at bounding box center [459, 517] width 102 height 36
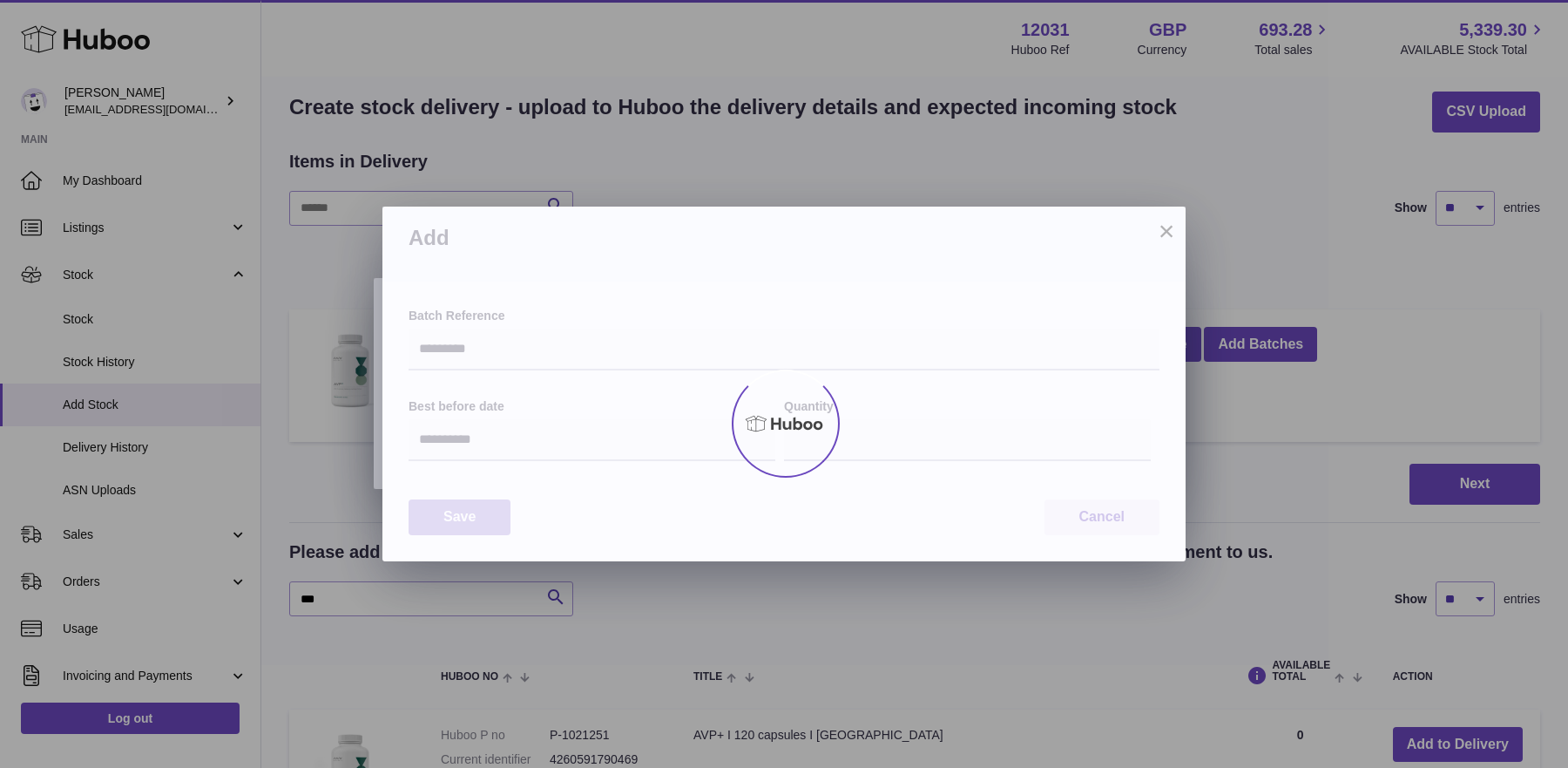
type input "***"
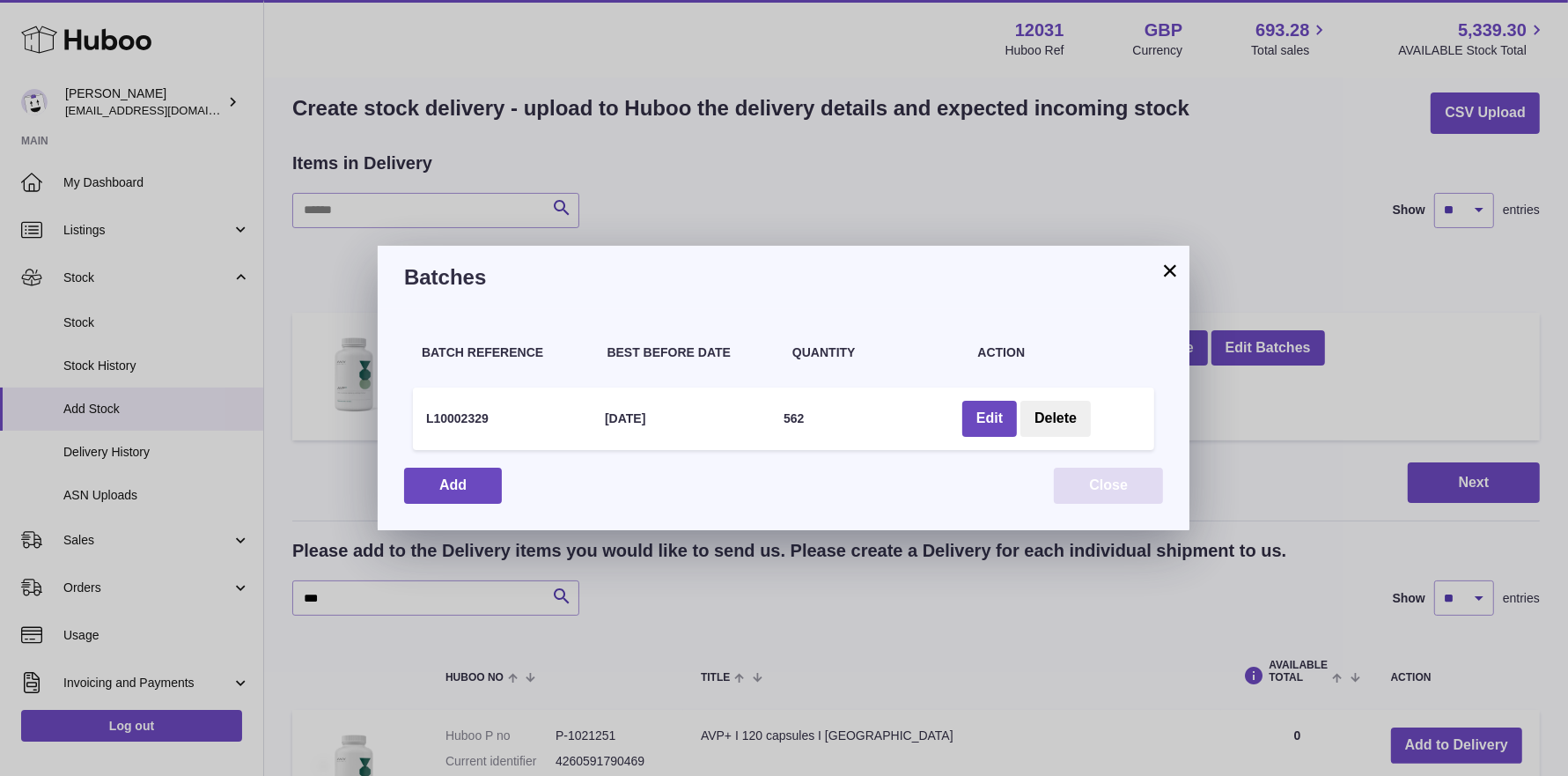
click at [1073, 500] on button "Close" at bounding box center [1108, 485] width 109 height 36
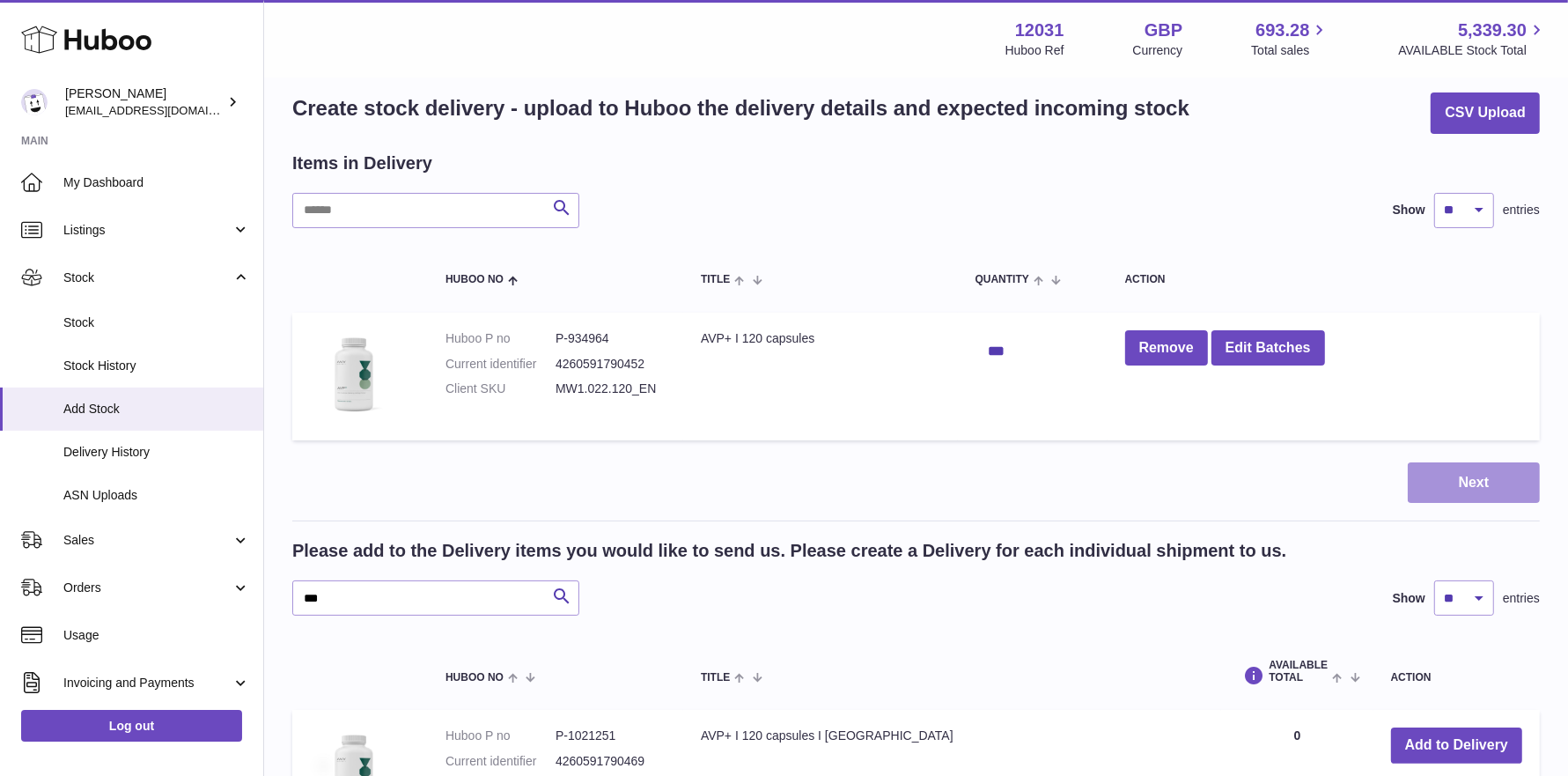
click at [1496, 488] on button "Next" at bounding box center [1474, 483] width 132 height 41
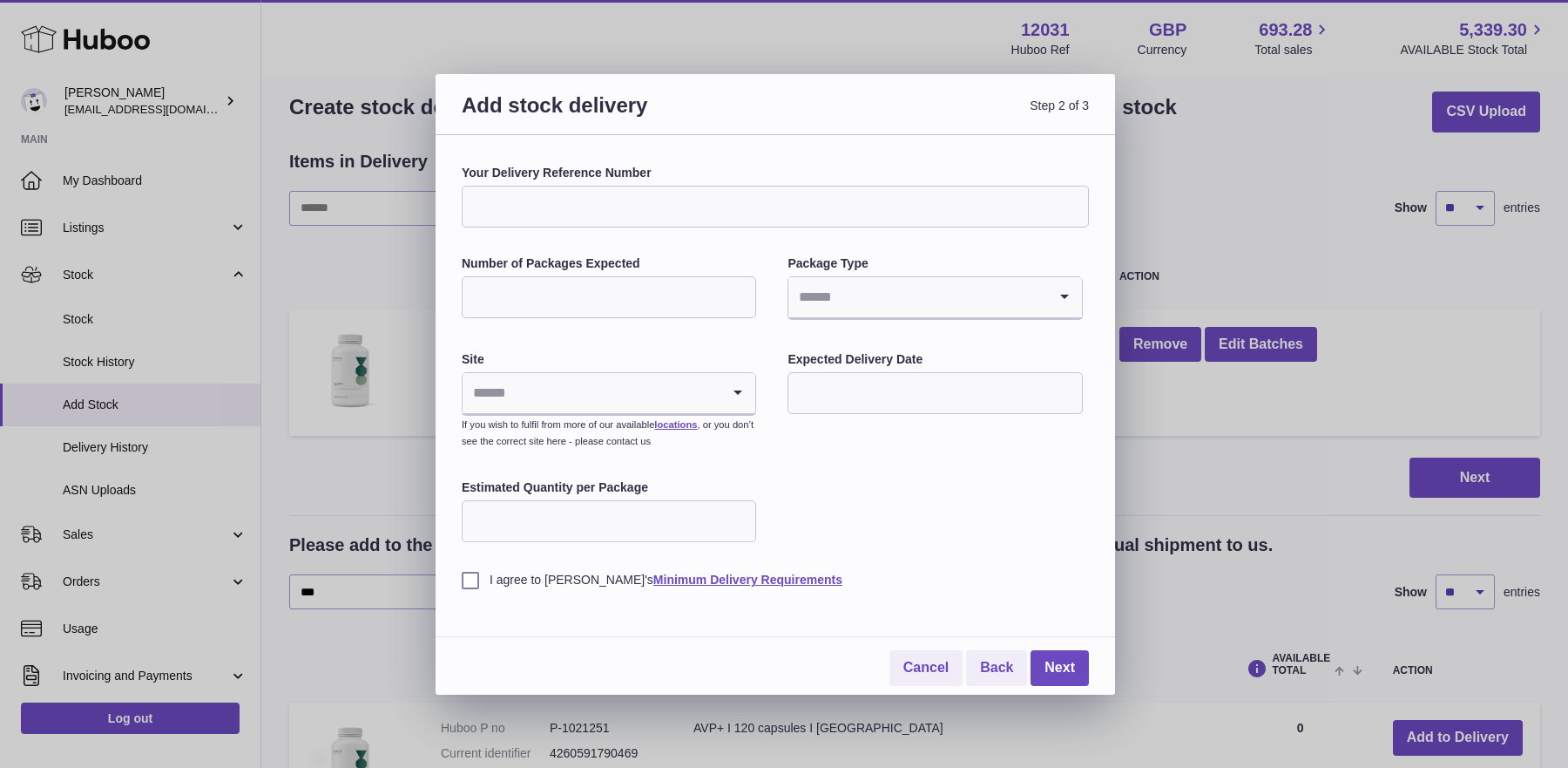
click at [578, 218] on input "Your Delivery Reference Number" at bounding box center [775, 206] width 627 height 42
type input "**********"
click at [512, 301] on input "Number of Packages Expected" at bounding box center [608, 297] width 295 height 42
type input "*"
click at [820, 301] on input "Search for option" at bounding box center [917, 297] width 258 height 40
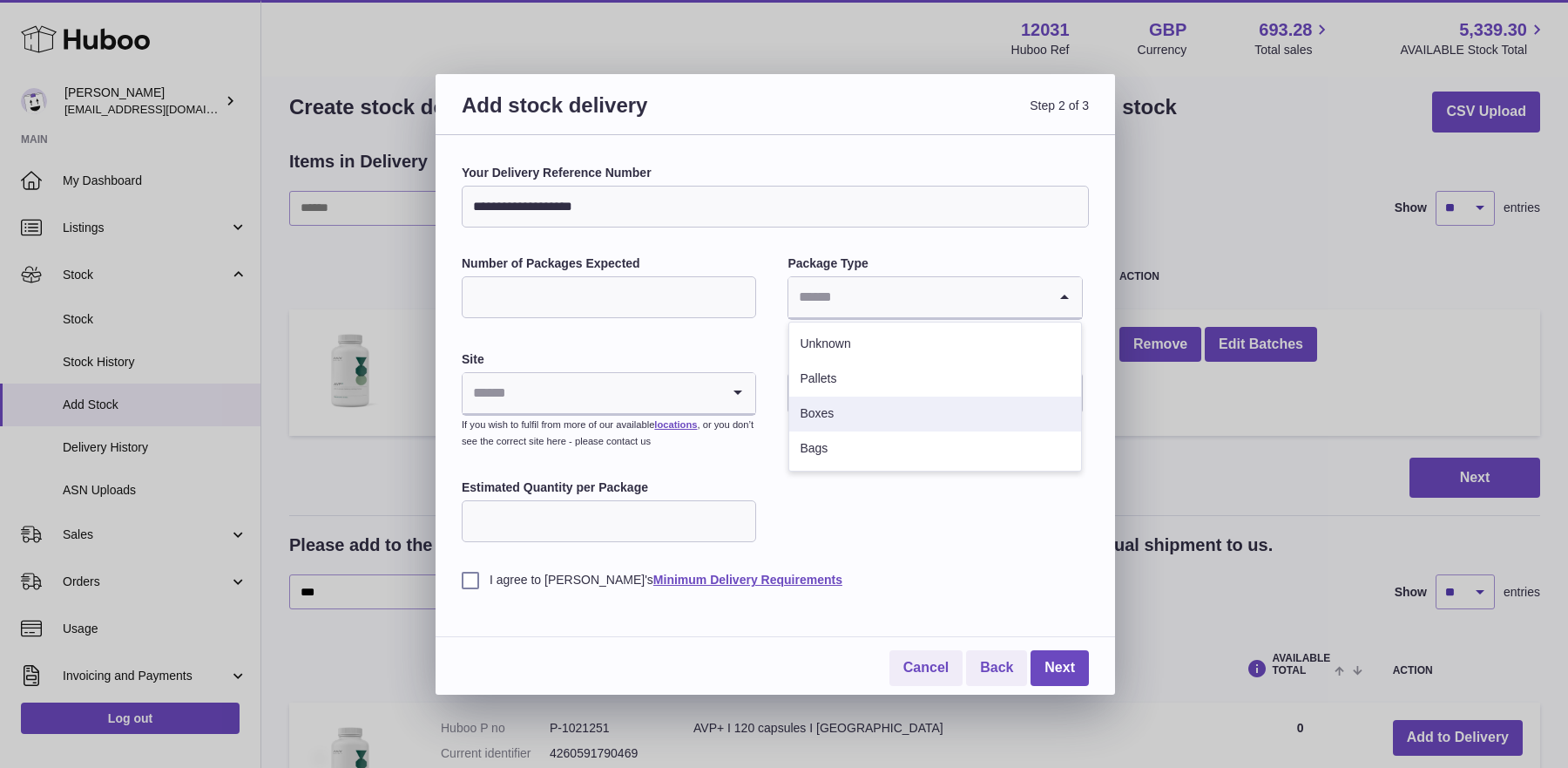
click at [832, 411] on li "Boxes" at bounding box center [934, 414] width 291 height 35
click at [587, 394] on input "Search for option" at bounding box center [591, 392] width 258 height 40
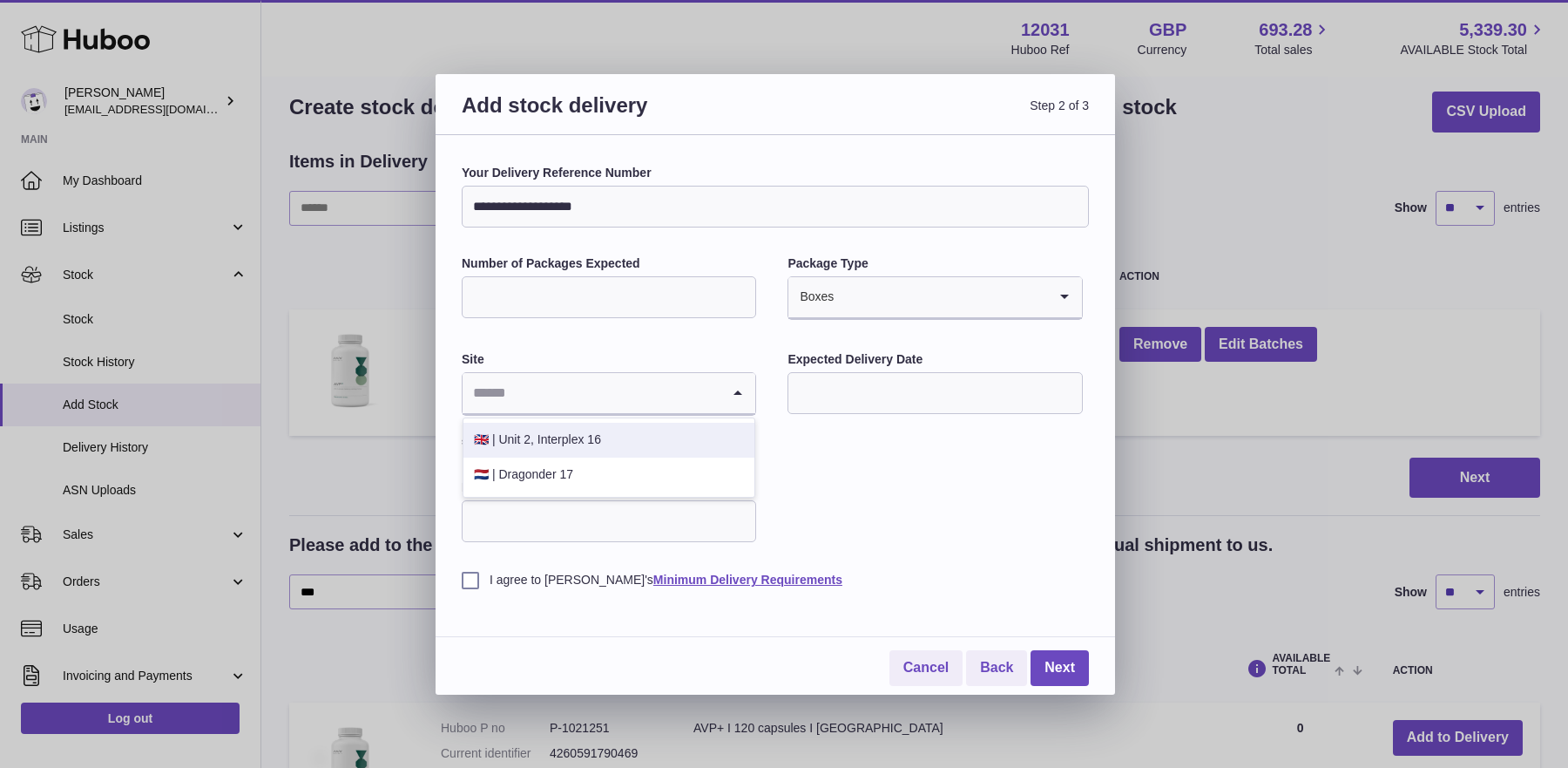
click at [582, 443] on li "🇬🇧 | Unit 2, Interplex 16" at bounding box center [608, 440] width 291 height 35
click at [819, 394] on input "text" at bounding box center [934, 392] width 295 height 42
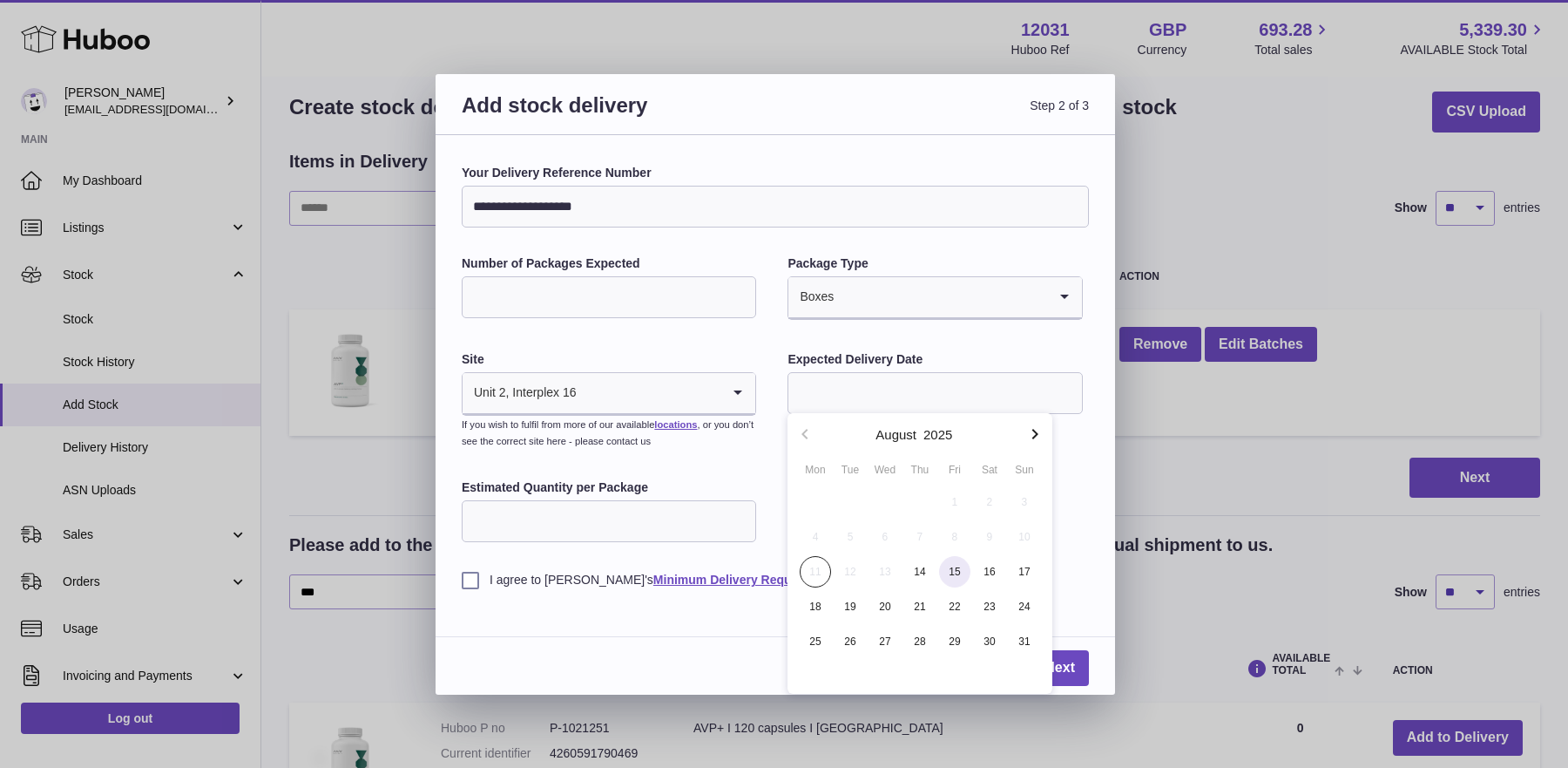
click at [952, 577] on span "15" at bounding box center [955, 571] width 31 height 31
type input "**********"
click at [569, 521] on input "Estimated Quantity per Package" at bounding box center [608, 521] width 295 height 42
type input "***"
click at [471, 579] on label "I agree to Huboo's Minimum Delivery Requirements" at bounding box center [775, 579] width 627 height 17
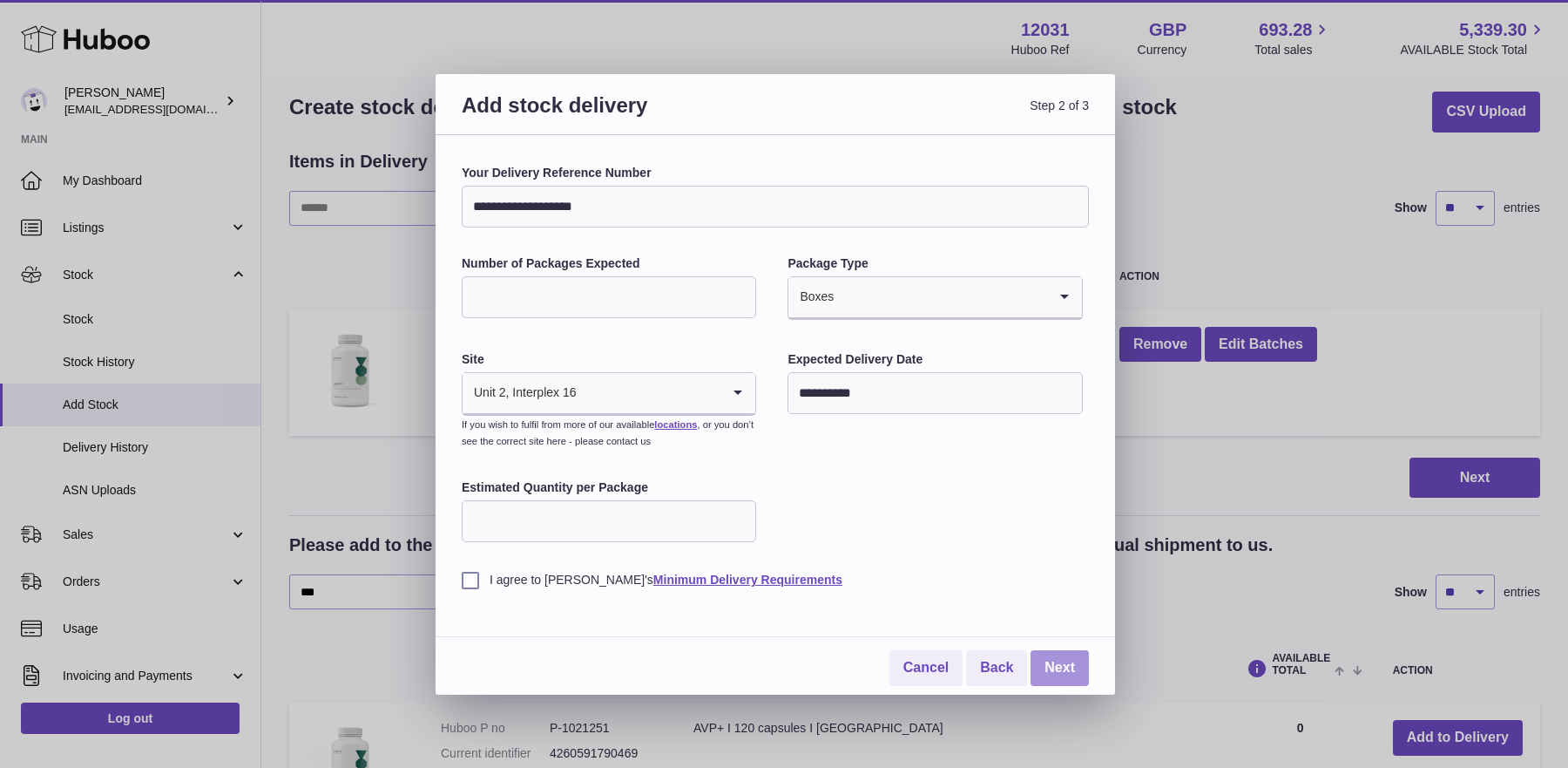
click at [1073, 665] on link "Next" at bounding box center [1060, 668] width 58 height 36
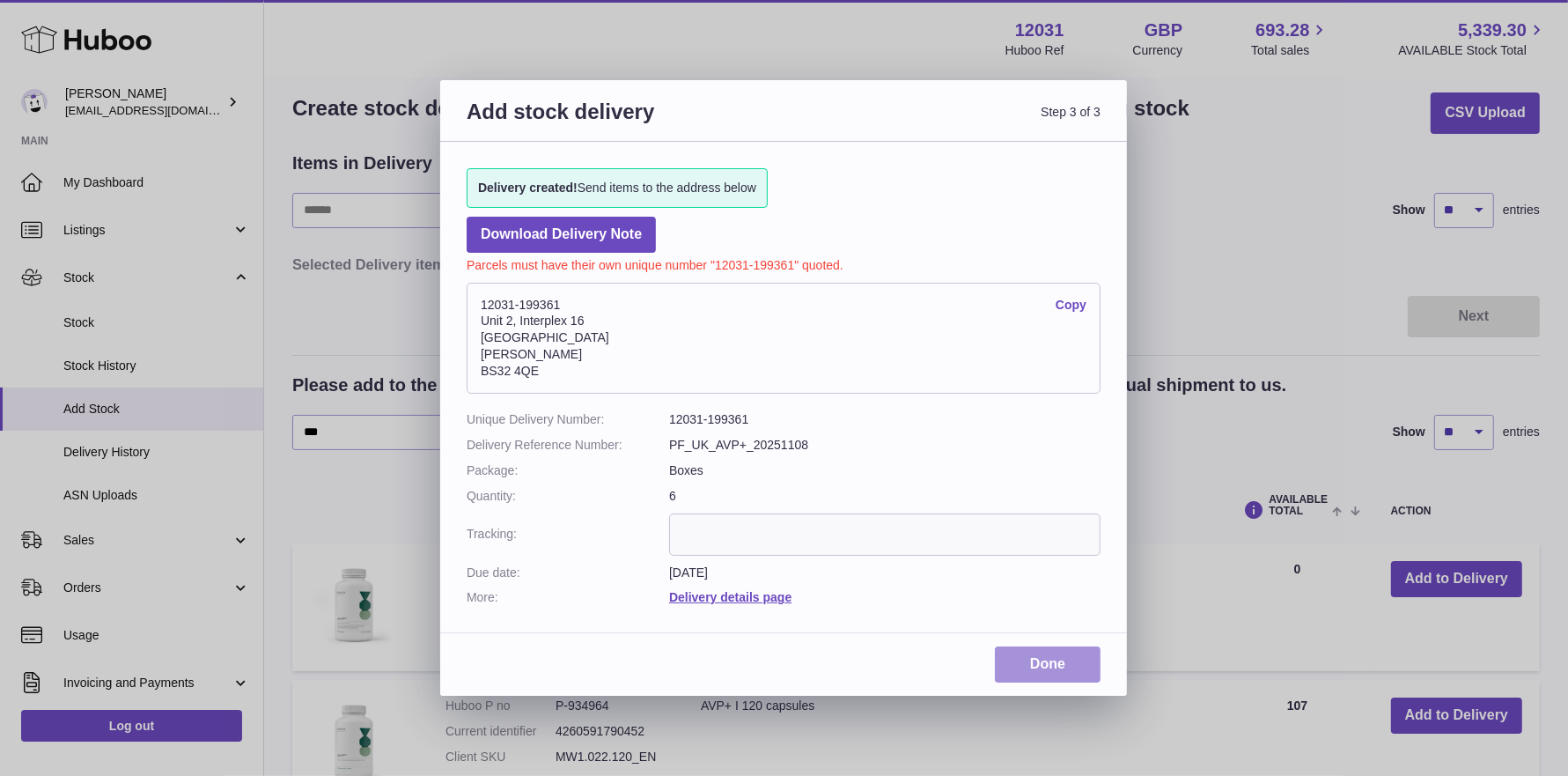
click at [1055, 669] on link "Done" at bounding box center [1047, 664] width 105 height 36
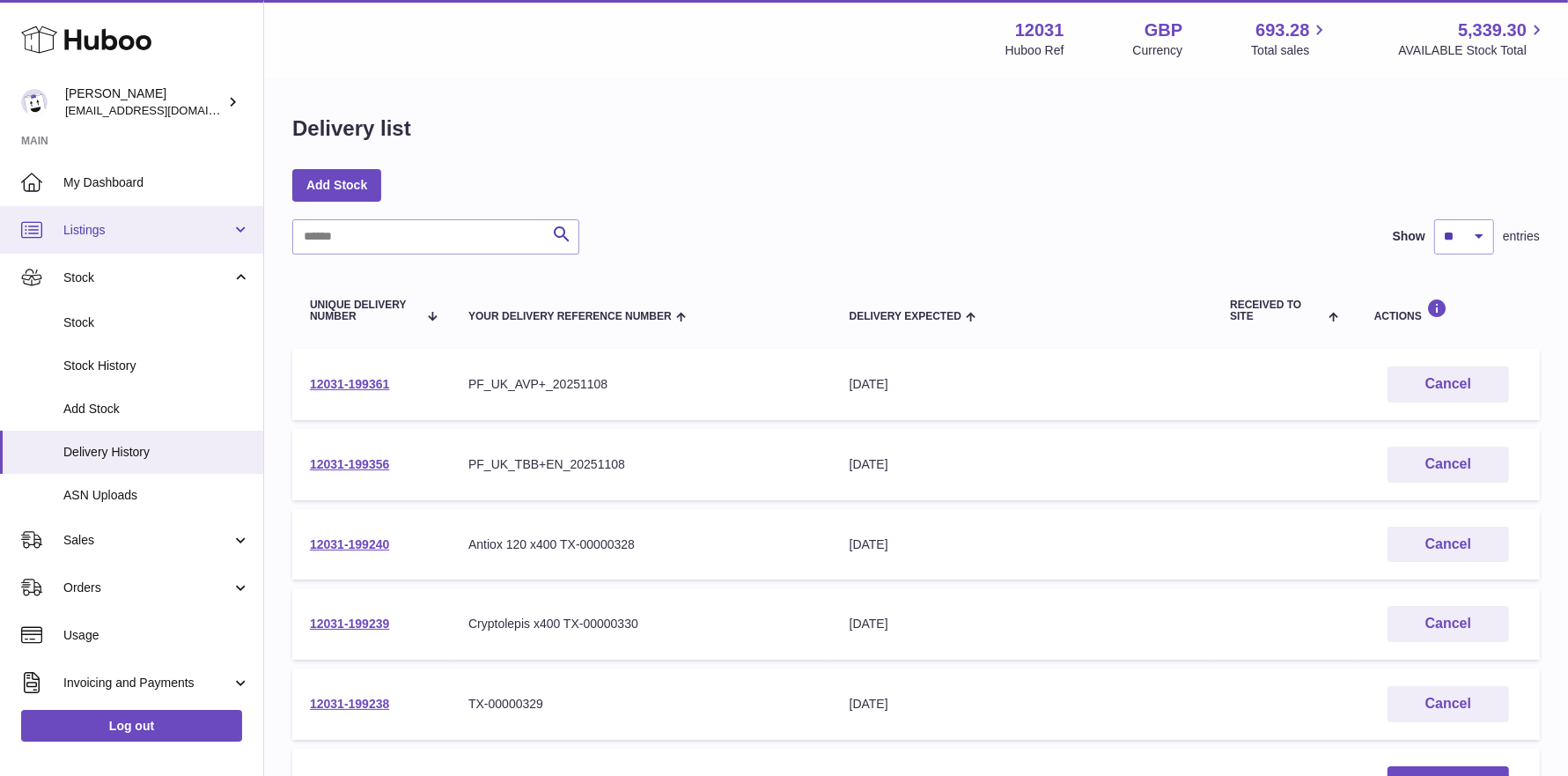
click at [96, 234] on span "Listings" at bounding box center [147, 230] width 168 height 17
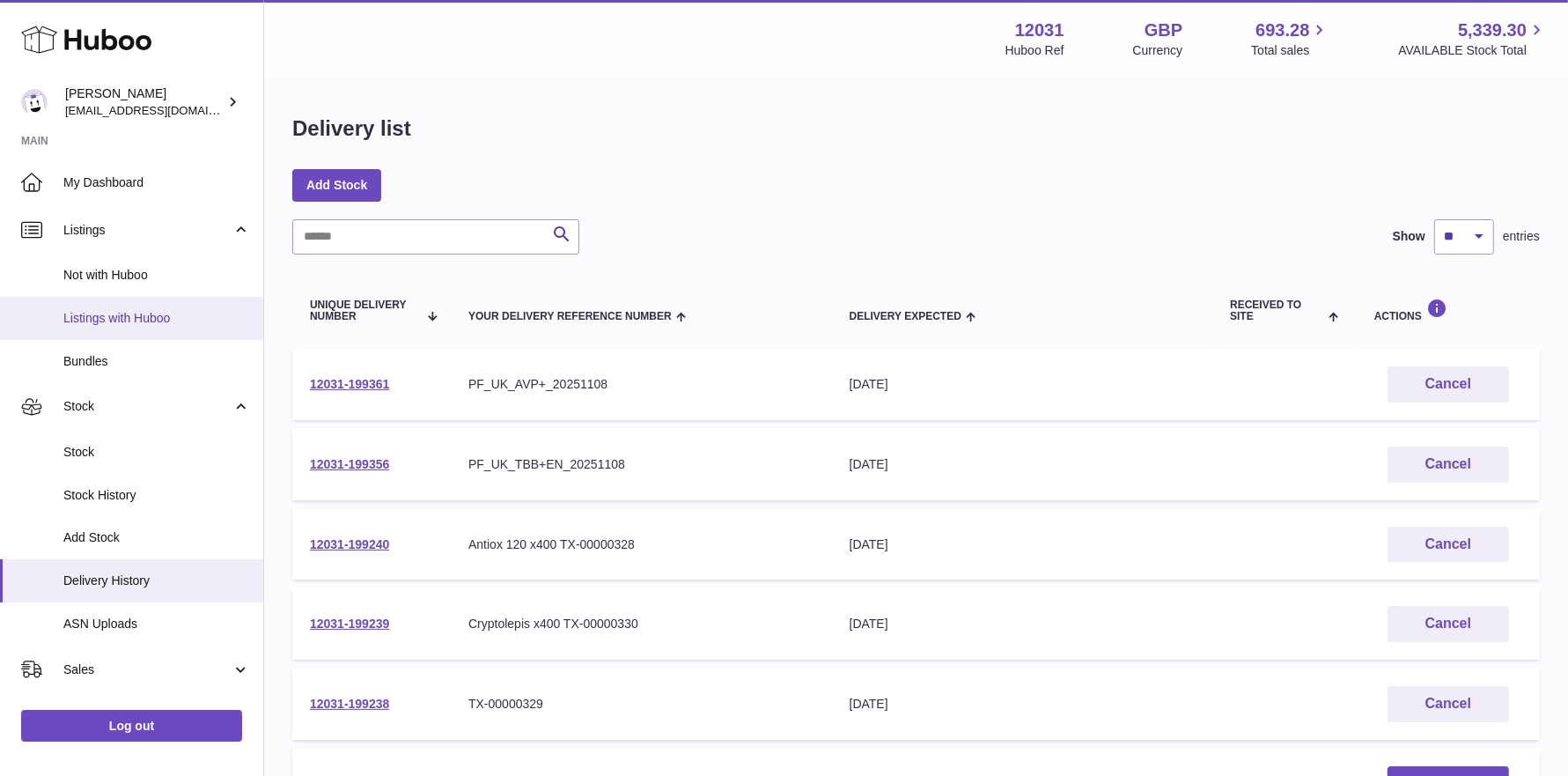
click at [108, 319] on span "Listings with Huboo" at bounding box center [156, 318] width 187 height 17
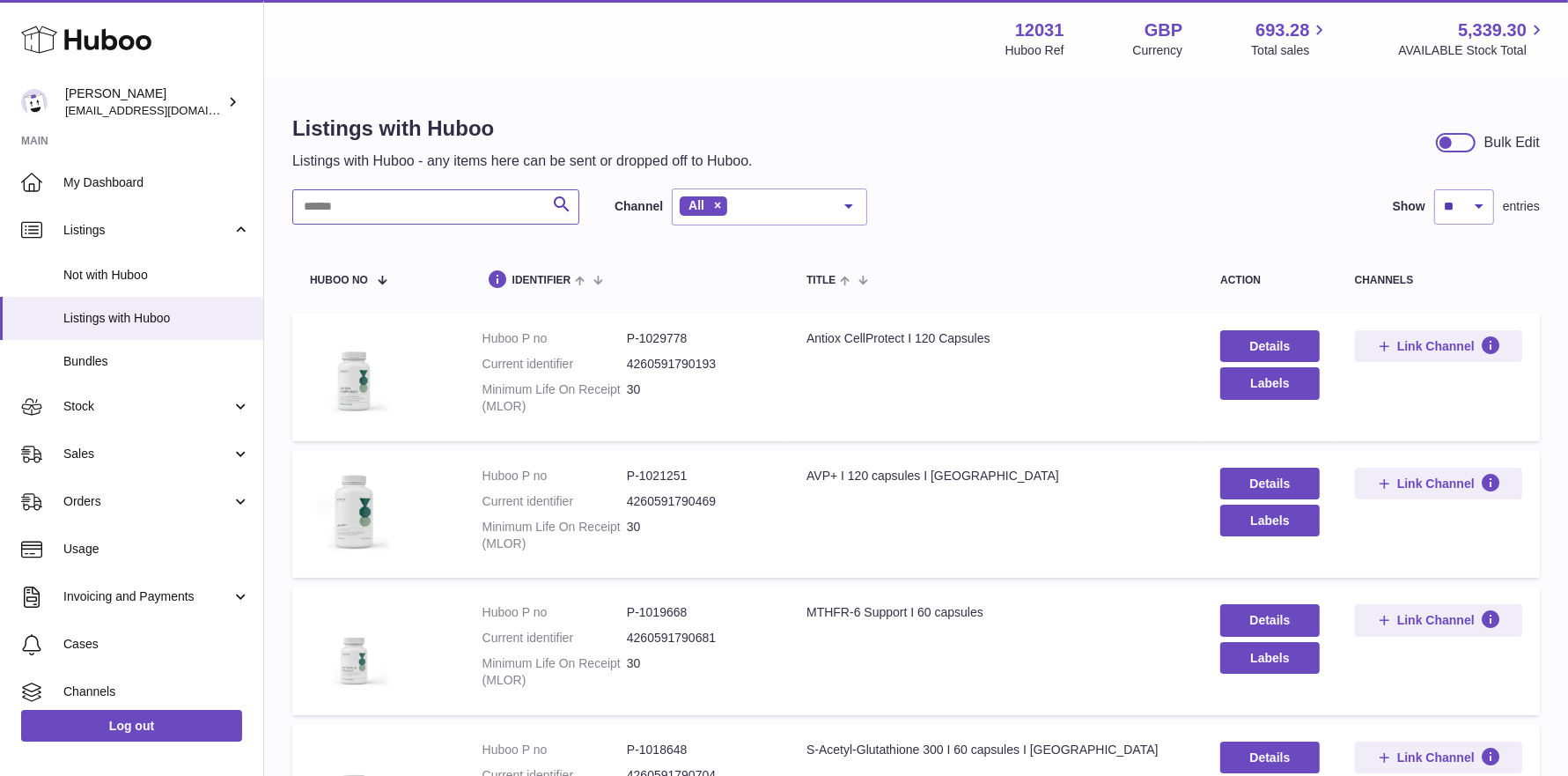
click at [354, 208] on input "text" at bounding box center [436, 207] width 287 height 35
type input "***"
click at [134, 416] on link "Stock" at bounding box center [132, 406] width 264 height 47
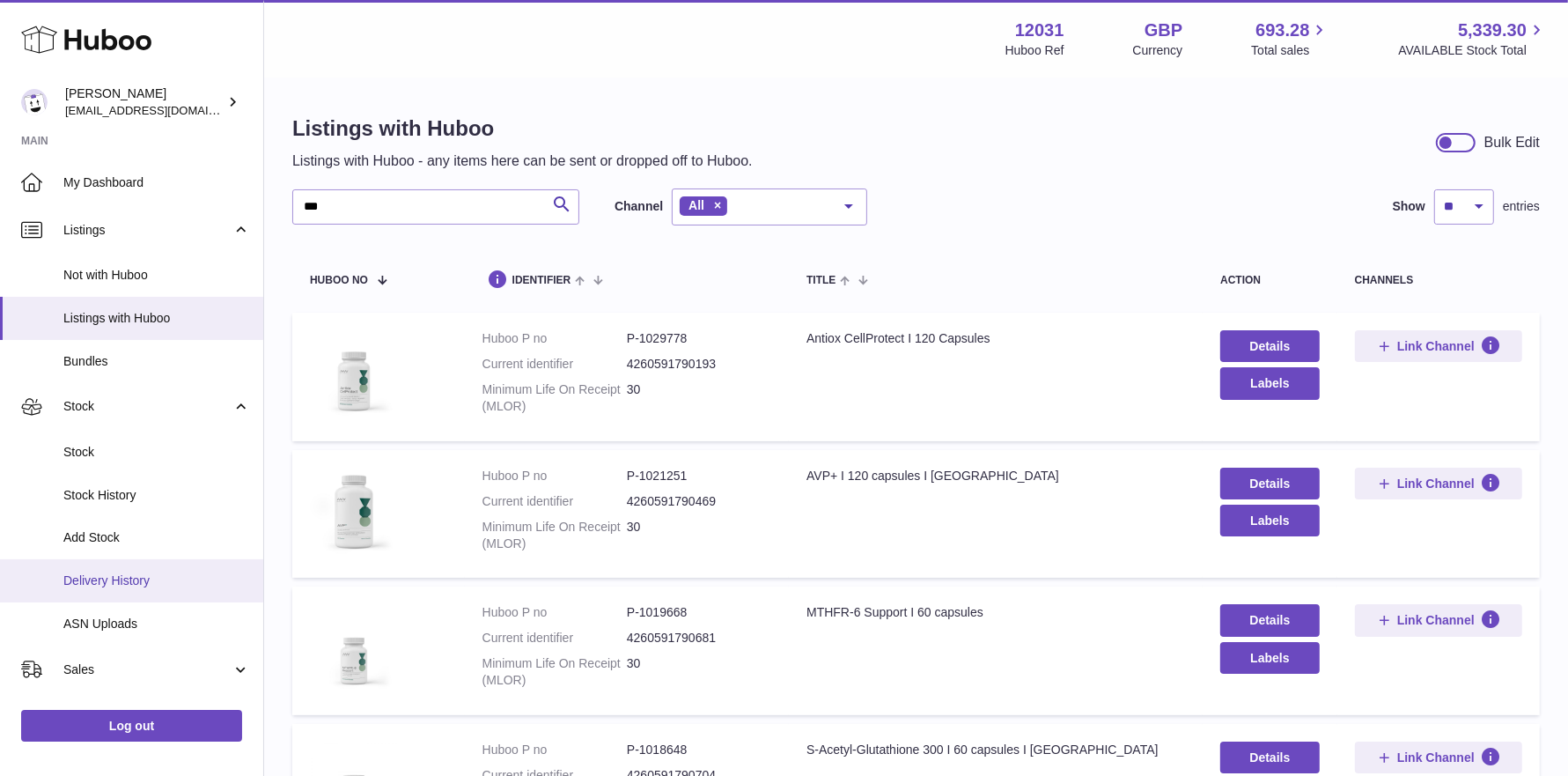
click at [145, 577] on span "Delivery History" at bounding box center [156, 580] width 187 height 17
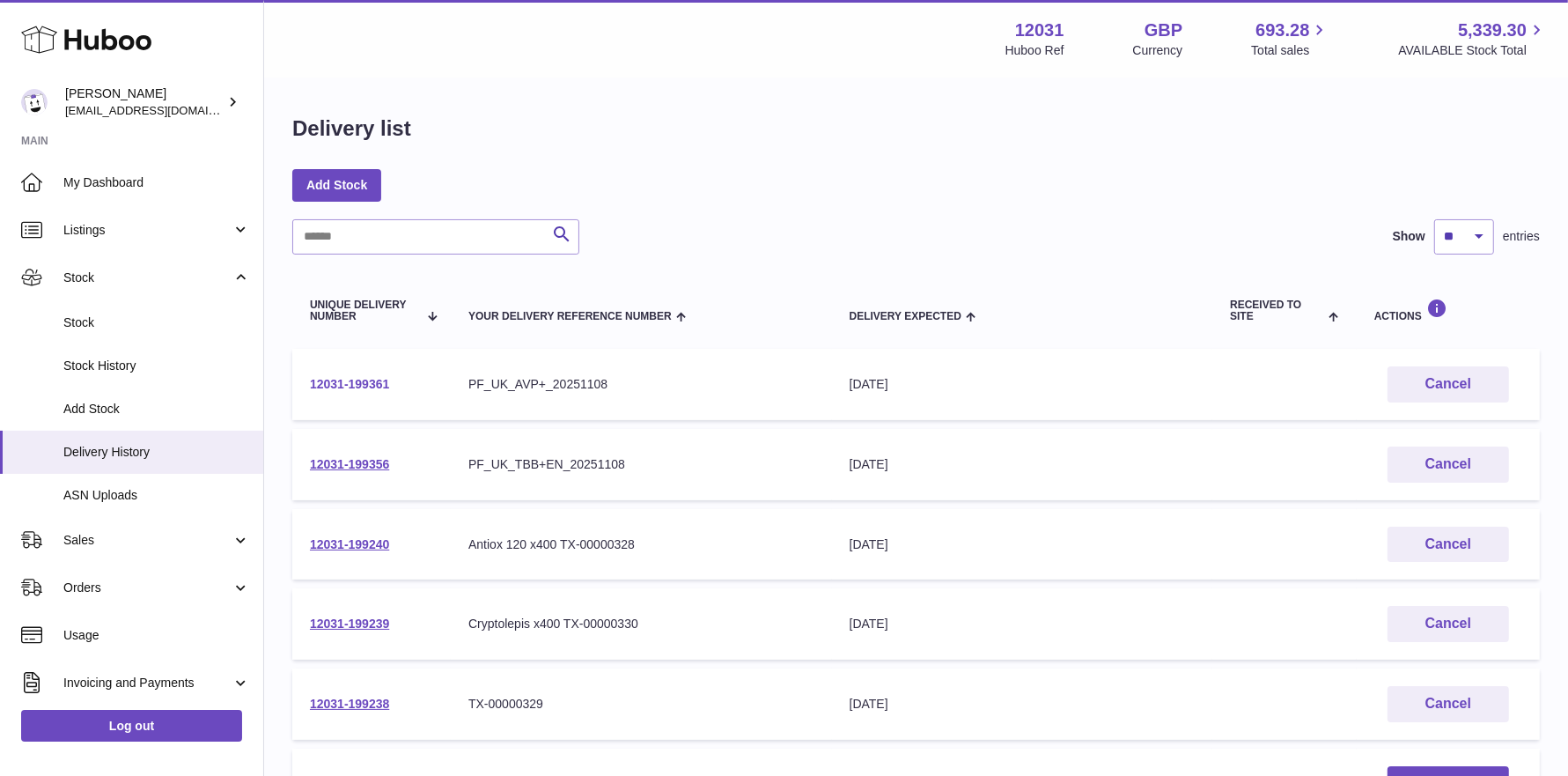
click at [354, 382] on link "12031-199361" at bounding box center [349, 384] width 80 height 14
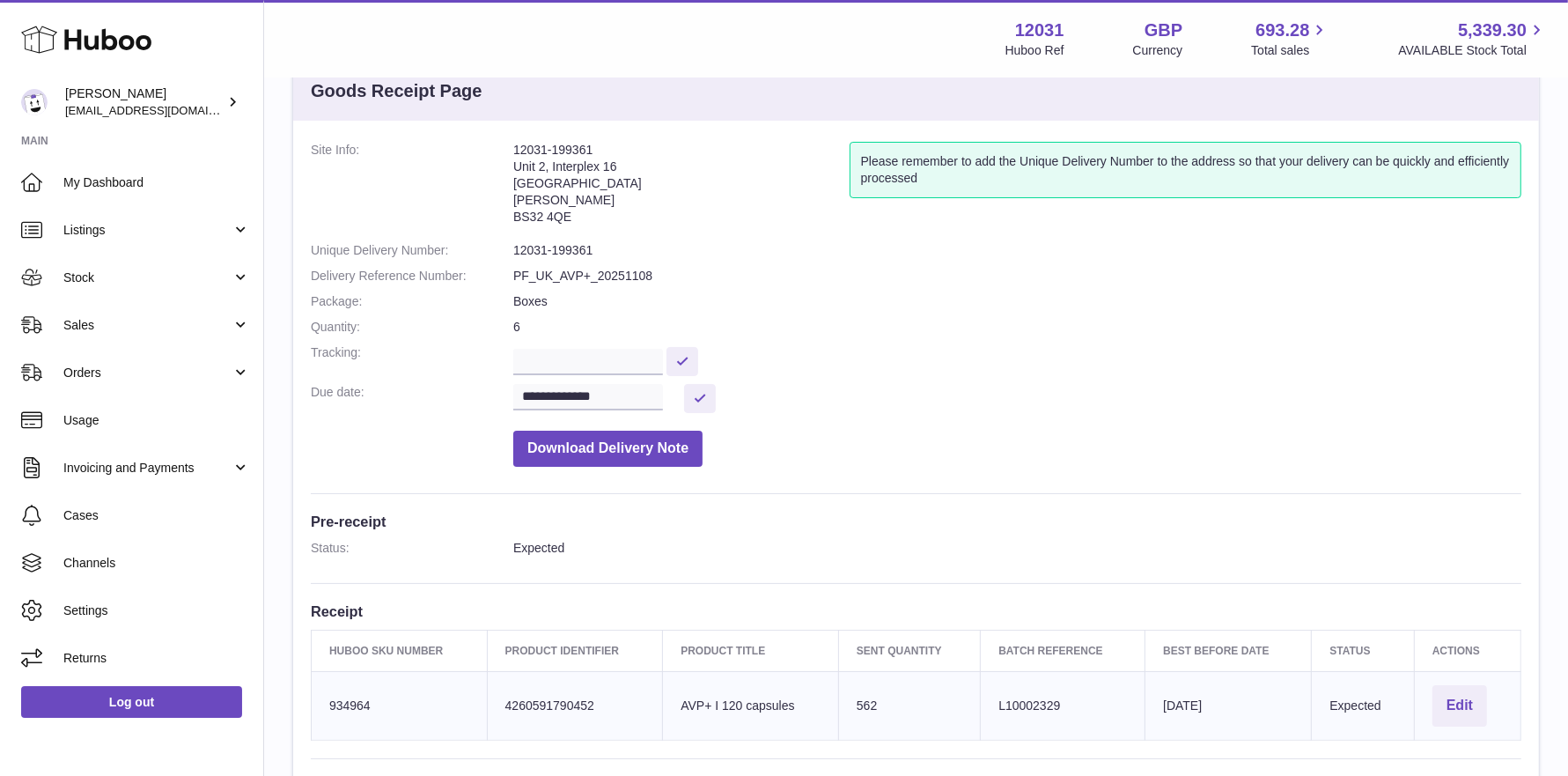
scroll to position [58, 0]
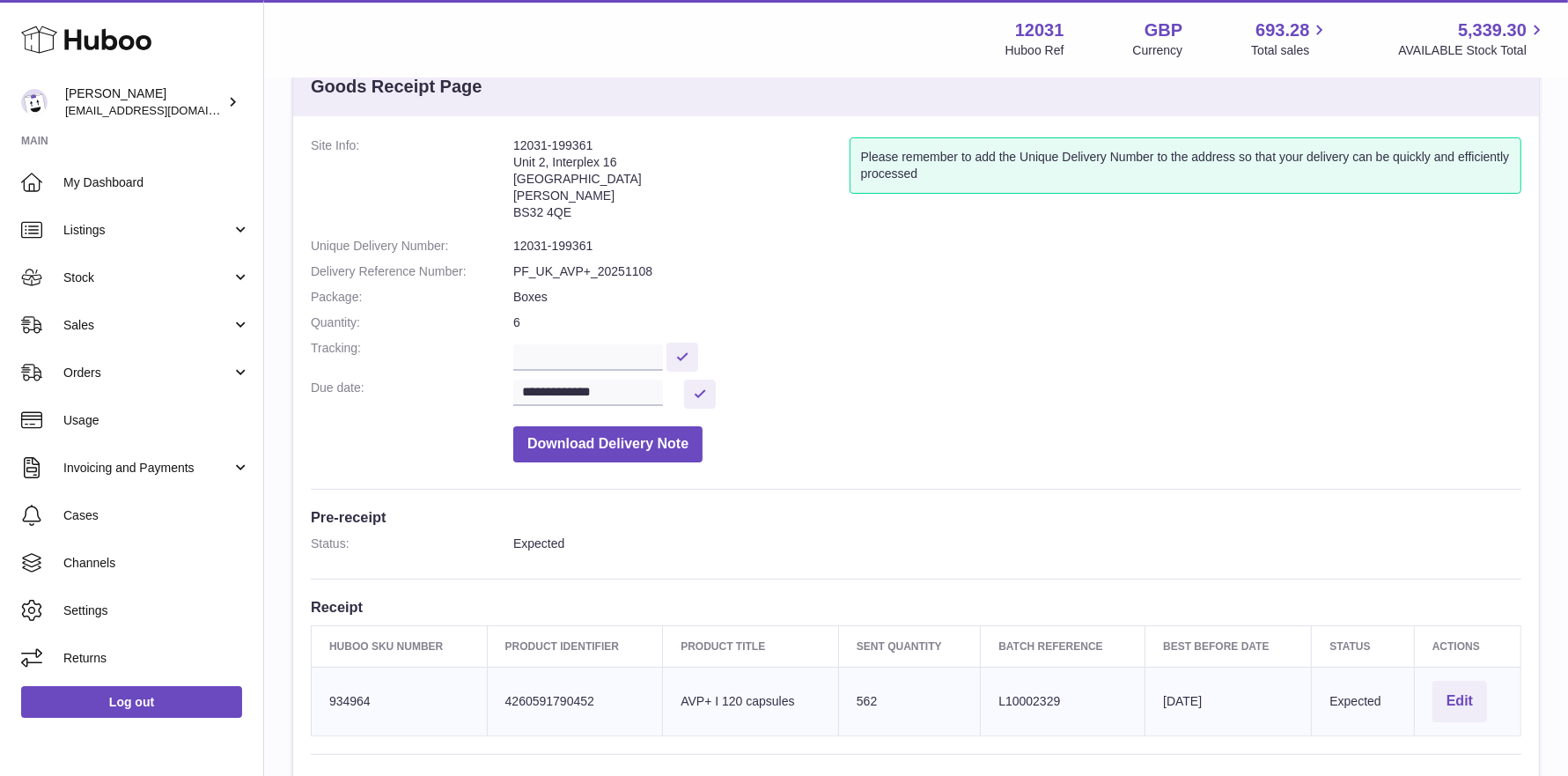
drag, startPoint x: 386, startPoint y: 699, endPoint x: 320, endPoint y: 700, distance: 66.0
click at [320, 700] on td "Huboo SKU Number 934964" at bounding box center [399, 701] width 176 height 69
copy td "934964"
drag, startPoint x: 805, startPoint y: 698, endPoint x: 678, endPoint y: 702, distance: 127.1
click at [678, 702] on td "Product title AVP+ I 120 capsules" at bounding box center [751, 701] width 176 height 69
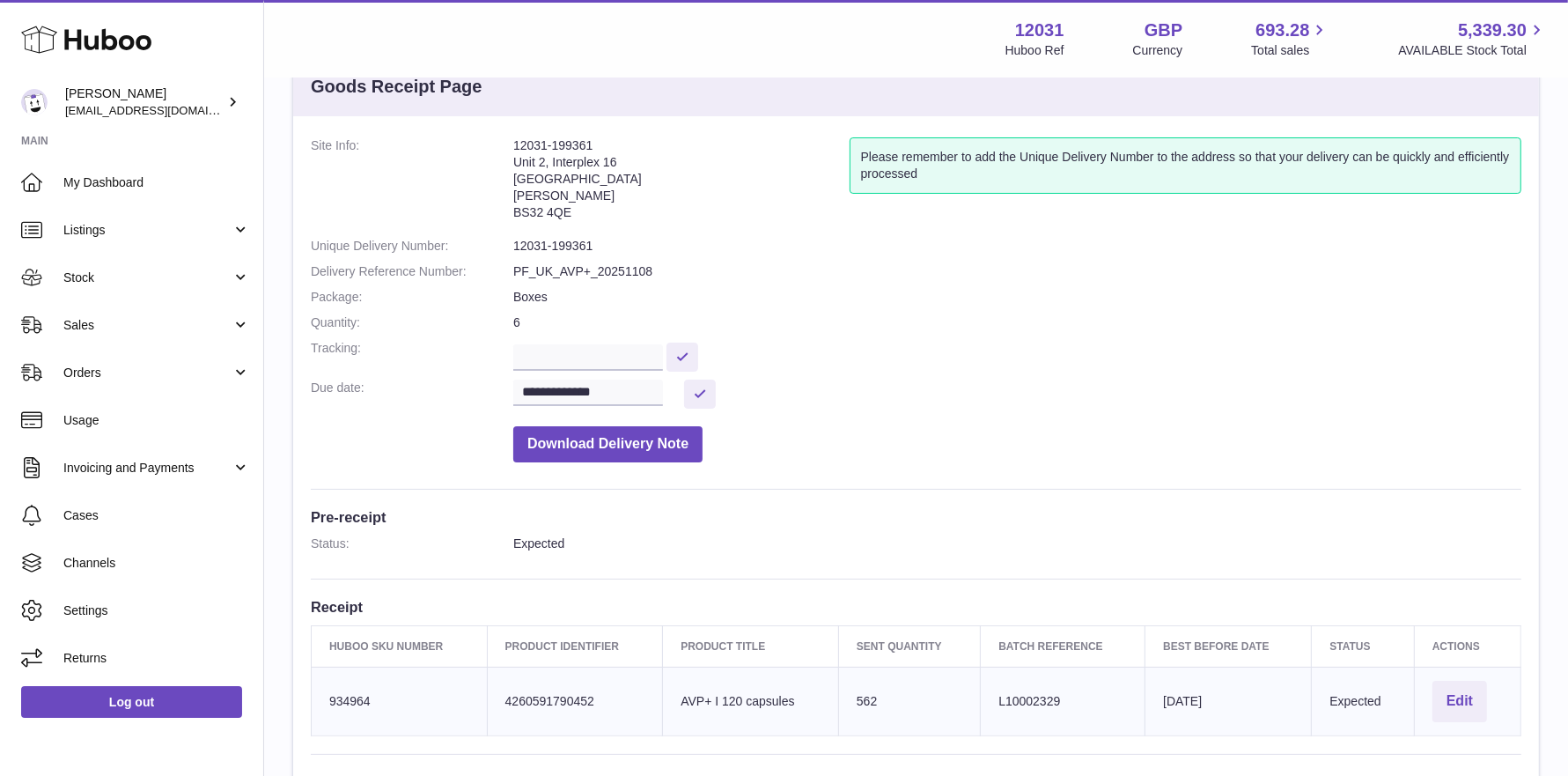
copy td "AVP+ I 120 capsules"
click at [540, 357] on input "text" at bounding box center [588, 357] width 150 height 27
paste input "**********"
click at [580, 357] on input "**********" at bounding box center [591, 357] width 155 height 27
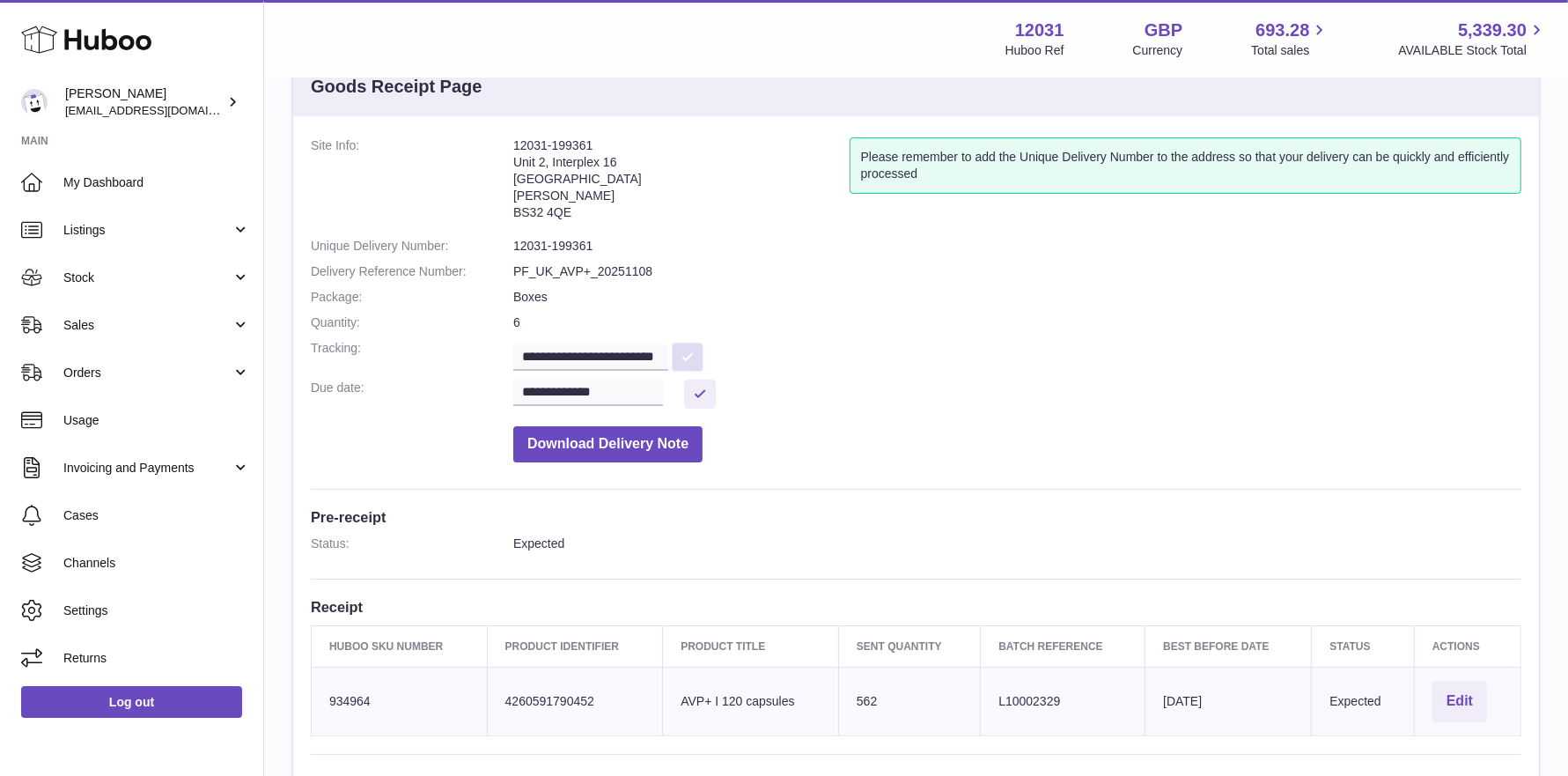
scroll to position [0, 0]
click at [692, 352] on button at bounding box center [688, 357] width 31 height 30
click at [561, 357] on input "**********" at bounding box center [591, 357] width 155 height 27
click at [654, 356] on input "**********" at bounding box center [591, 357] width 155 height 27
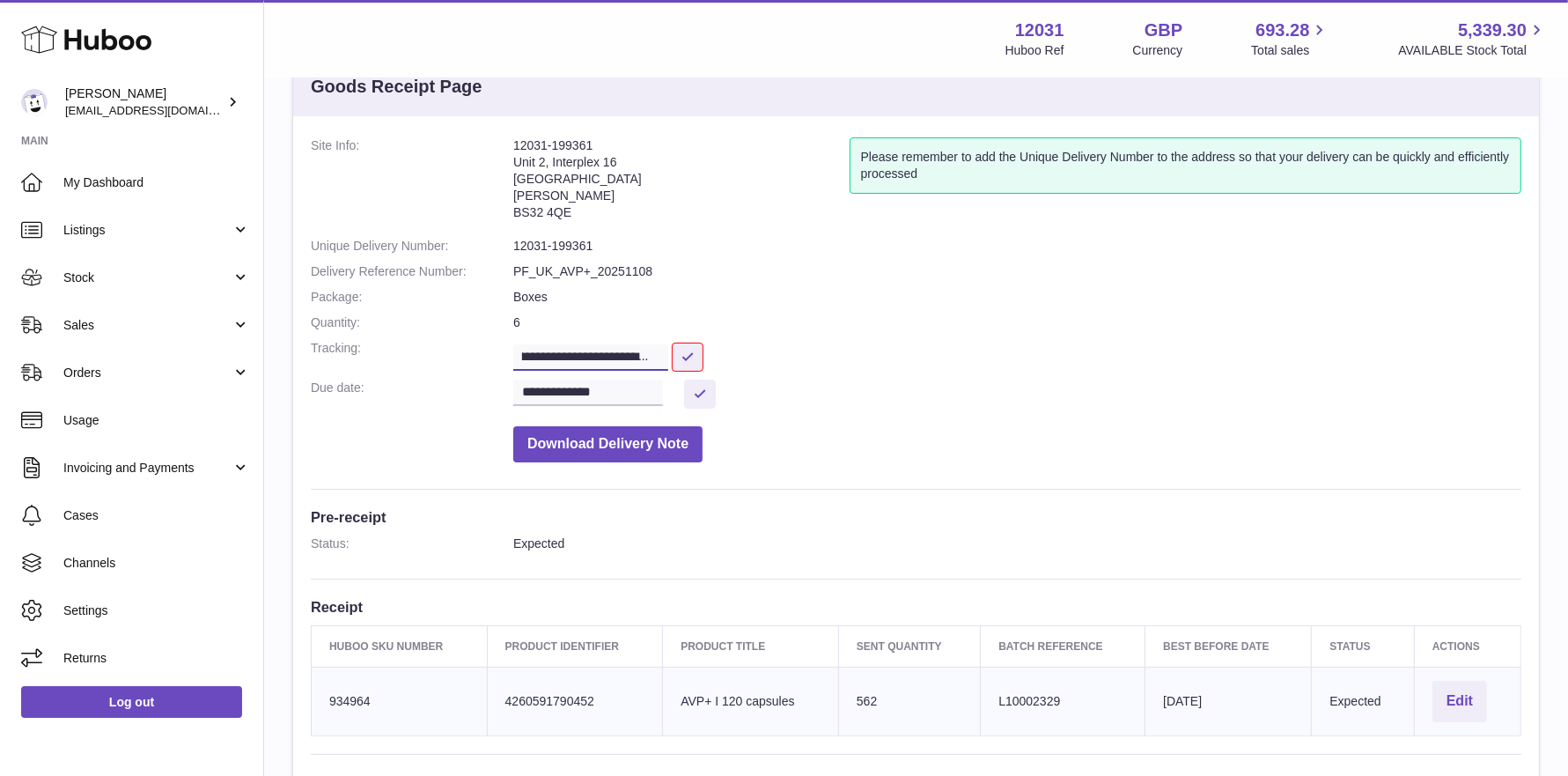
paste input "**********"
click at [582, 359] on input "**********" at bounding box center [591, 357] width 155 height 27
type input "**********"
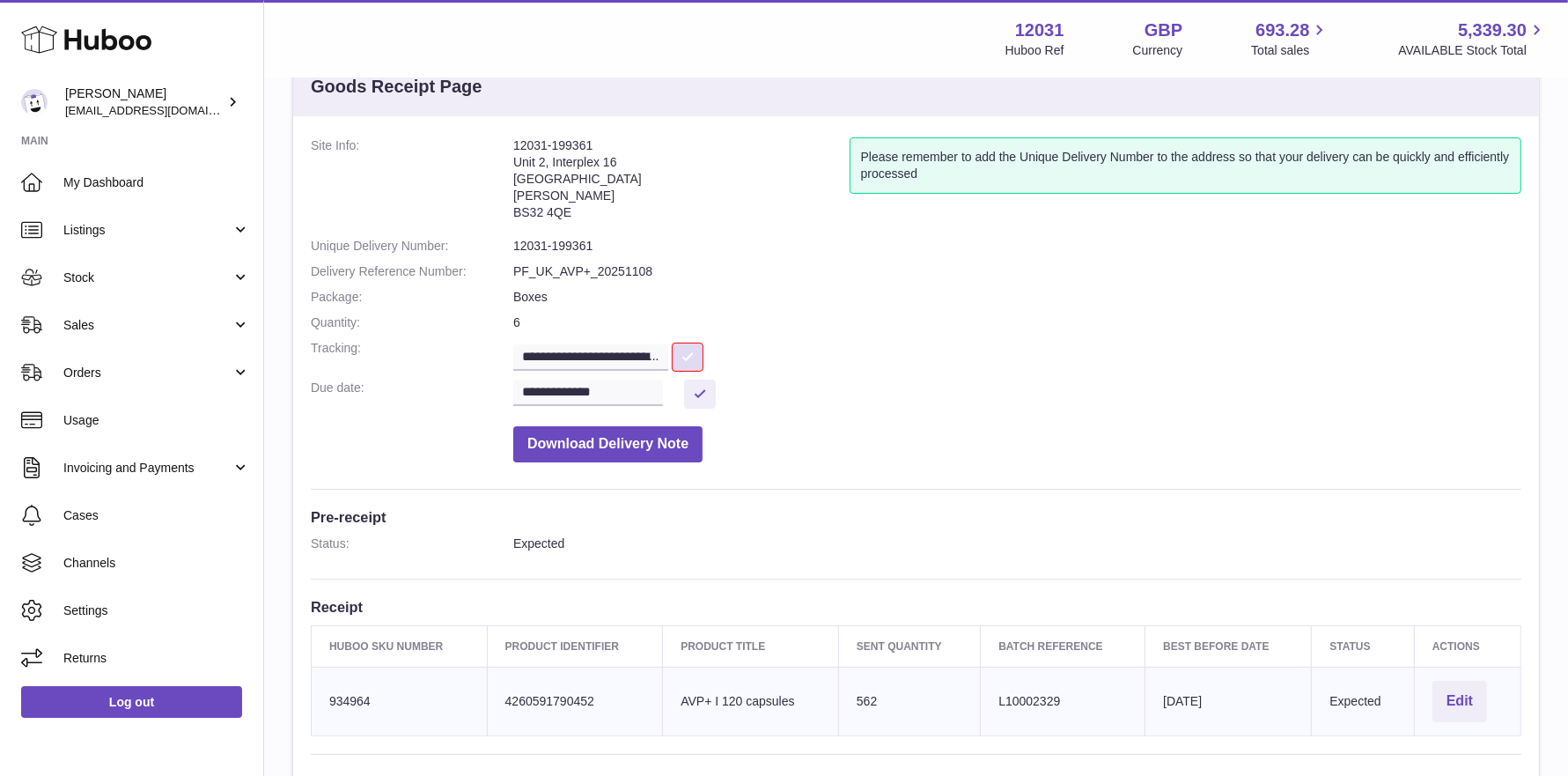
click at [694, 348] on button at bounding box center [688, 357] width 31 height 30
click at [116, 172] on link "My Dashboard" at bounding box center [132, 182] width 264 height 47
